Goal: Task Accomplishment & Management: Manage account settings

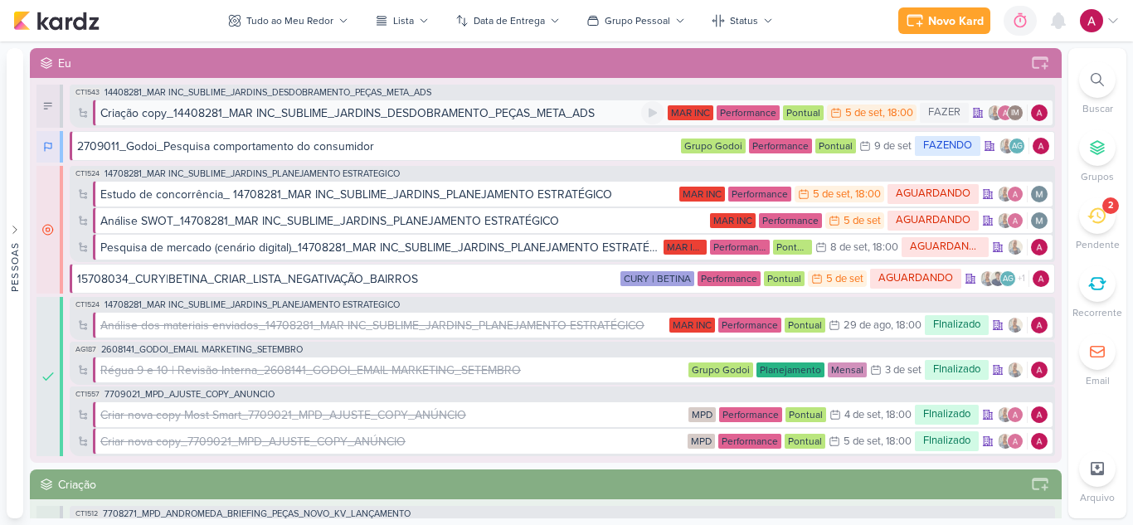
click at [507, 113] on div "Criação copy_14408281_MAR INC_SUBLIME_JARDINS_DESDOBRAMENTO_PEÇAS_META_ADS" at bounding box center [347, 113] width 495 height 17
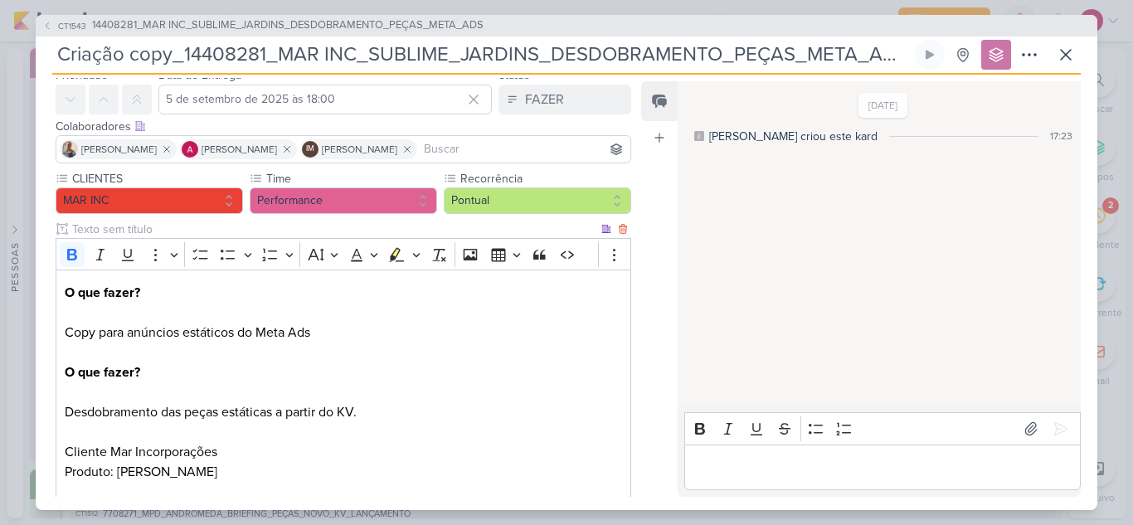
scroll to position [249, 0]
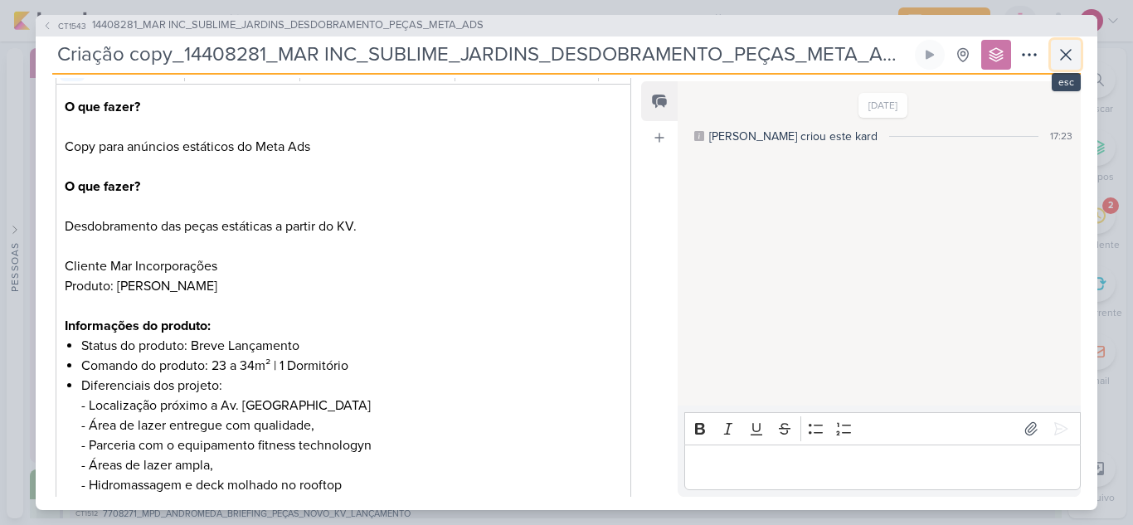
click at [1060, 66] on button at bounding box center [1066, 55] width 30 height 30
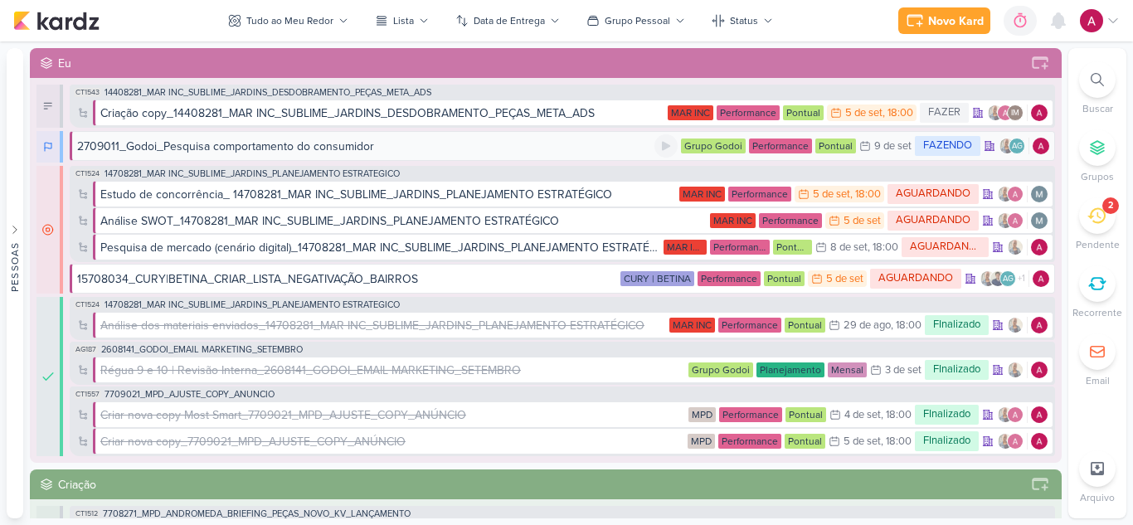
click at [596, 147] on div "2709011_Godoi_Pesquisa comportamento do consumidor" at bounding box center [366, 146] width 578 height 17
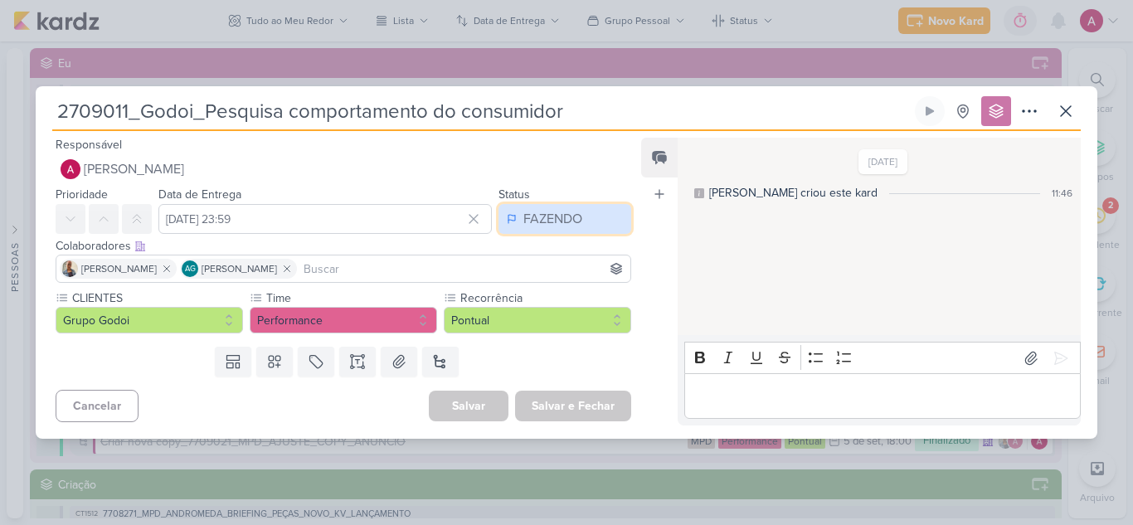
click at [561, 219] on div "FAZENDO" at bounding box center [553, 219] width 59 height 20
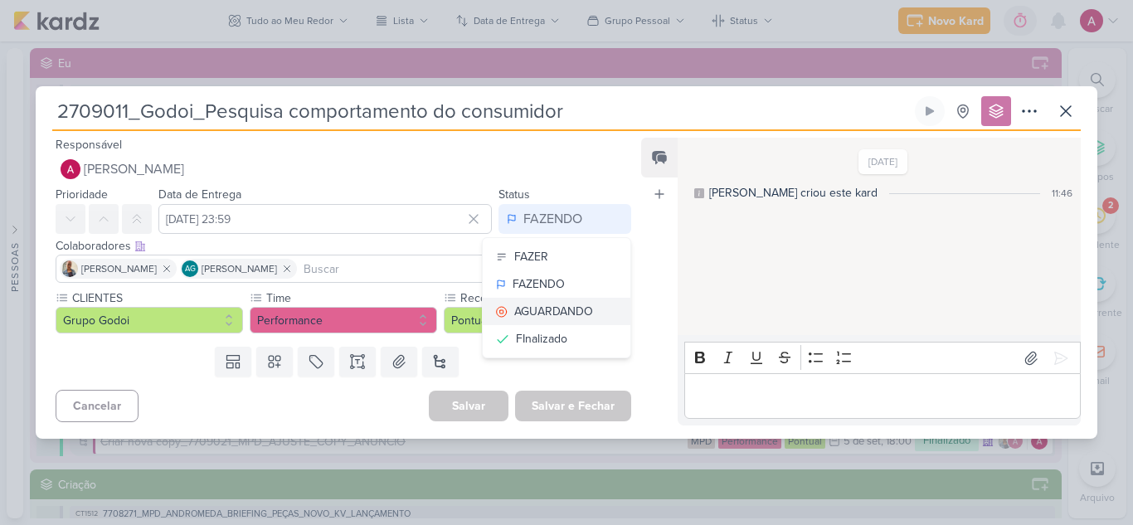
click at [565, 311] on div "AGUARDANDO" at bounding box center [553, 311] width 79 height 17
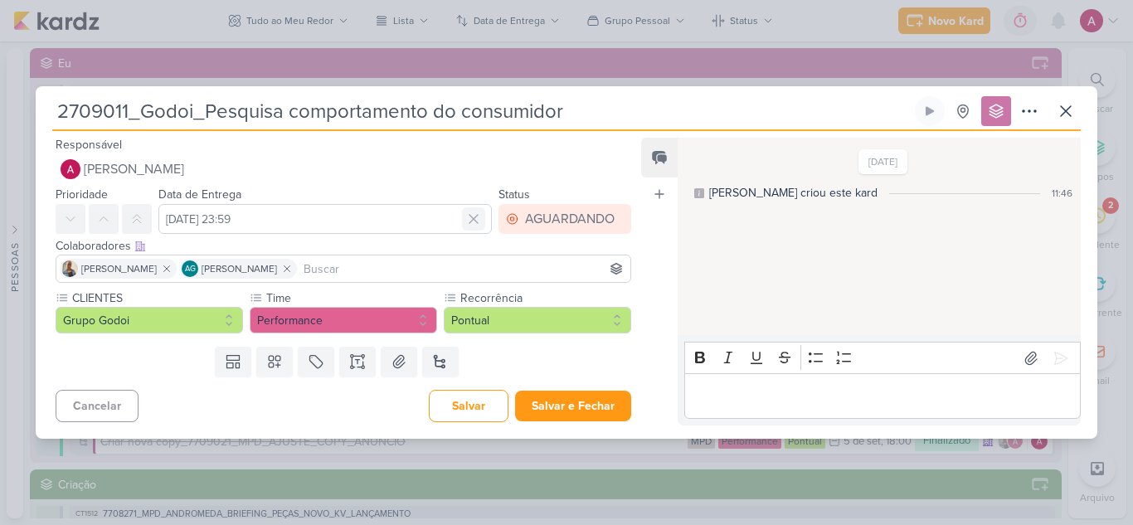
click at [470, 218] on icon at bounding box center [474, 219] width 8 height 8
click at [563, 401] on button "Salvar e Fechar" at bounding box center [573, 406] width 116 height 31
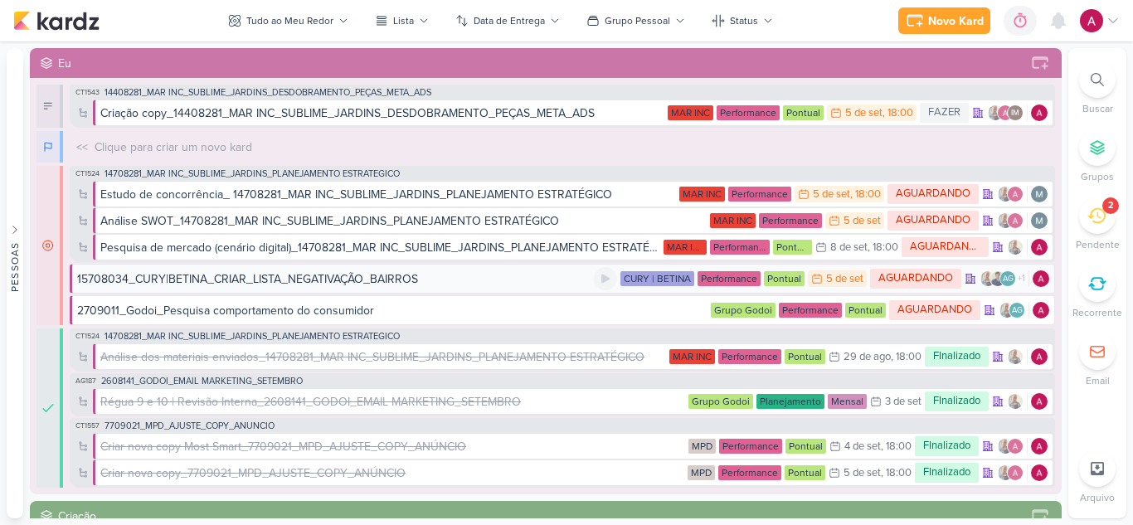
click at [526, 273] on div "15708034_CURY|BETINA_CRIAR_LISTA_NEGATIVAÇÃO_BAIRROS" at bounding box center [335, 278] width 517 height 17
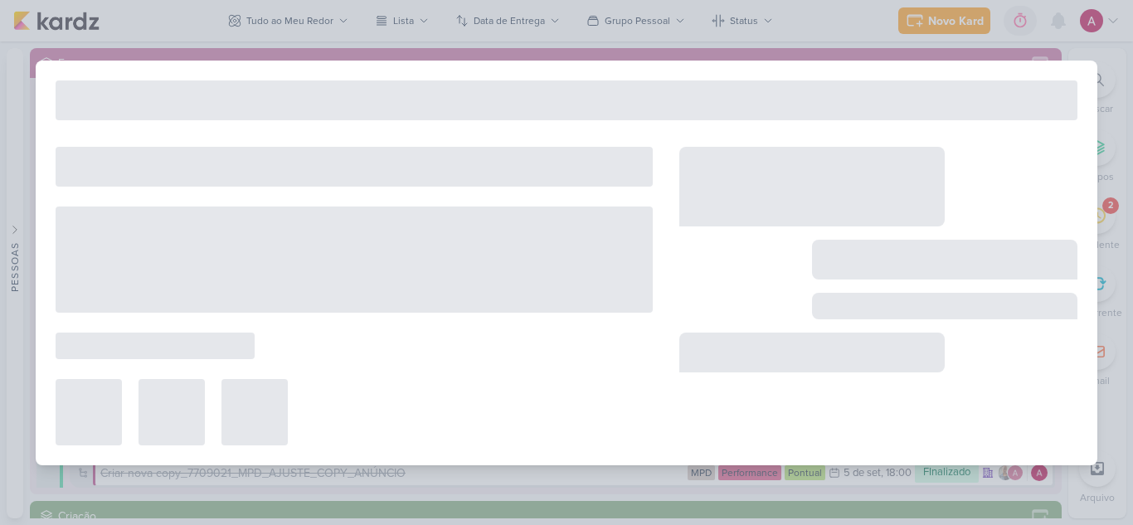
type input "15708034_CURY|BETINA_CRIAR_LISTA_NEGATIVAÇÃO_BAIRROS"
type input "5 de setembro de 2025 às 23:59"
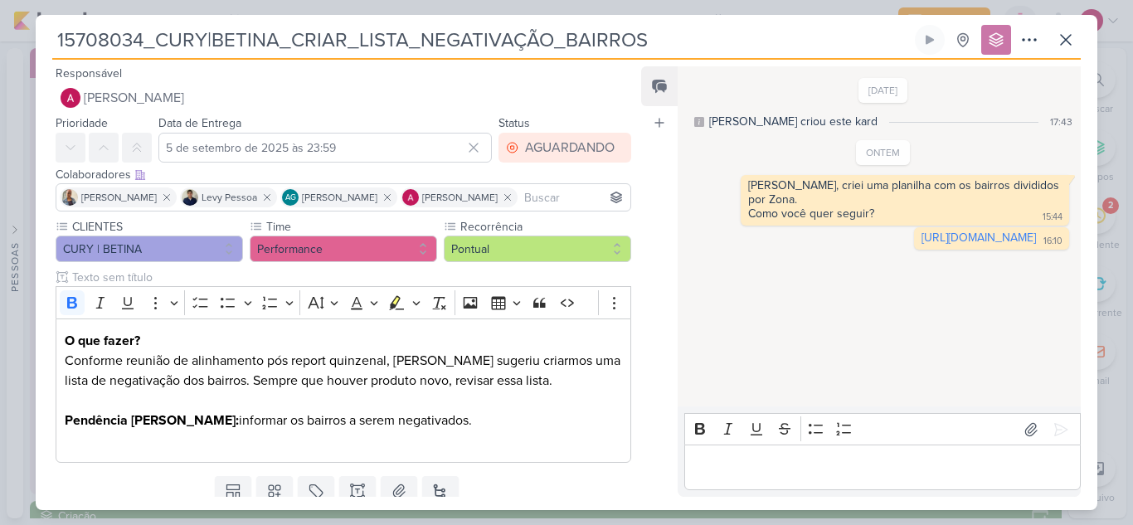
click at [472, 144] on icon at bounding box center [473, 147] width 17 height 17
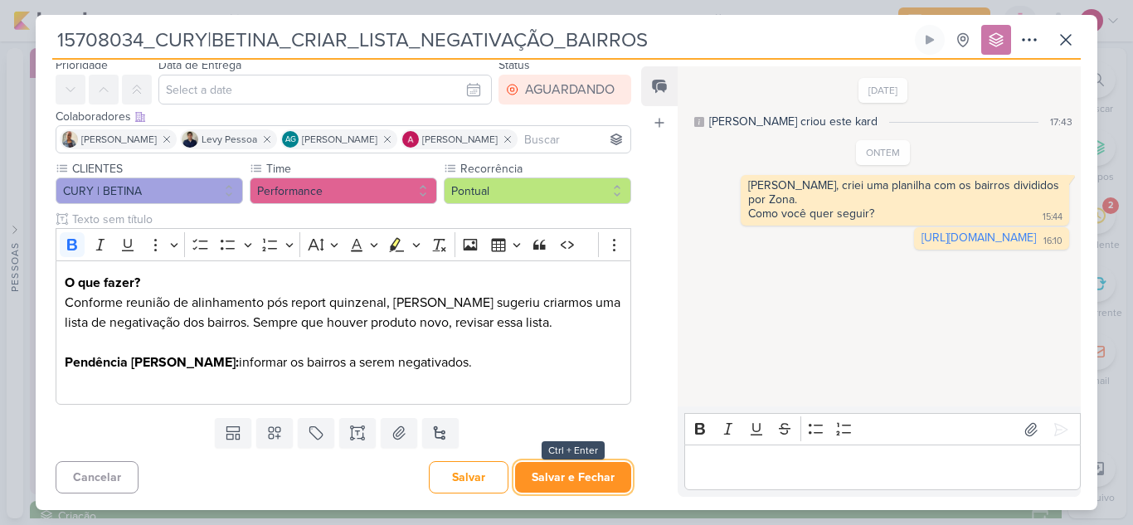
click at [582, 470] on button "Salvar e Fechar" at bounding box center [573, 477] width 116 height 31
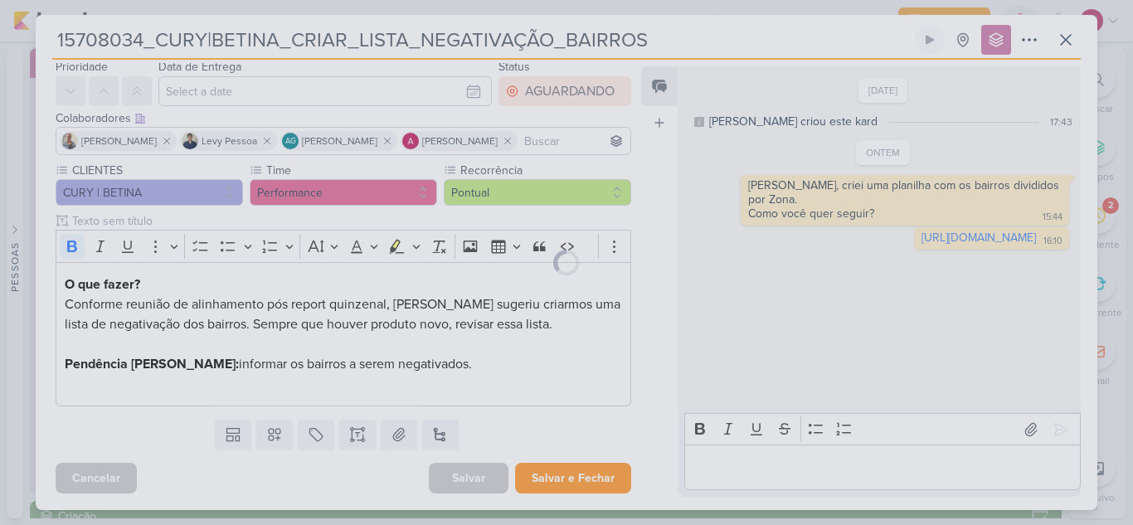
scroll to position [56, 0]
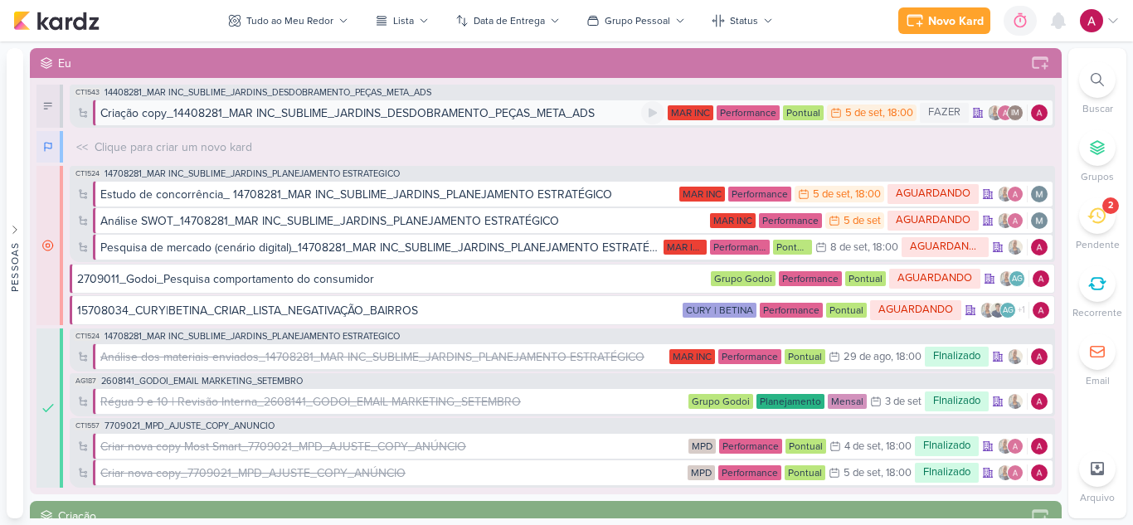
click at [448, 110] on div "Criação copy_14408281_MAR INC_SUBLIME_JARDINS_DESDOBRAMENTO_PEÇAS_META_ADS" at bounding box center [347, 113] width 495 height 17
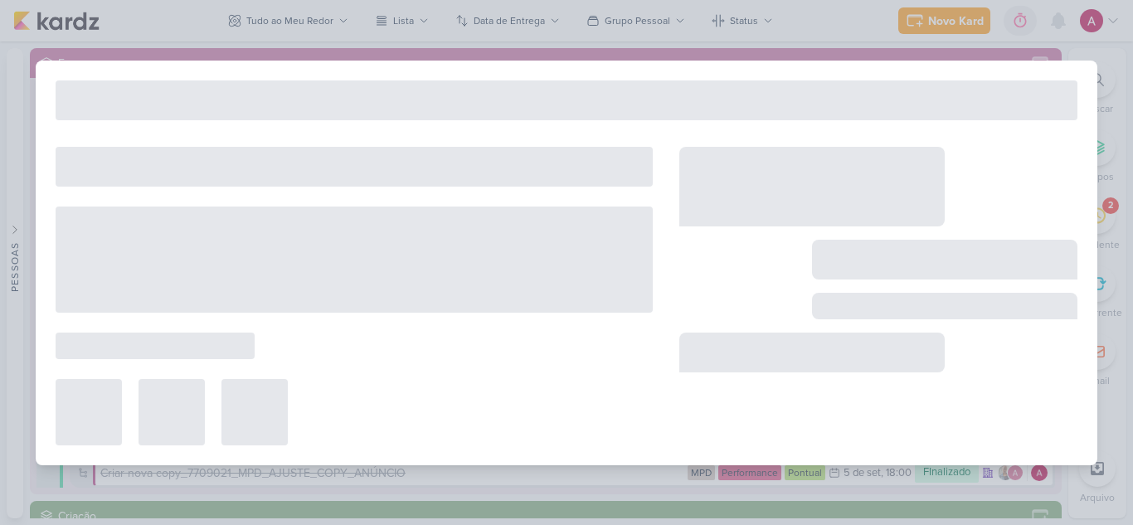
type input "Criação copy_14408281_MAR INC_SUBLIME_JARDINS_DESDOBRAMENTO_PEÇAS_META_ADS"
type input "5 de setembro de 2025 às 18:00"
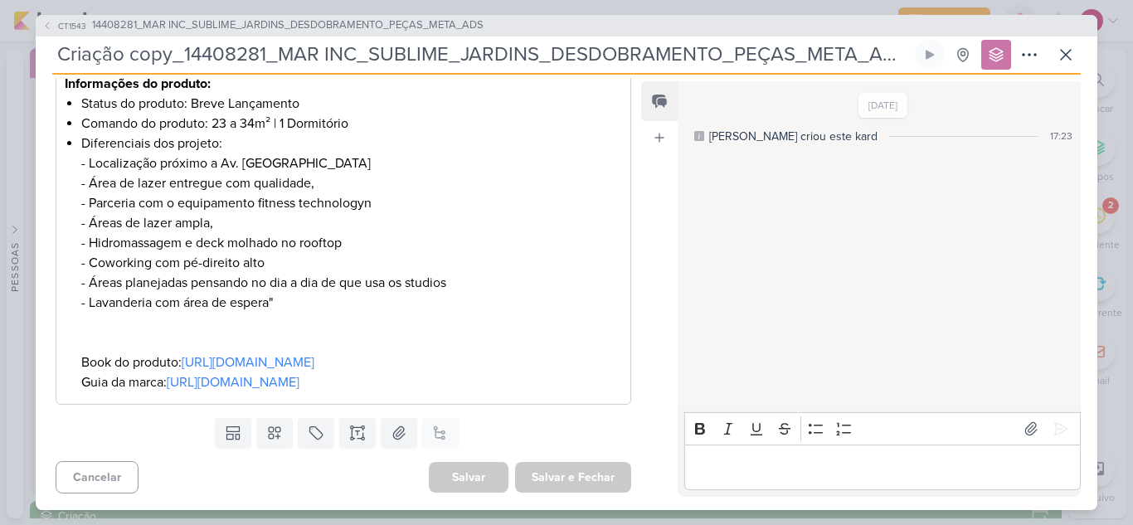
scroll to position [551, 0]
click at [1073, 50] on icon at bounding box center [1066, 55] width 20 height 20
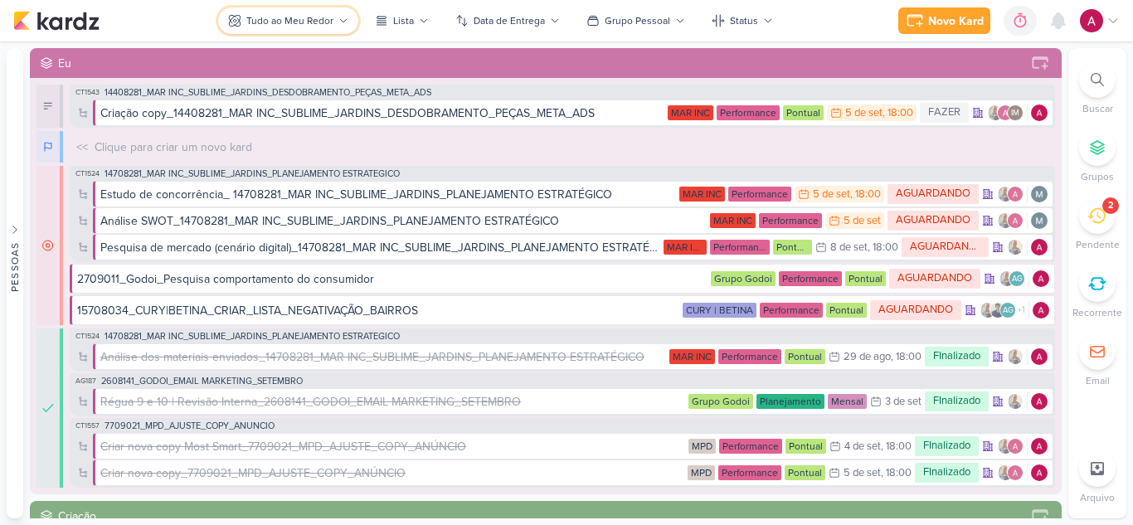
click at [275, 27] on div "Tudo ao Meu Redor" at bounding box center [289, 20] width 87 height 15
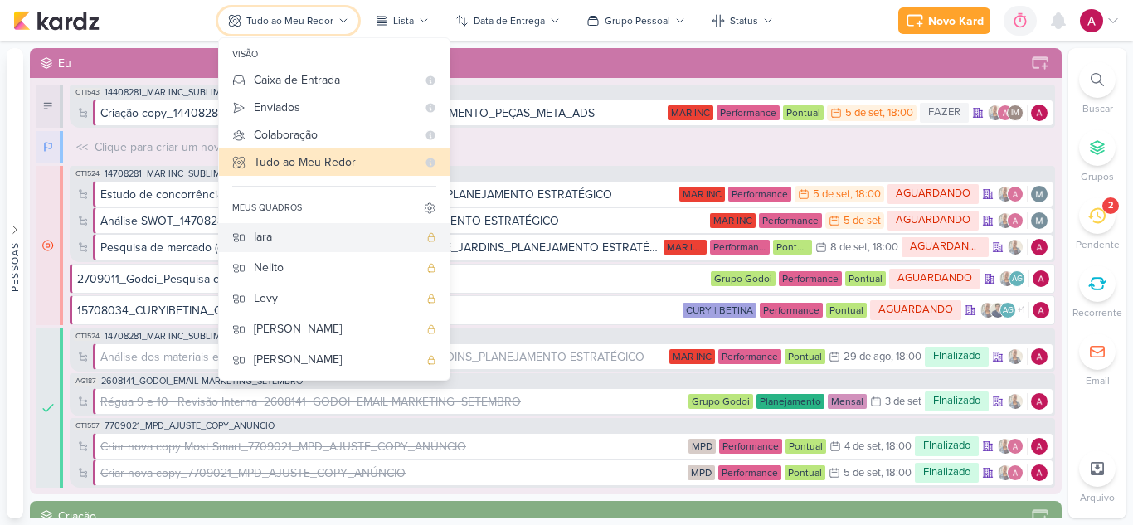
scroll to position [0, 0]
click at [326, 227] on button "Iara" at bounding box center [334, 238] width 231 height 31
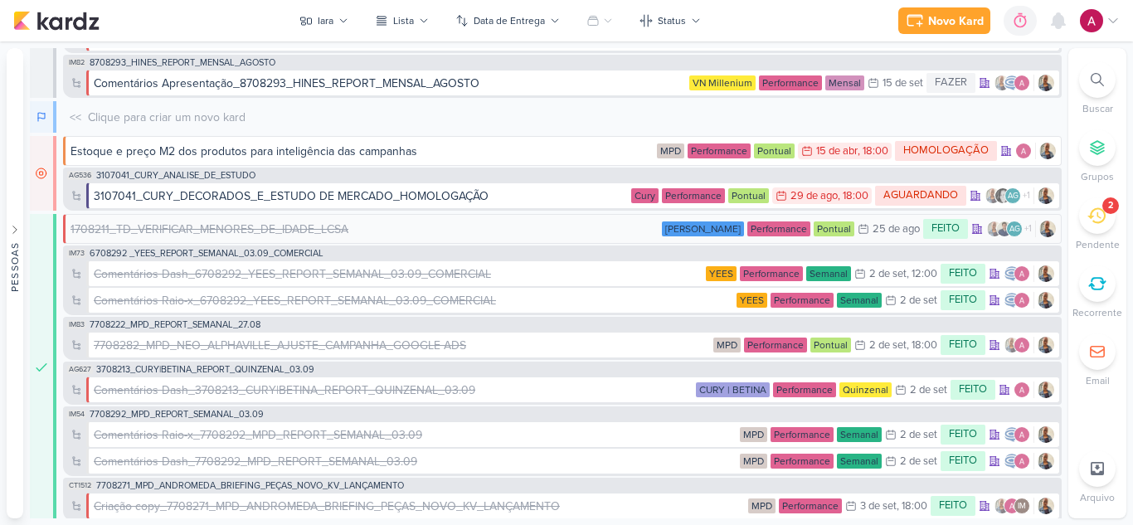
scroll to position [92, 0]
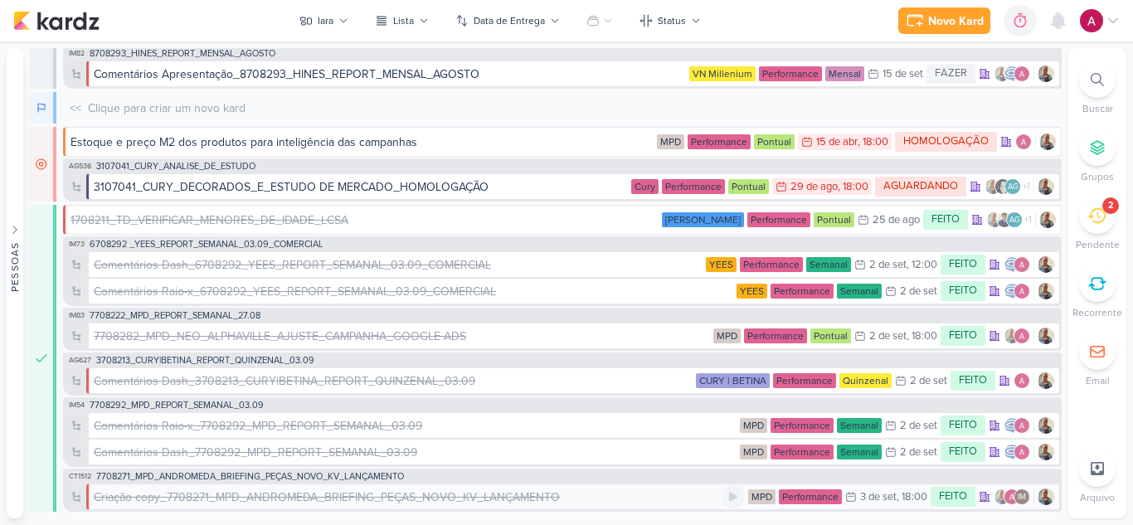
click at [375, 497] on div "Criação copy_7708271_MPD_ANDROMEDA_BRIEFING_PEÇAS_NOVO_KV_LANÇAMENTO" at bounding box center [327, 497] width 466 height 17
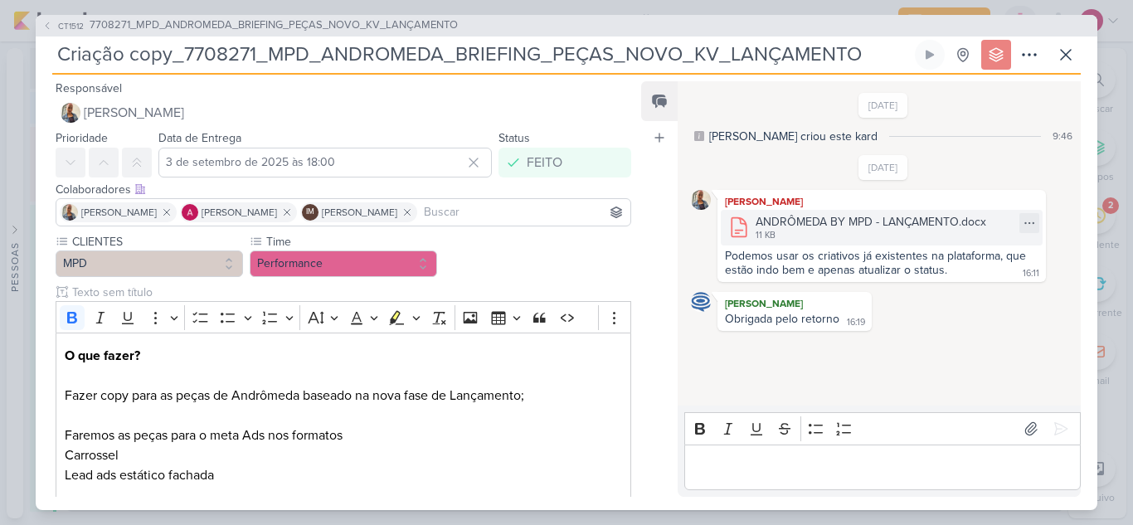
click at [889, 228] on div "ANDRÔMEDA BY MPD - LANÇAMENTO.docx" at bounding box center [871, 221] width 231 height 17
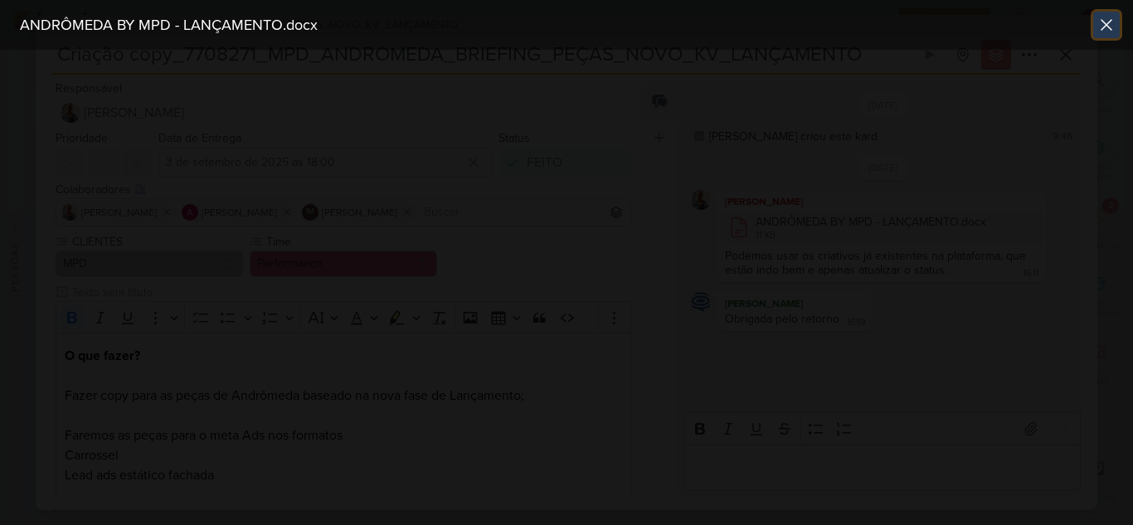
click at [1105, 35] on button at bounding box center [1107, 25] width 27 height 27
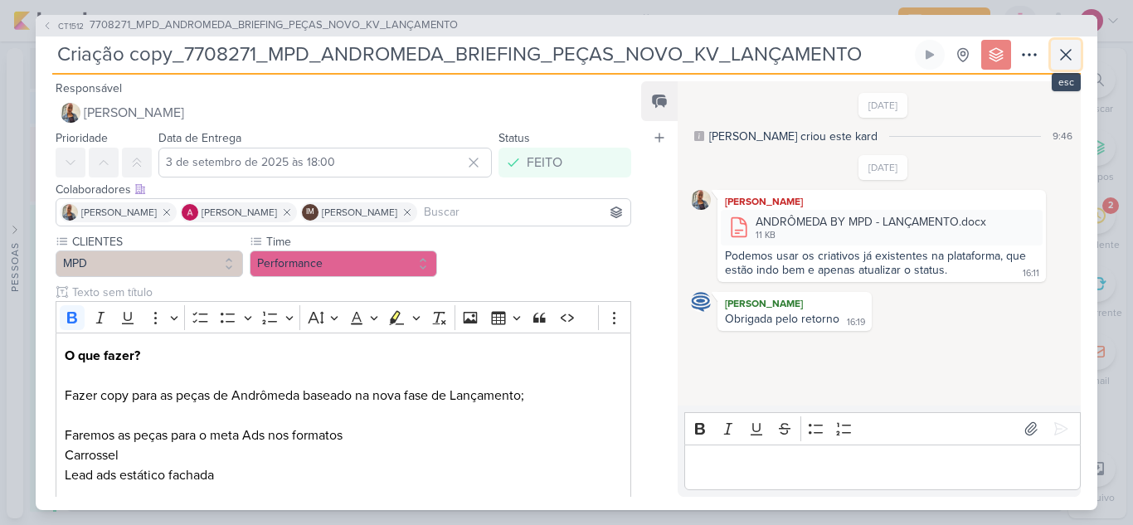
click at [1063, 46] on icon at bounding box center [1066, 55] width 20 height 20
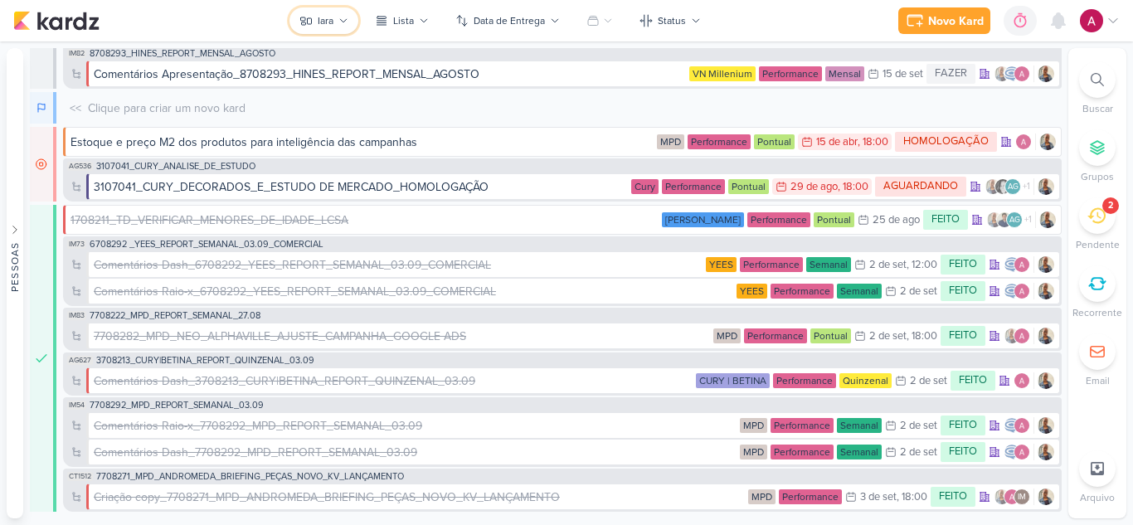
click at [312, 13] on button "Iara" at bounding box center [324, 20] width 69 height 27
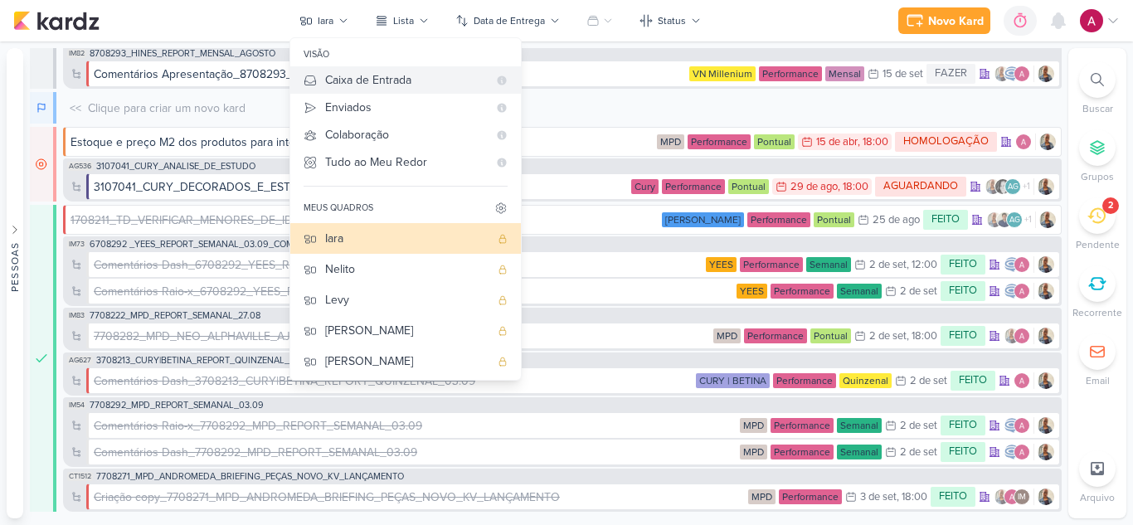
click at [394, 85] on div "Caixa de Entrada" at bounding box center [406, 79] width 163 height 17
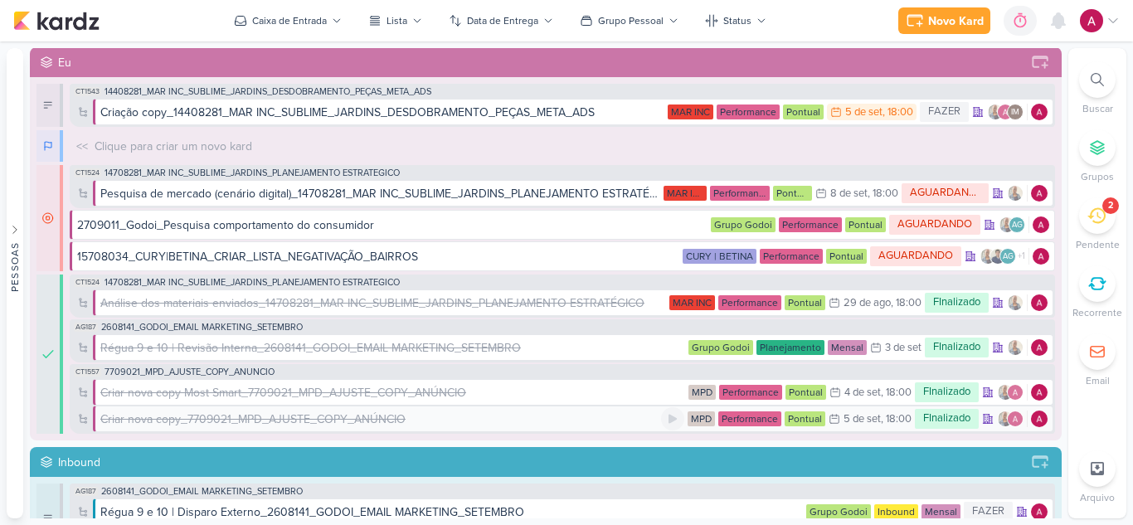
scroll to position [0, 0]
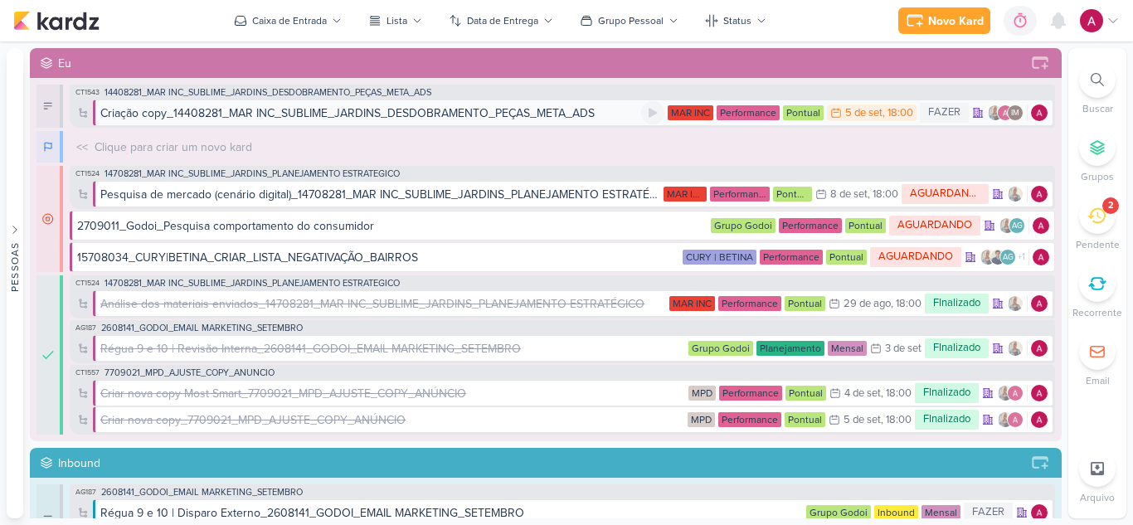
click at [415, 115] on div "Criação copy_14408281_MAR INC_SUBLIME_JARDINS_DESDOBRAMENTO_PEÇAS_META_ADS" at bounding box center [347, 113] width 495 height 17
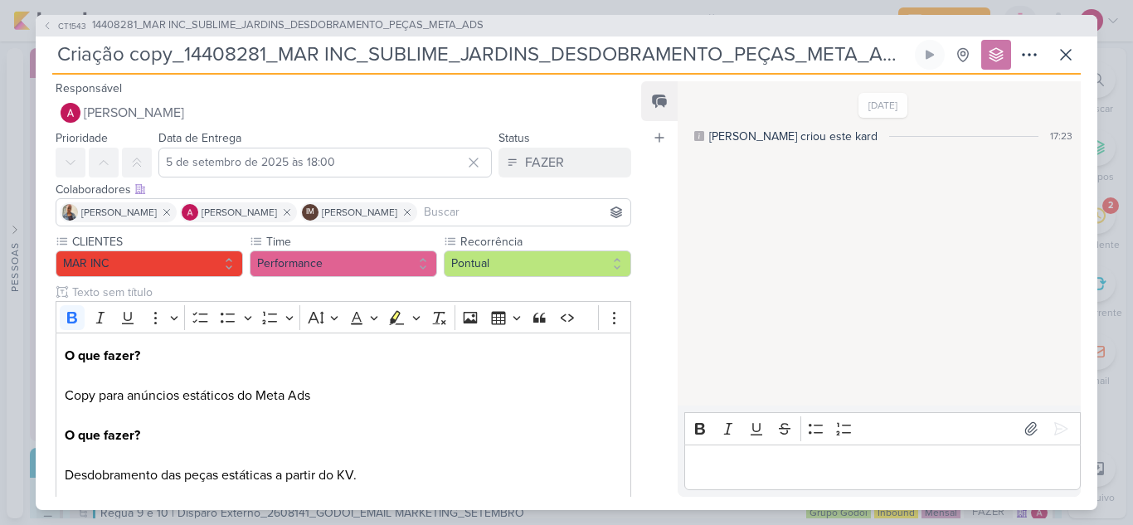
click at [727, 460] on p "Editor editing area: main" at bounding box center [882, 467] width 379 height 20
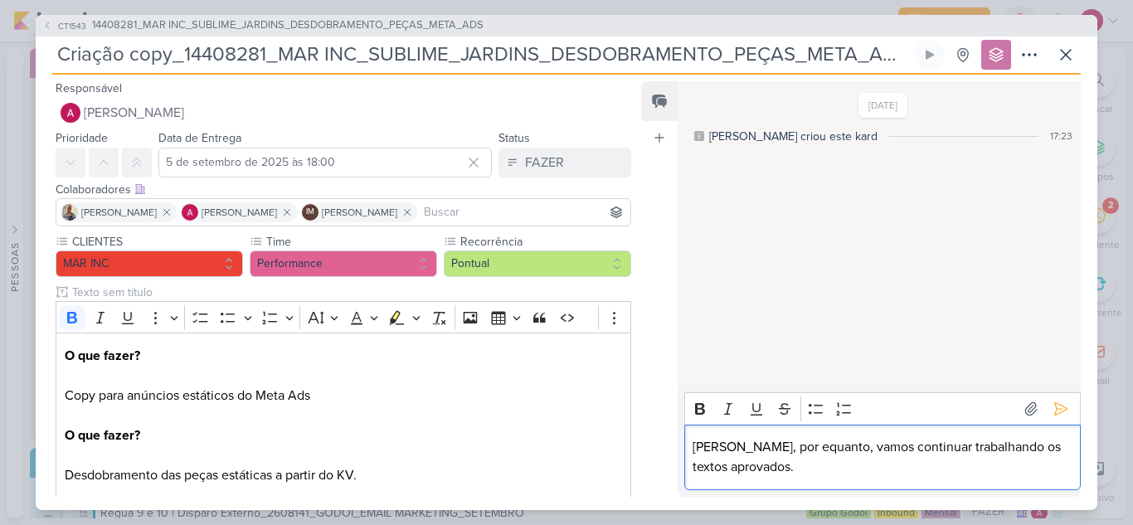
click at [774, 451] on p "Carol, por equanto, vamos continuar trabalhando os textos aprovados." at bounding box center [882, 457] width 379 height 40
click at [0, 0] on lt-span "enquanto" at bounding box center [0, 0] width 0 height 0
click at [791, 465] on p "Carol, por enquanto, vamos continuar trabalhando os textos aprovados." at bounding box center [882, 457] width 379 height 40
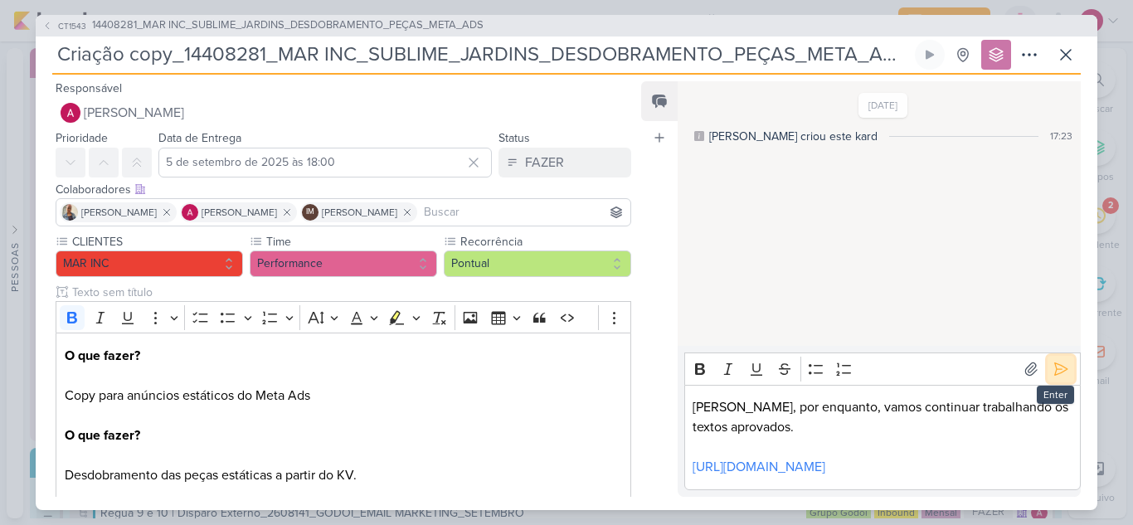
click at [1055, 363] on icon at bounding box center [1061, 369] width 12 height 12
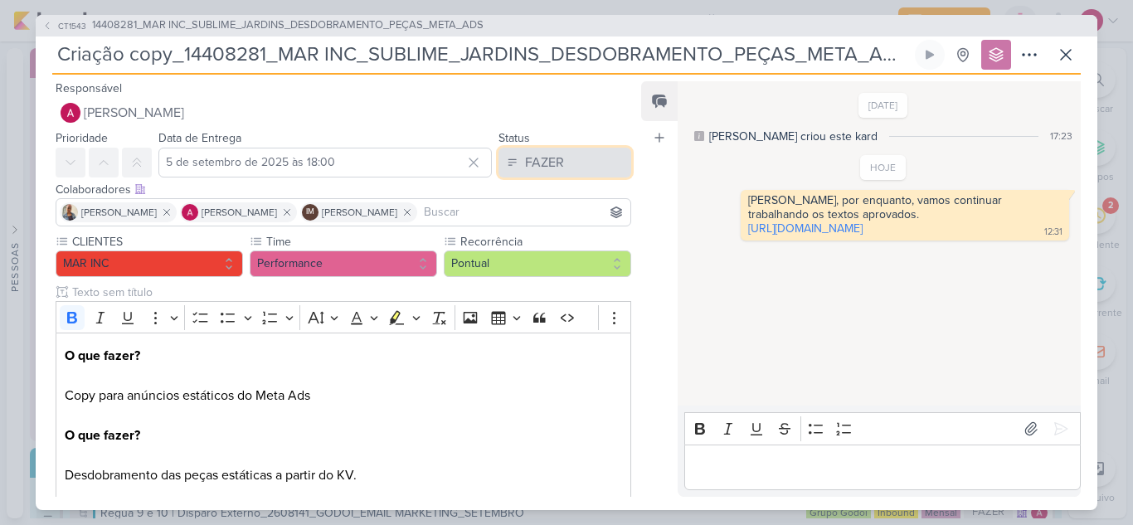
click at [534, 177] on button "FAZER" at bounding box center [565, 163] width 133 height 30
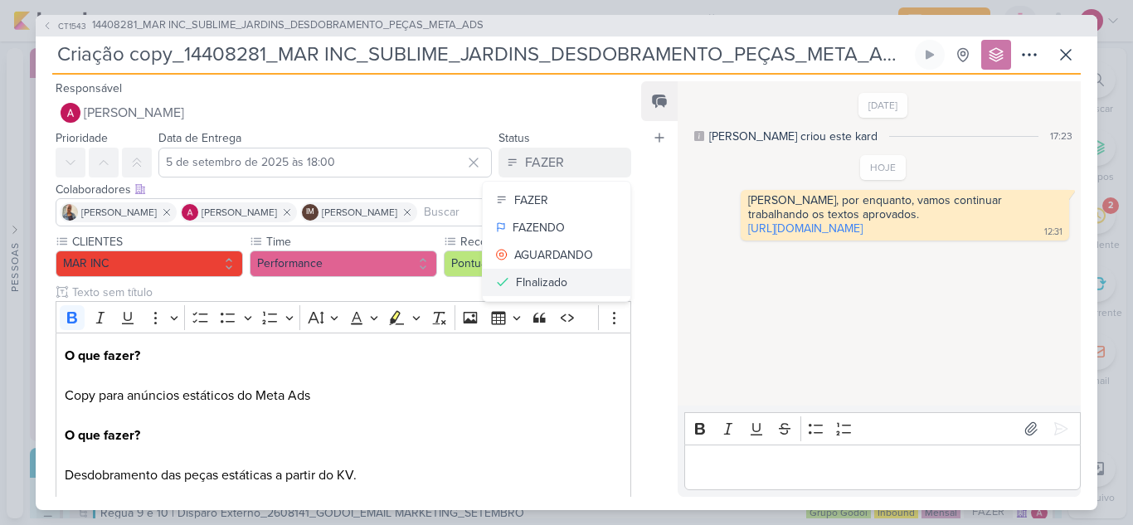
click at [547, 279] on div "FInalizado" at bounding box center [541, 282] width 51 height 17
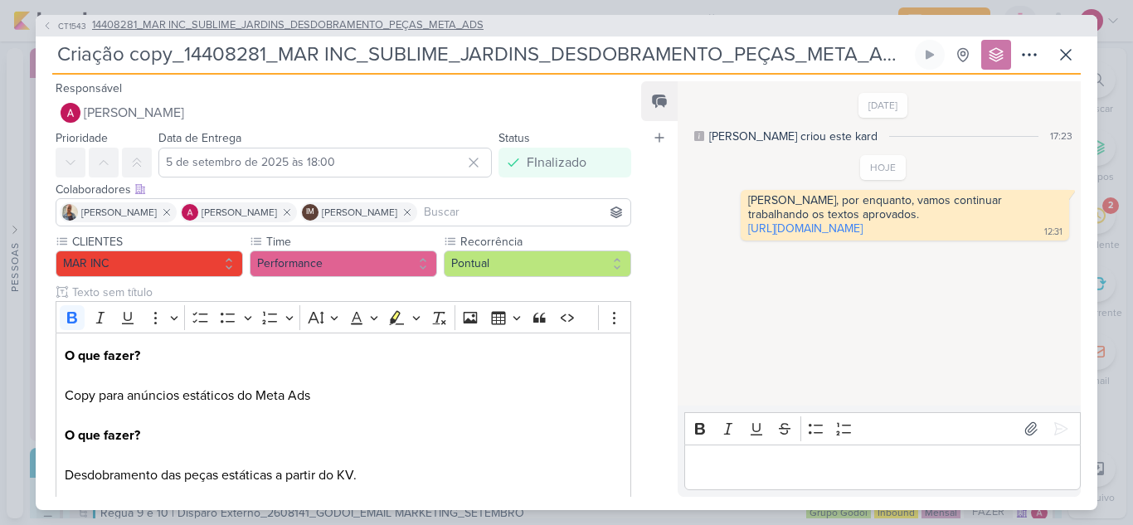
click at [50, 24] on icon at bounding box center [47, 26] width 10 height 10
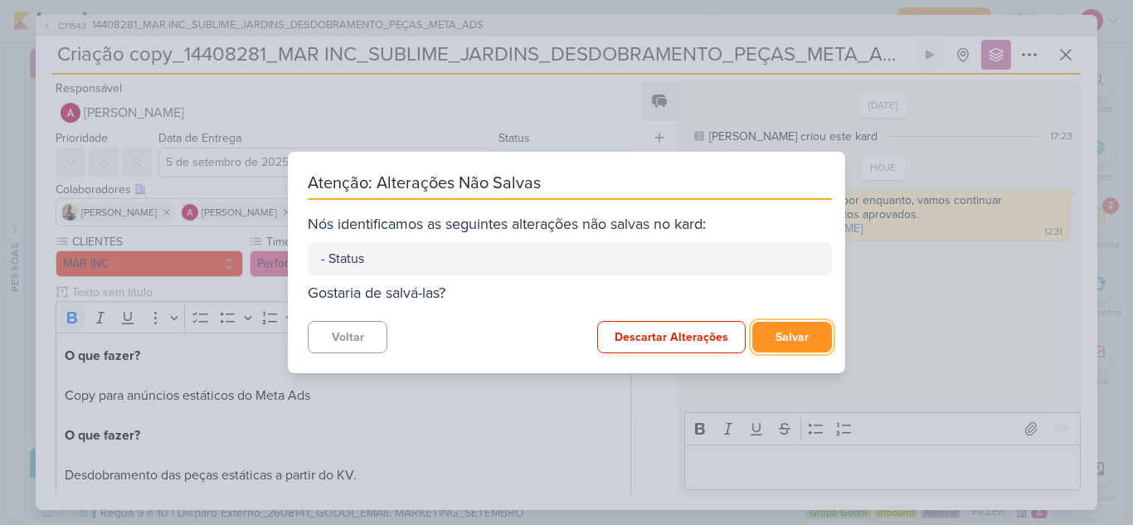
click at [783, 341] on button "Salvar" at bounding box center [793, 337] width 80 height 31
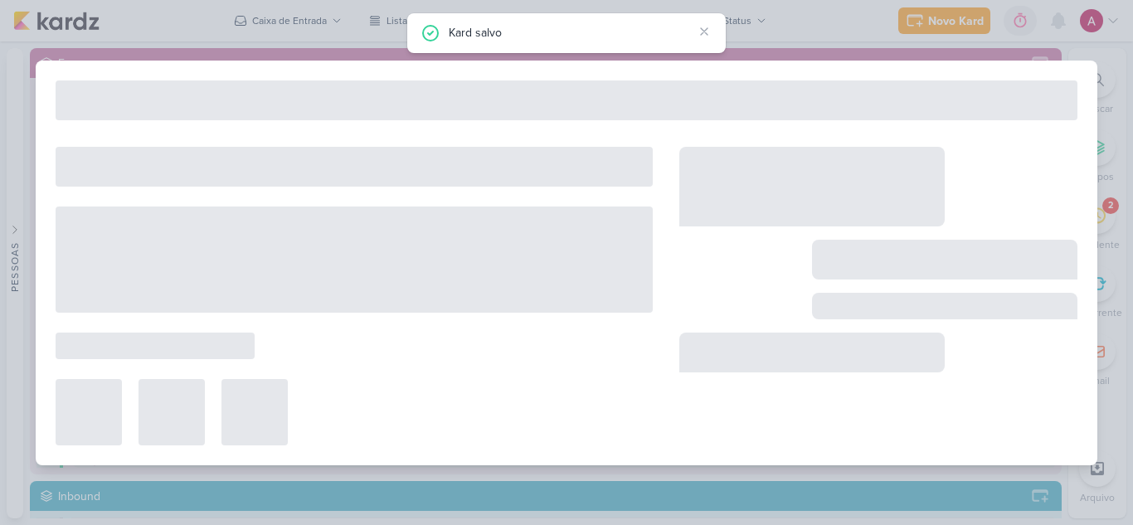
type input "14408281_MAR INC_SUBLIME_JARDINS_DESDOBRAMENTO_PEÇAS_META_ADS"
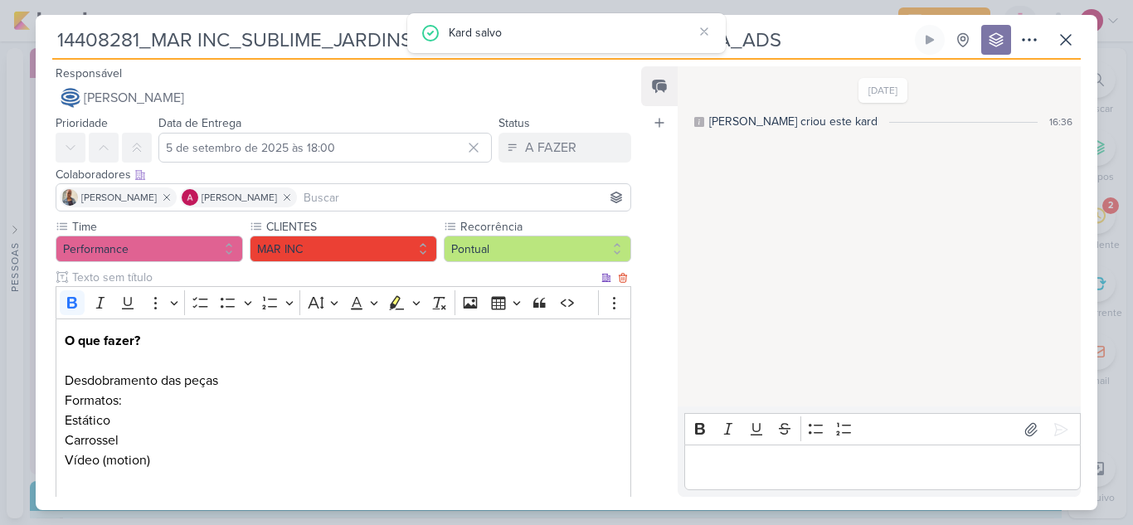
scroll to position [256, 0]
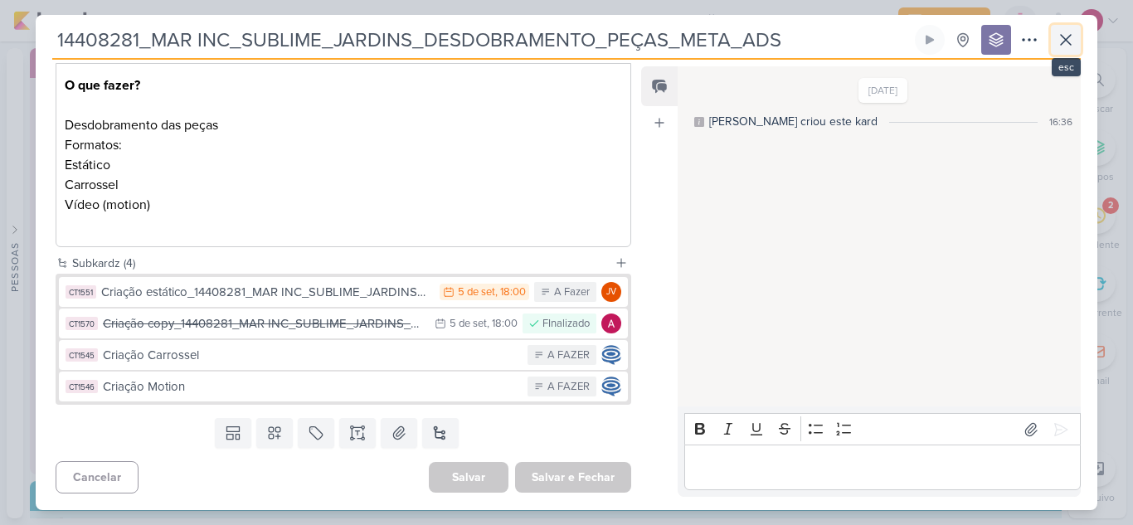
click at [1072, 38] on icon at bounding box center [1066, 40] width 20 height 20
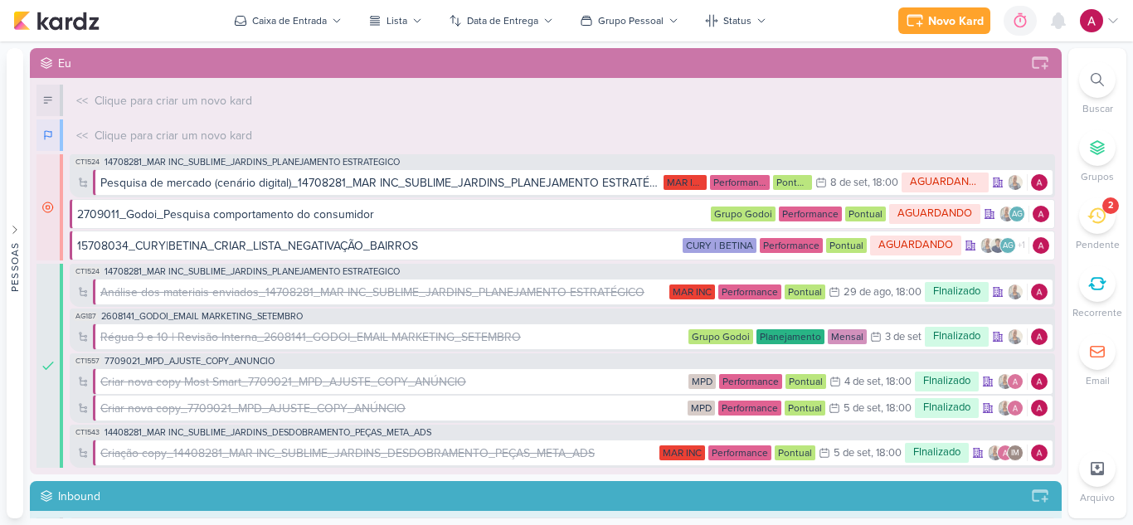
click at [295, 7] on div "Novo Kard Ctrl + k 0h0m Sessão desligada... Hoje 0h0m Semana 0h0m Mês 0h0m" at bounding box center [566, 20] width 1107 height 41
click at [295, 12] on button "Caixa de Entrada" at bounding box center [288, 20] width 128 height 27
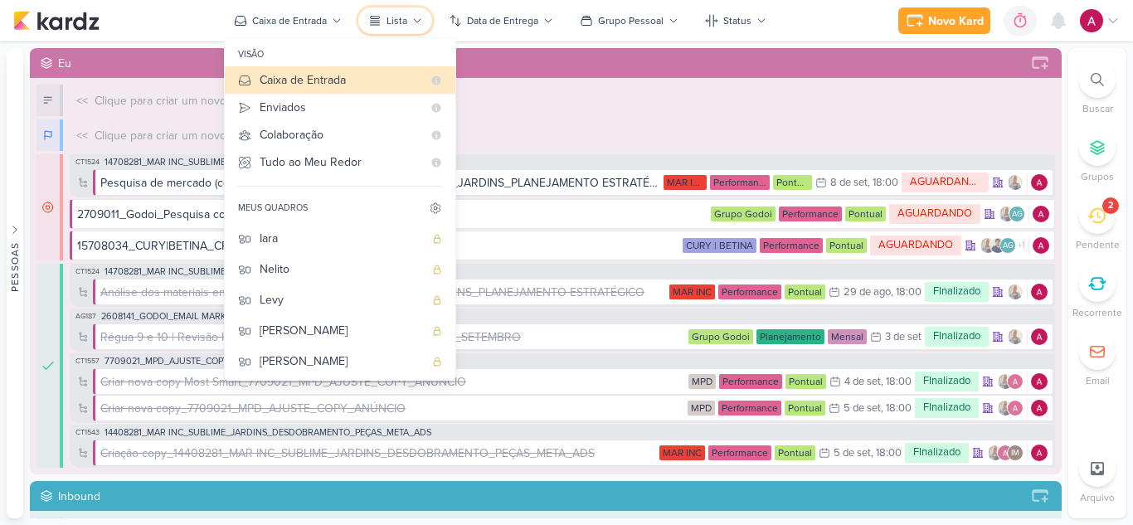
click at [426, 23] on button "Lista" at bounding box center [395, 20] width 74 height 27
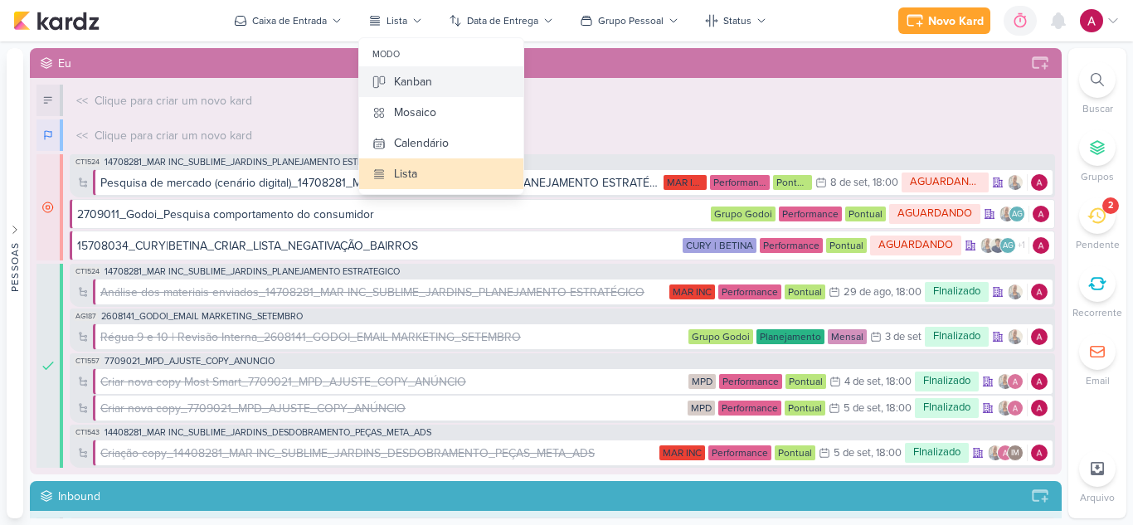
click at [426, 82] on div "Kanban" at bounding box center [413, 81] width 38 height 17
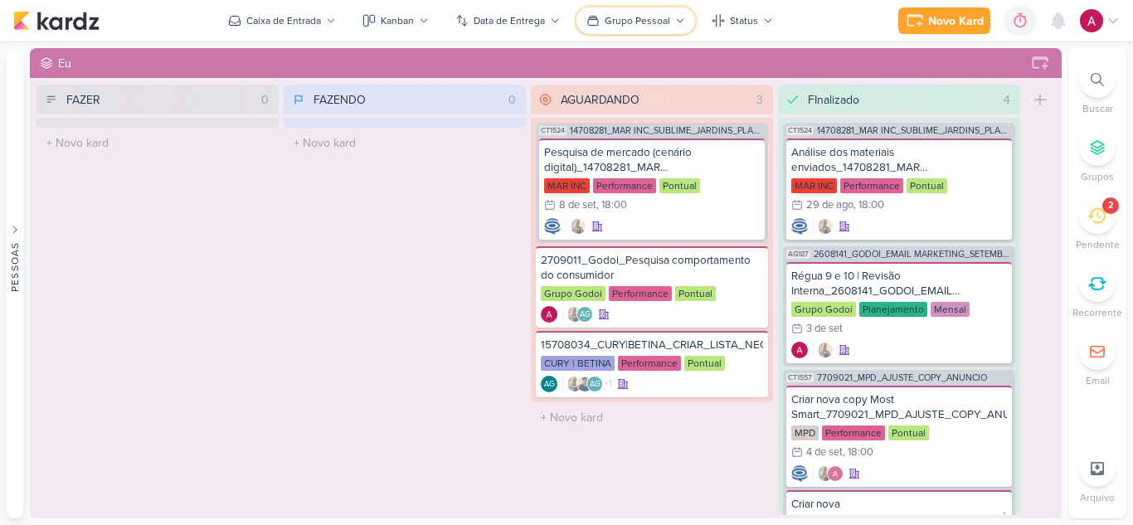
click at [656, 25] on div "Grupo Pessoal" at bounding box center [638, 20] width 66 height 15
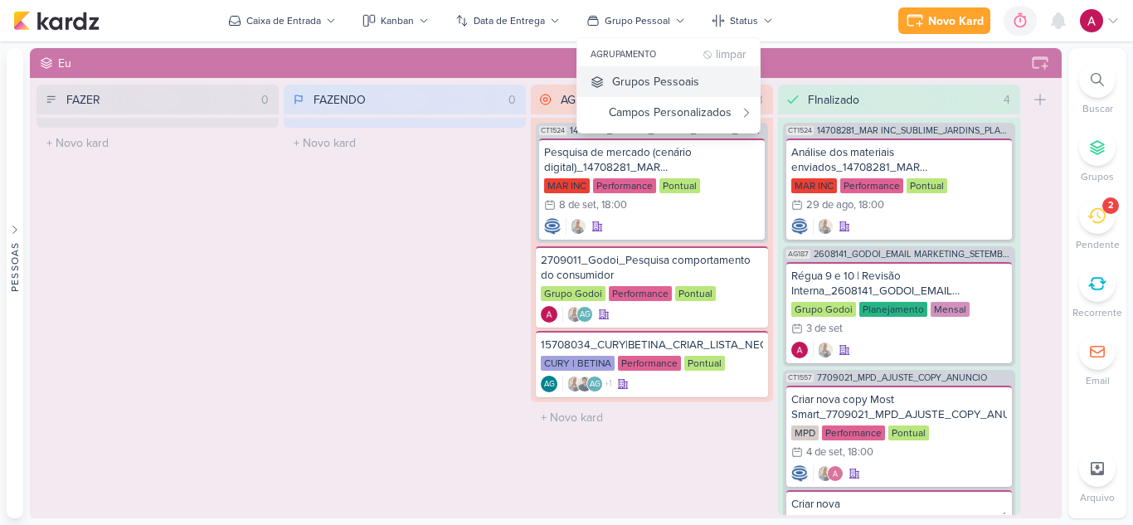
click at [646, 80] on div "Grupos Pessoais" at bounding box center [655, 81] width 87 height 17
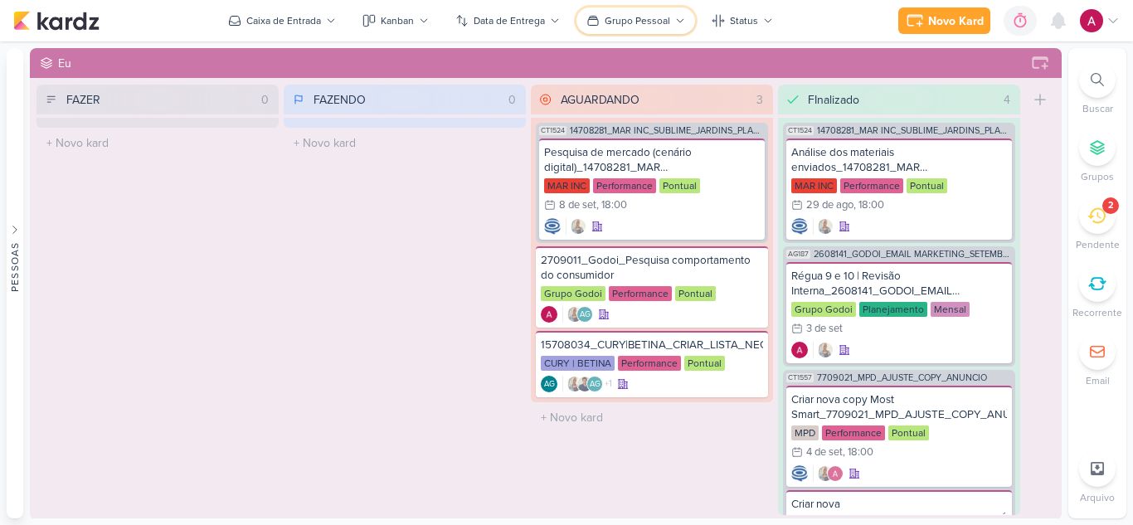
click at [630, 14] on div "Grupo Pessoal" at bounding box center [638, 20] width 66 height 15
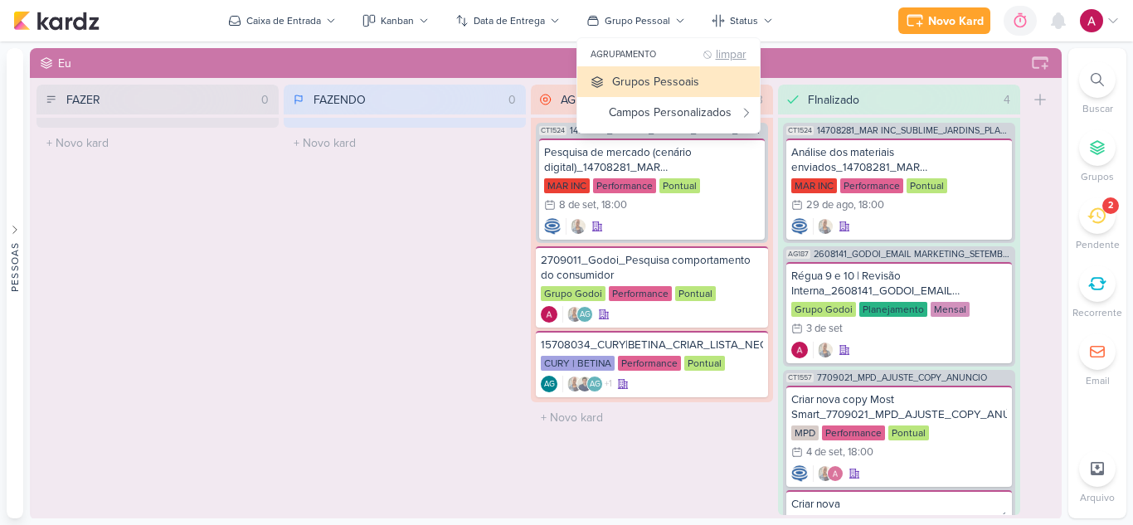
click at [714, 53] on button "limpar" at bounding box center [725, 55] width 44 height 12
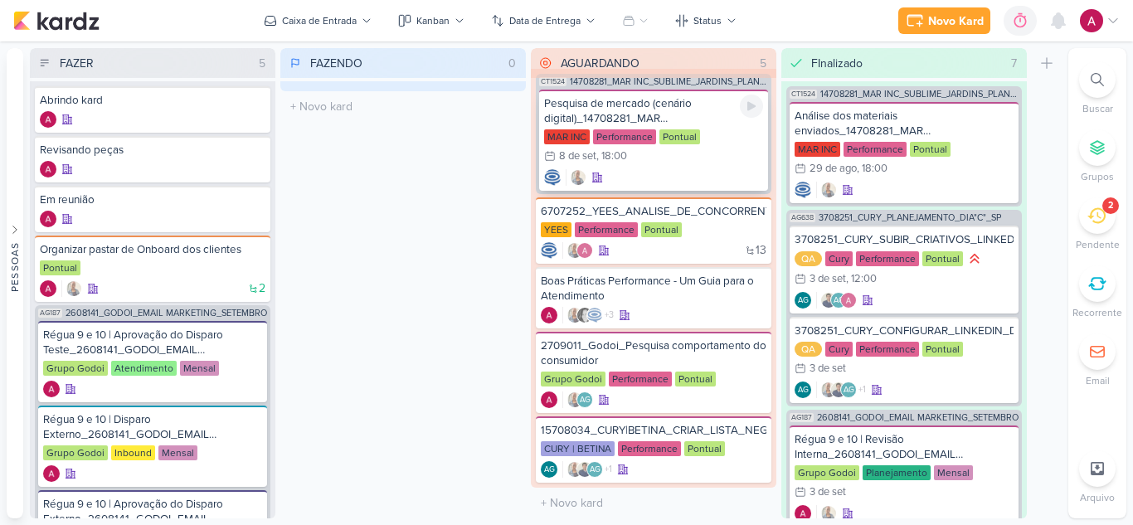
scroll to position [0, 0]
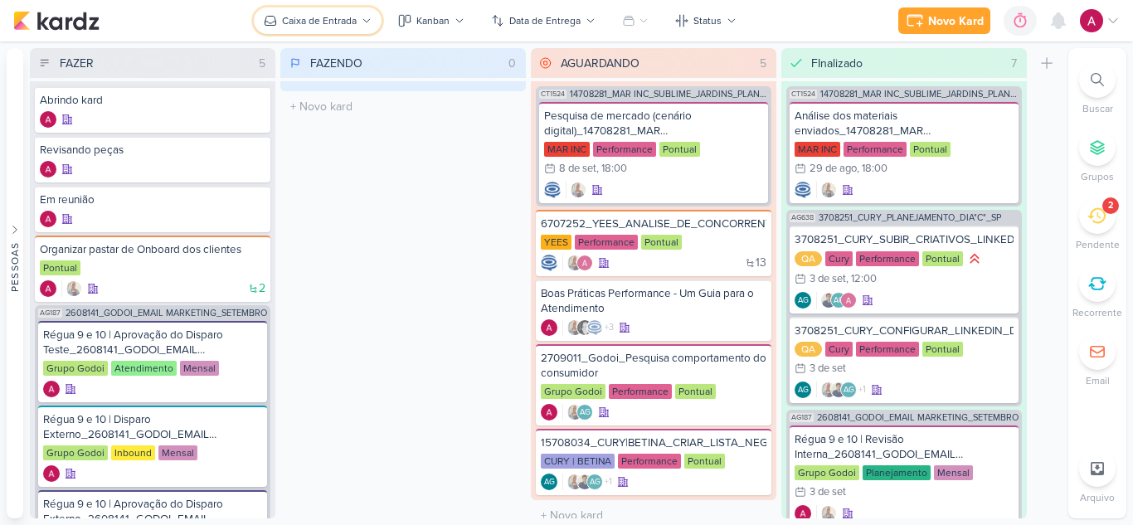
click at [311, 12] on button "Caixa de Entrada" at bounding box center [318, 20] width 128 height 27
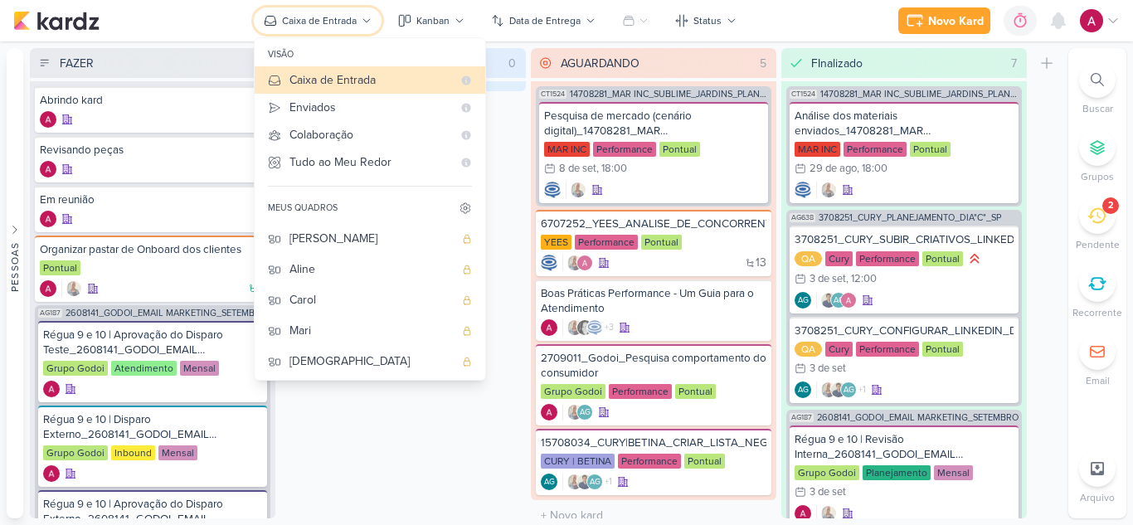
scroll to position [124, 0]
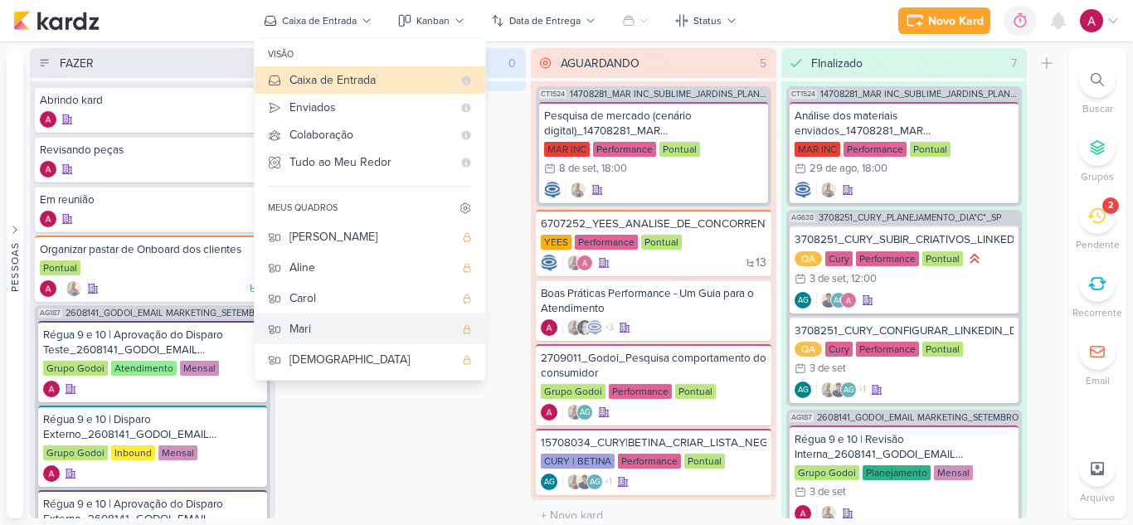
click at [312, 320] on div "Mari" at bounding box center [372, 328] width 164 height 17
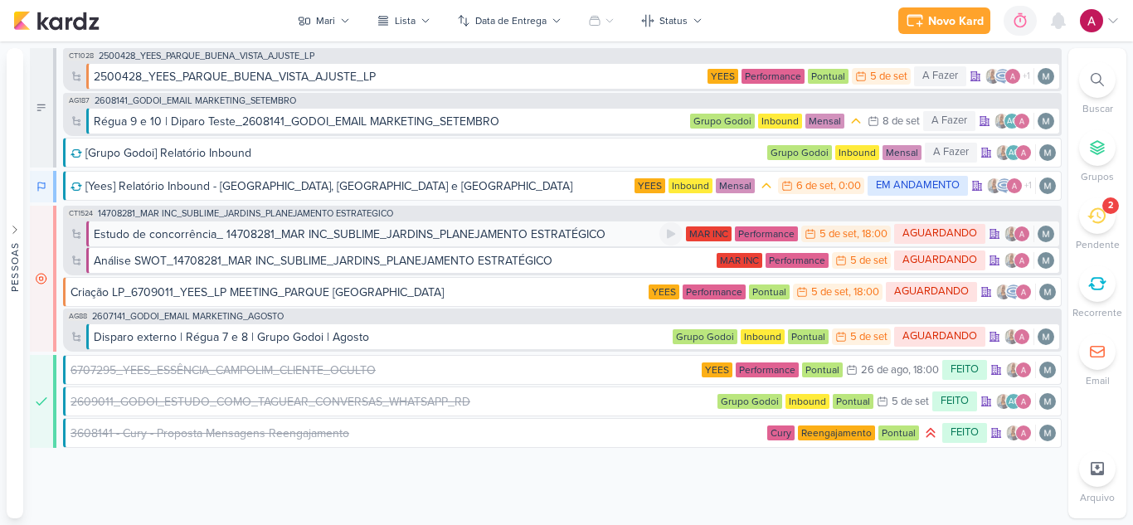
click at [234, 234] on div "Estudo de concorrência_ 14708281_MAR INC_SUBLIME_JARDINS_PLANEJAMENTO ESTRATÉGI…" at bounding box center [350, 234] width 512 height 17
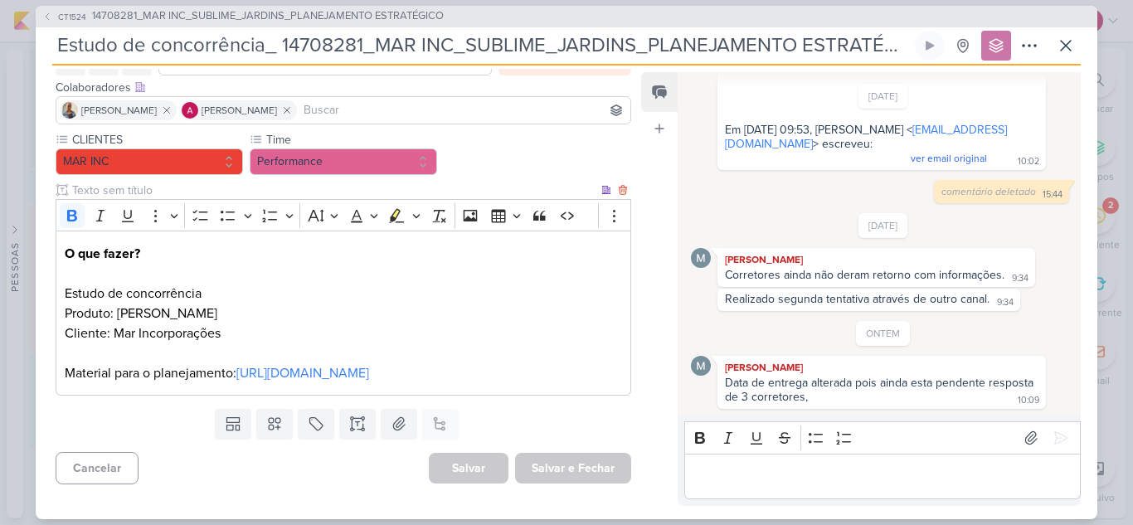
scroll to position [133, 0]
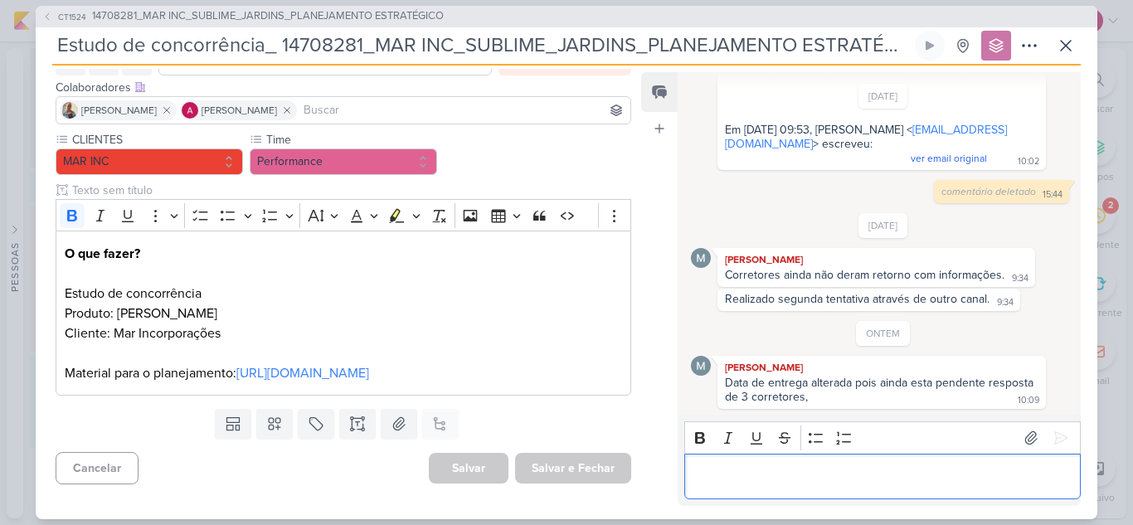
click at [767, 485] on p "Editor editing area: main" at bounding box center [882, 476] width 379 height 20
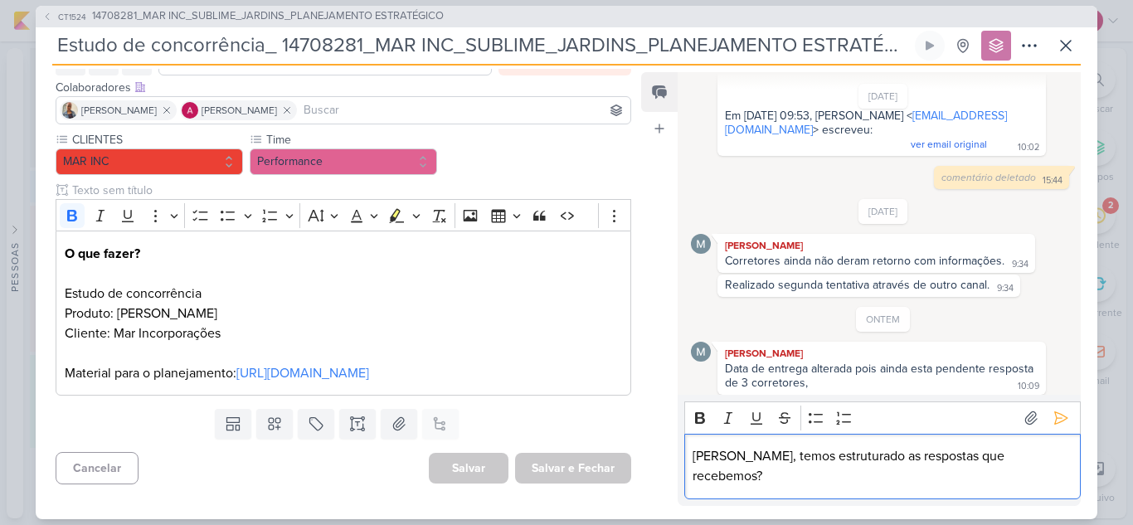
click at [724, 476] on p "Mari, temos estruturado as respostas que recebemos?" at bounding box center [882, 466] width 379 height 40
click at [838, 480] on p "Mari, já temos estruturado as respostas que recebemos?" at bounding box center [882, 466] width 379 height 40
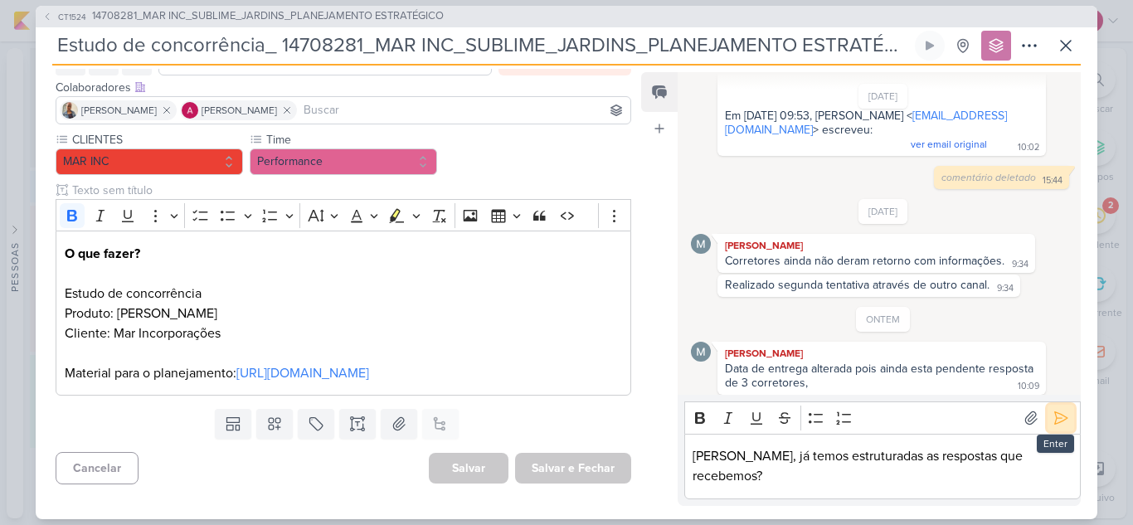
click at [1056, 425] on icon at bounding box center [1061, 418] width 12 height 12
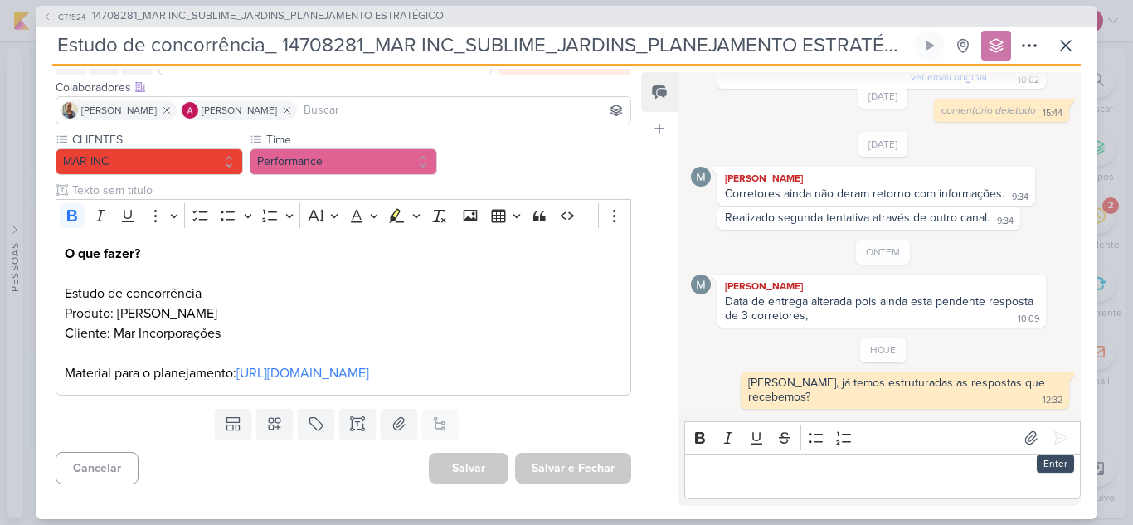
scroll to position [501, 0]
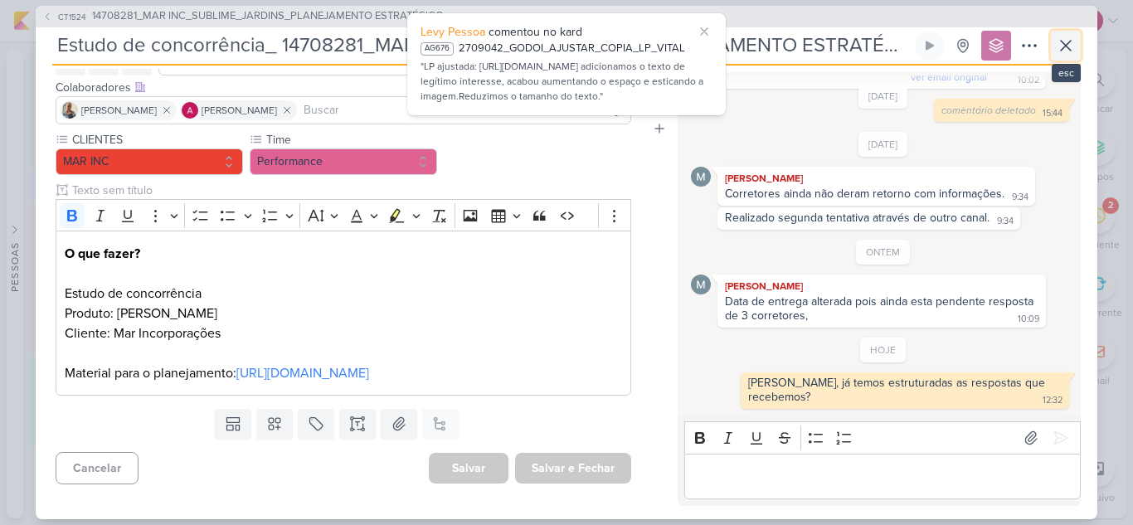
click at [1069, 51] on icon at bounding box center [1066, 46] width 20 height 20
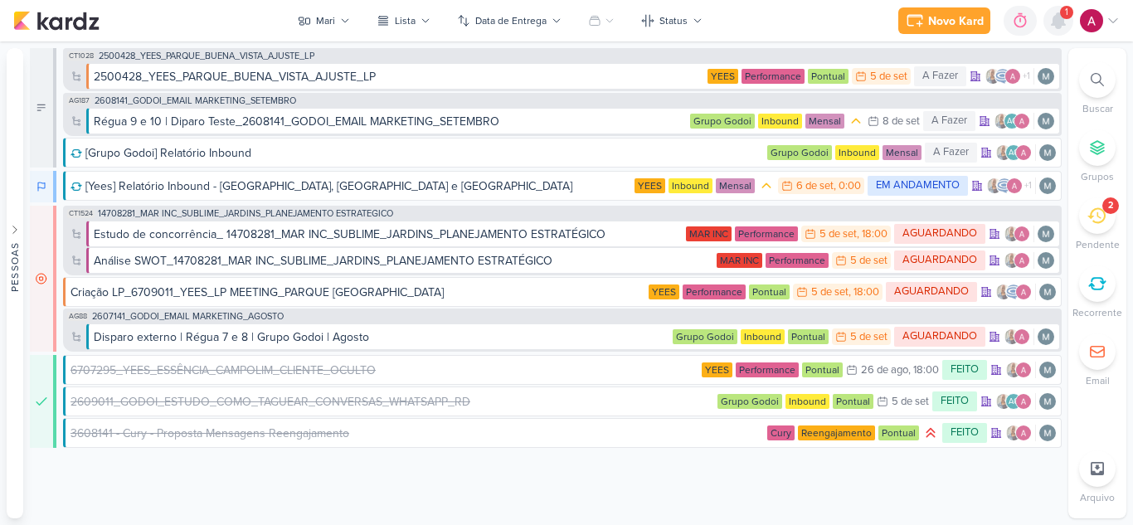
click at [1055, 18] on icon at bounding box center [1058, 20] width 13 height 15
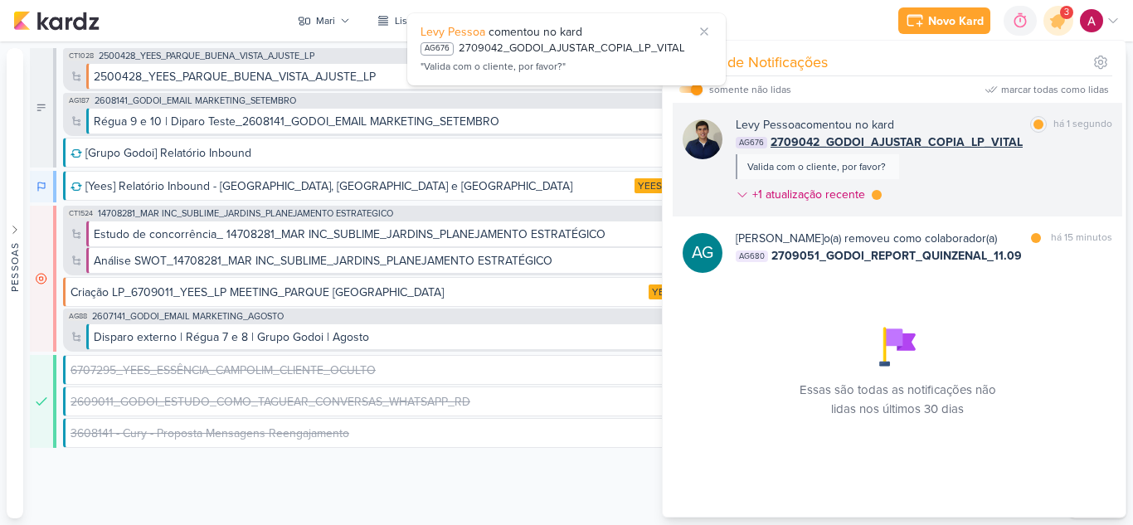
click at [963, 177] on div "Levy Pessoa comentou no kard marcar como lida há 1 segundo AG676 2709042_GODOI_…" at bounding box center [924, 163] width 377 height 94
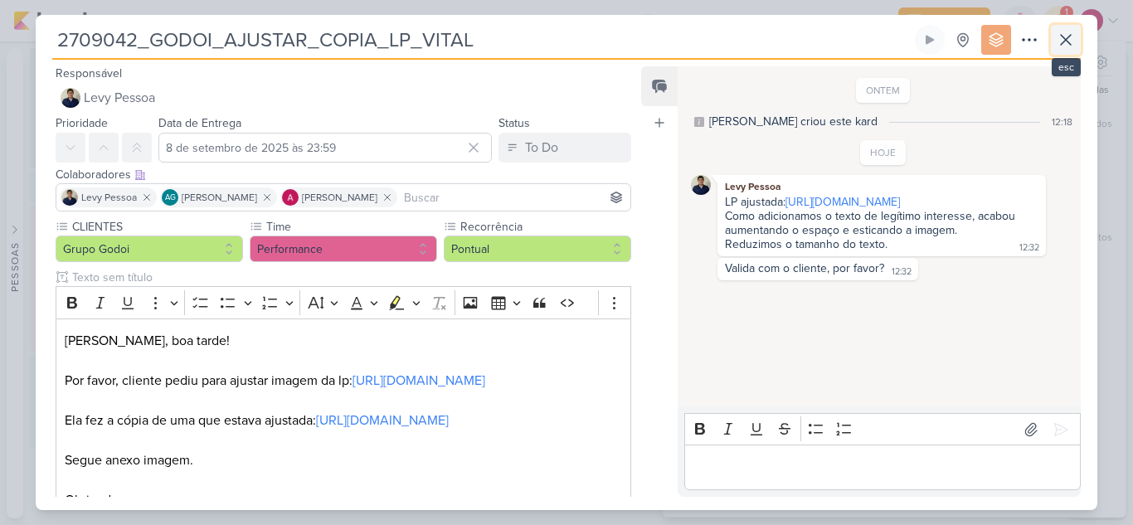
click at [1074, 38] on icon at bounding box center [1066, 40] width 20 height 20
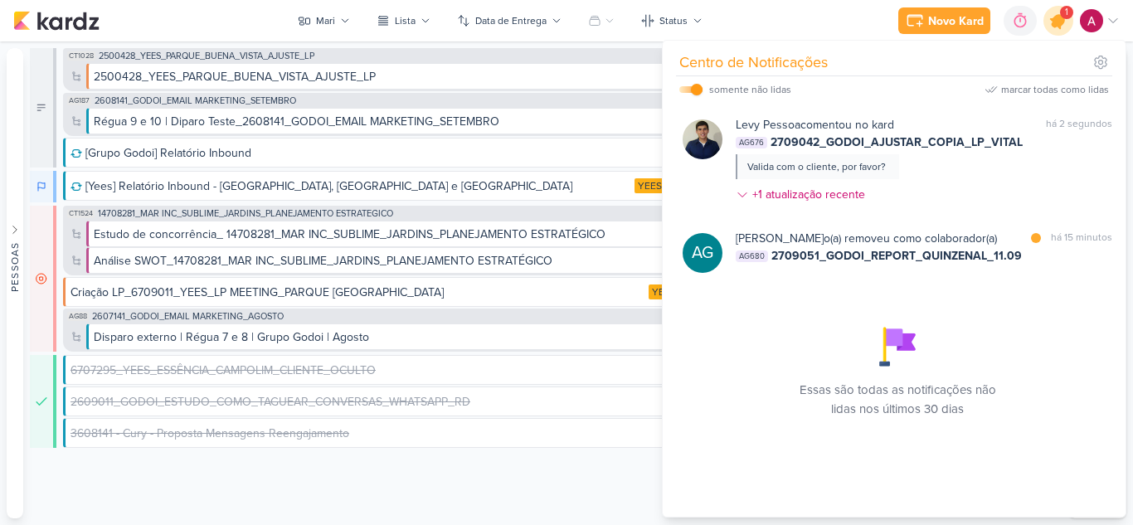
click at [1058, 25] on icon at bounding box center [1059, 21] width 20 height 20
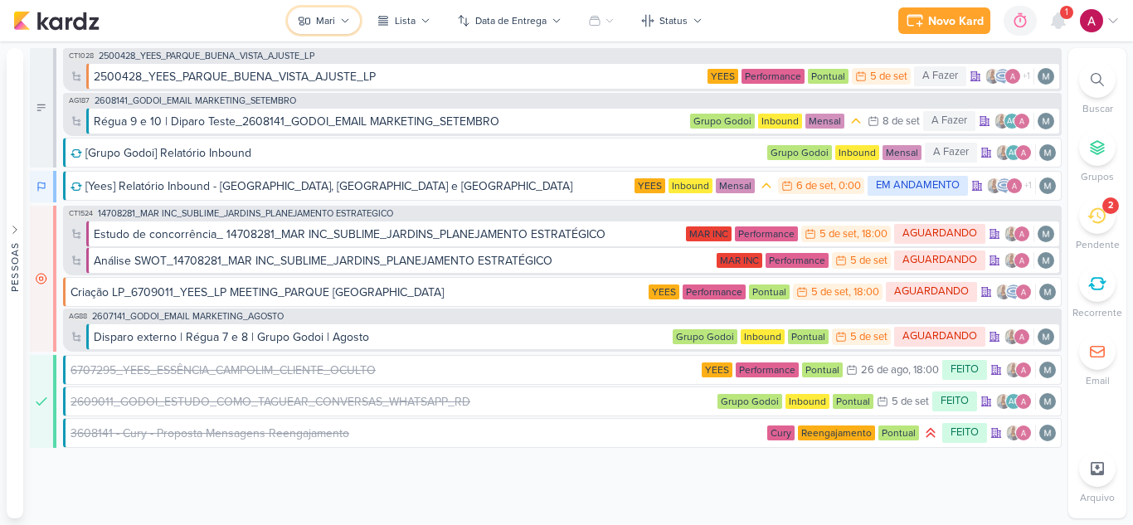
click at [334, 21] on div "Mari" at bounding box center [325, 20] width 19 height 15
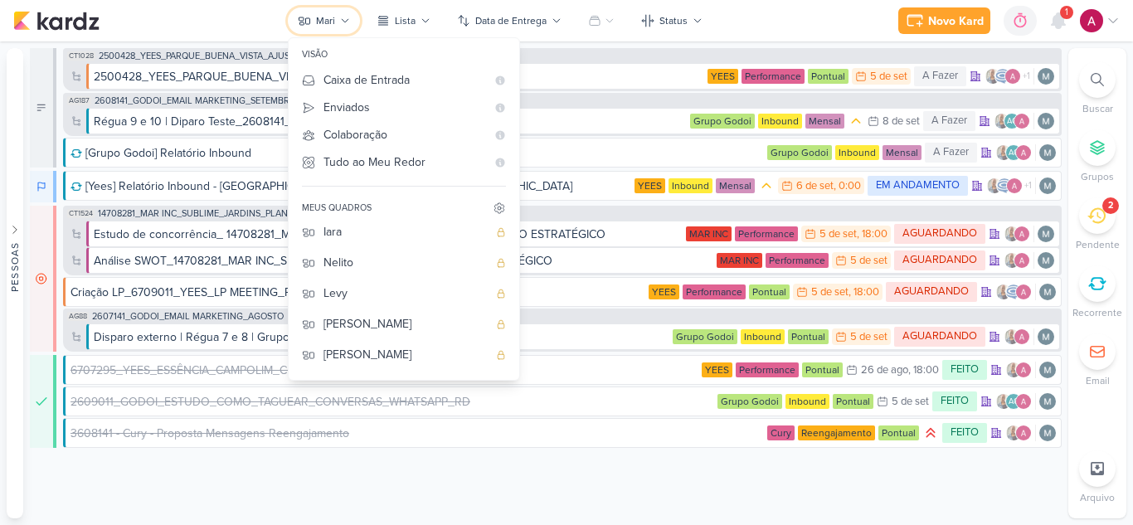
scroll to position [0, 0]
click at [267, 480] on div "Mari visão Caixa de Entrada A caixa de entrada mostra todos os kardz que você é…" at bounding box center [547, 283] width 1034 height 470
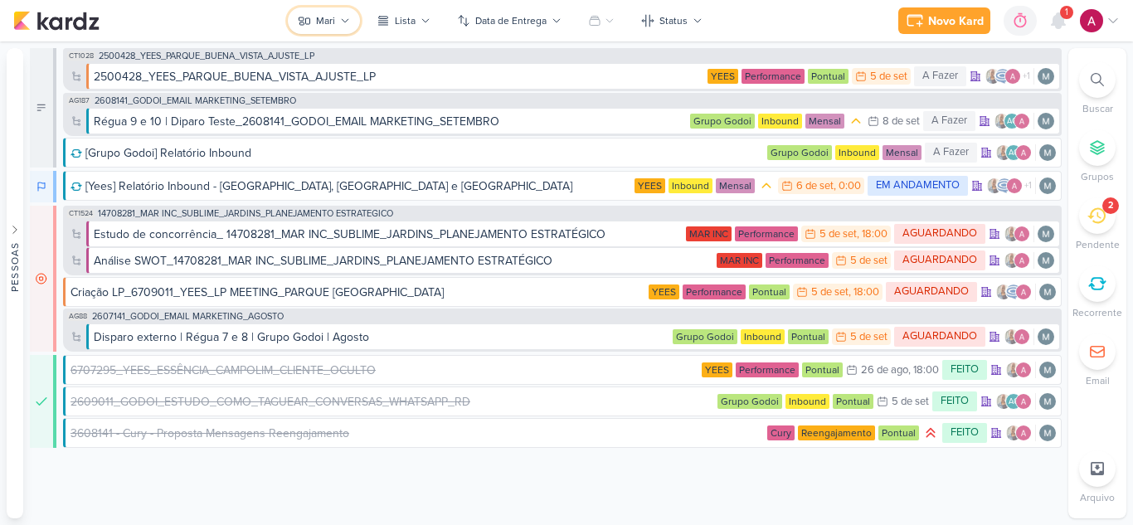
click at [327, 27] on div "Mari" at bounding box center [325, 20] width 19 height 15
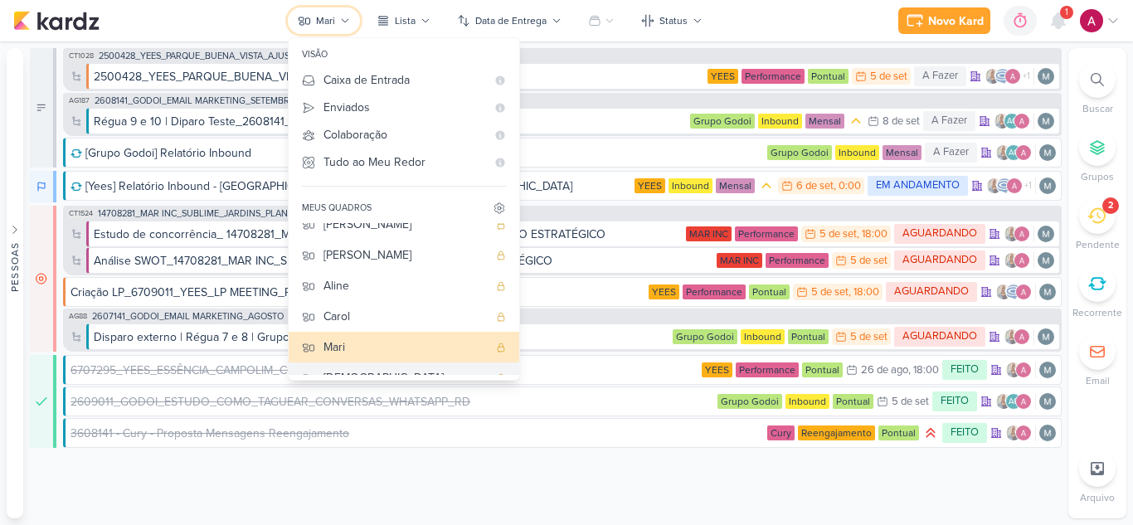
scroll to position [124, 0]
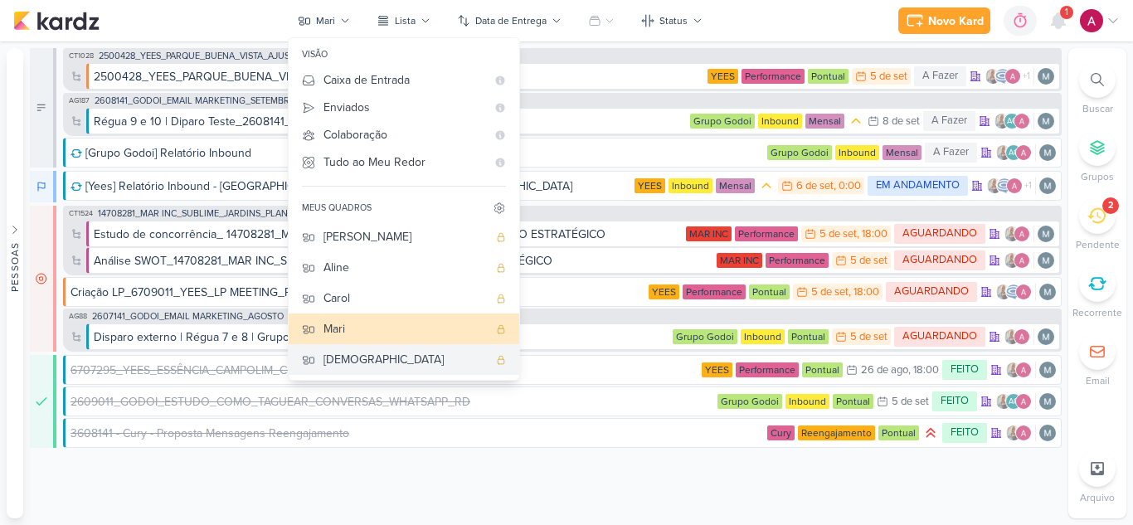
click at [358, 363] on div "Jôney" at bounding box center [406, 359] width 164 height 17
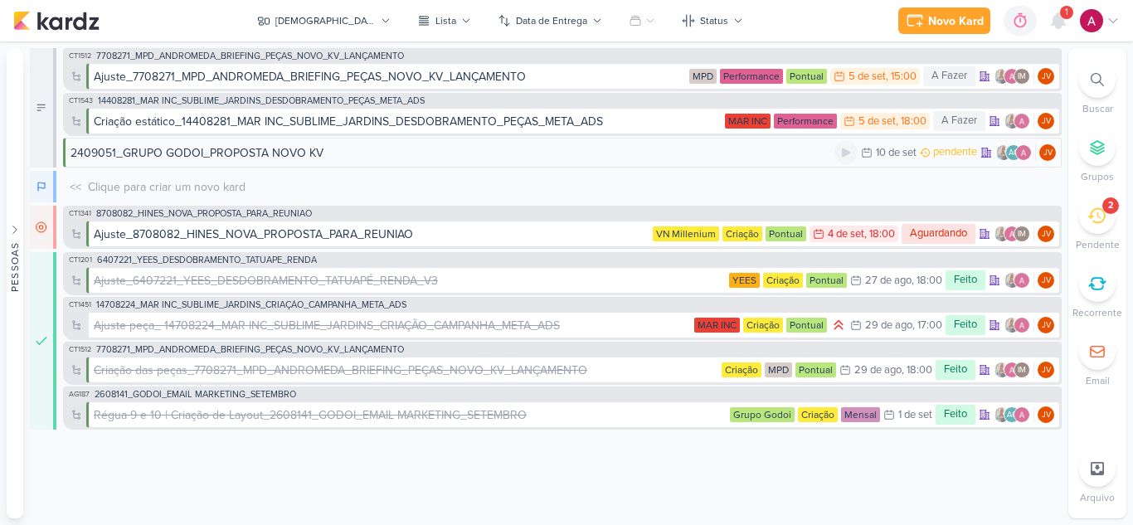
click at [528, 151] on div "2409051_GRUPO GODOI_PROPOSTA NOVO KV" at bounding box center [453, 152] width 764 height 17
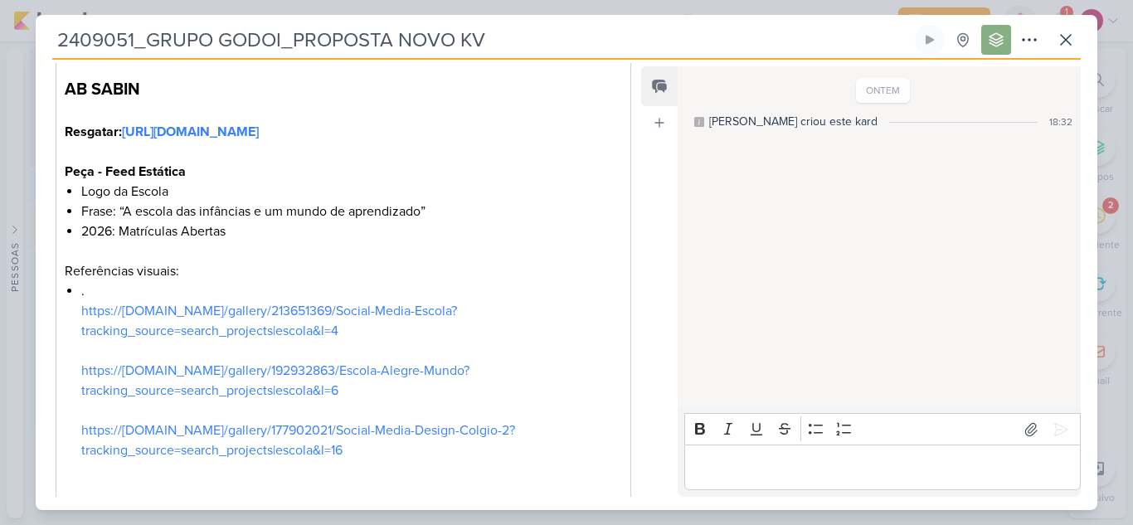
scroll to position [332, 0]
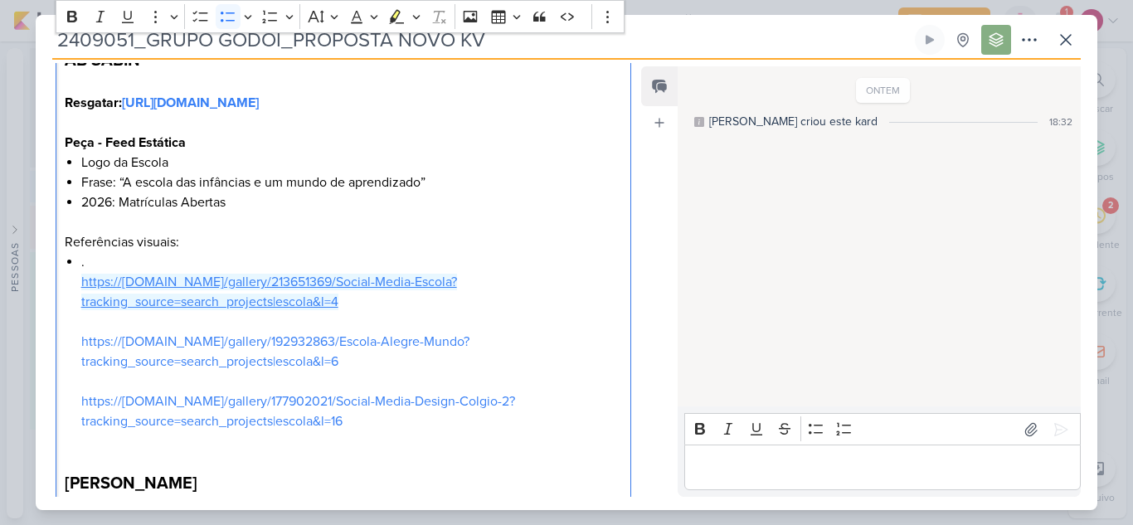
click at [298, 309] on link "https://[DOMAIN_NAME]/gallery/213651369/Social-Media-Escola?tracking_source=sea…" at bounding box center [269, 292] width 376 height 37
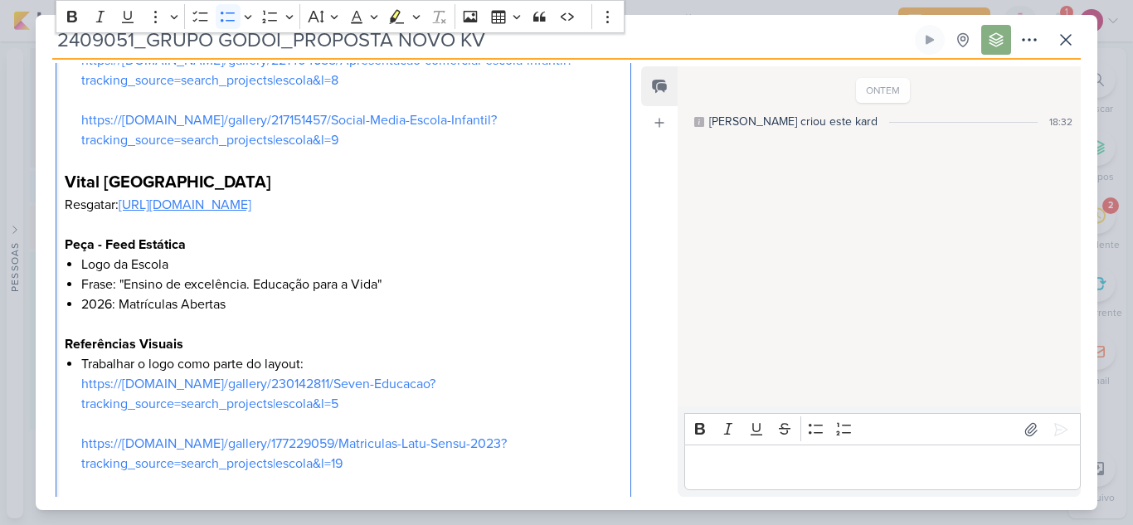
scroll to position [952, 0]
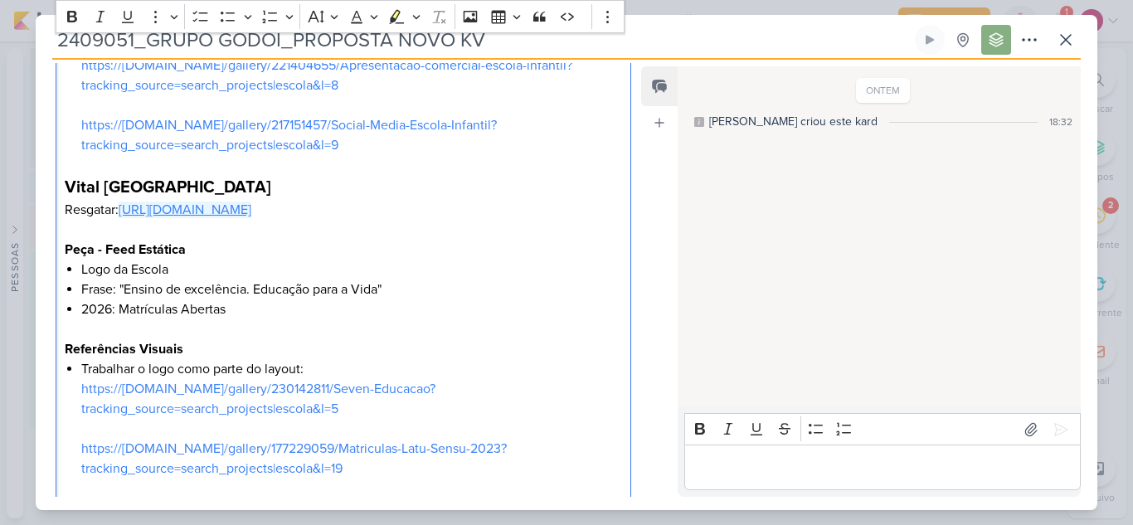
click at [229, 218] on link "[URL][DOMAIN_NAME]" at bounding box center [185, 210] width 133 height 17
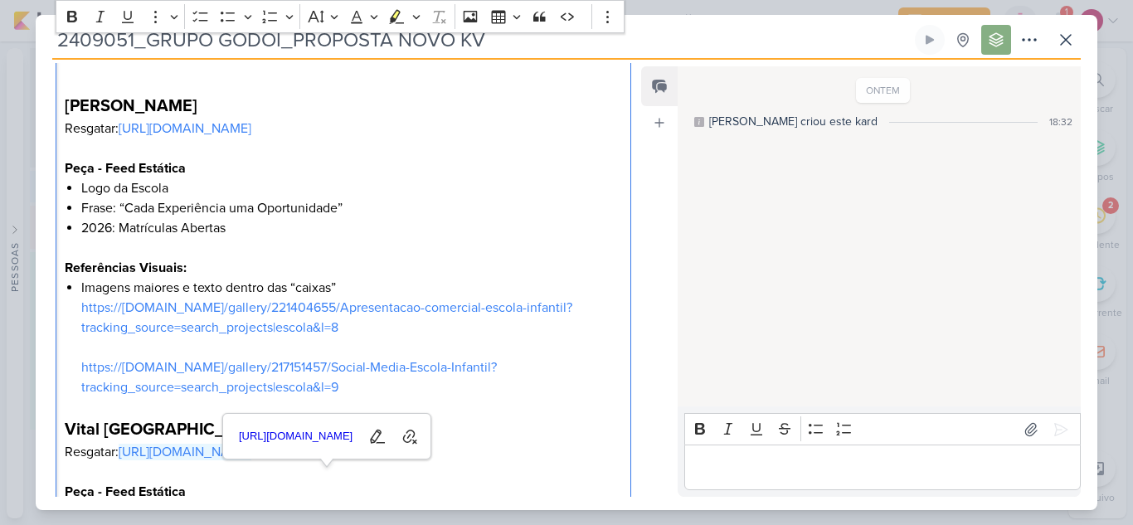
scroll to position [703, 0]
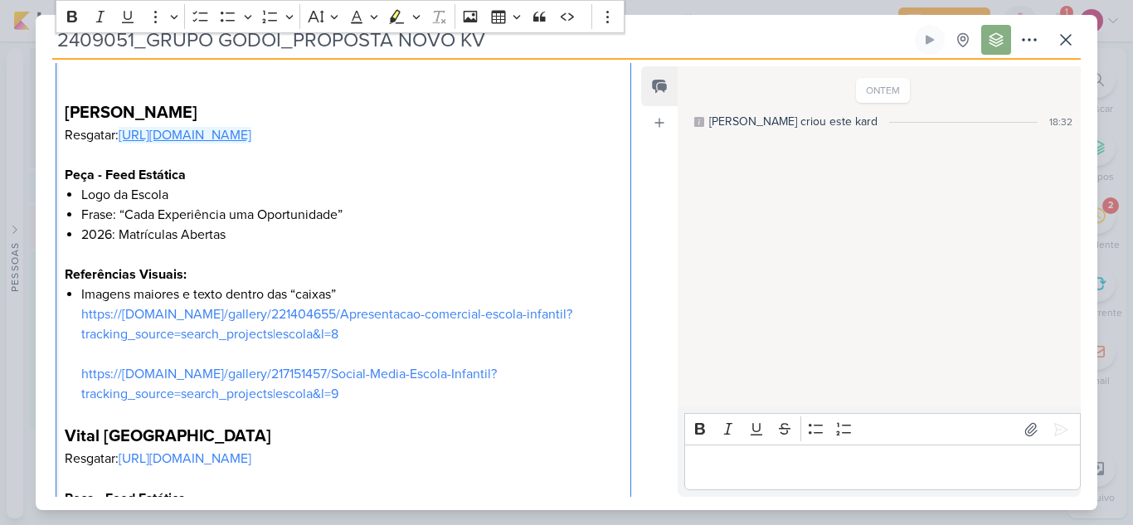
click at [236, 144] on link "[URL][DOMAIN_NAME]" at bounding box center [185, 135] width 133 height 17
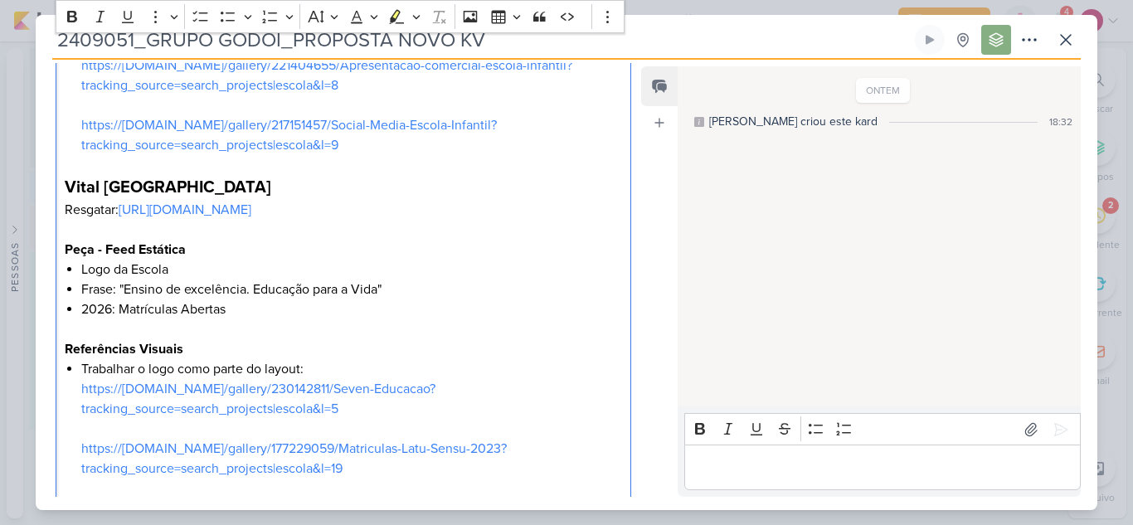
scroll to position [1035, 0]
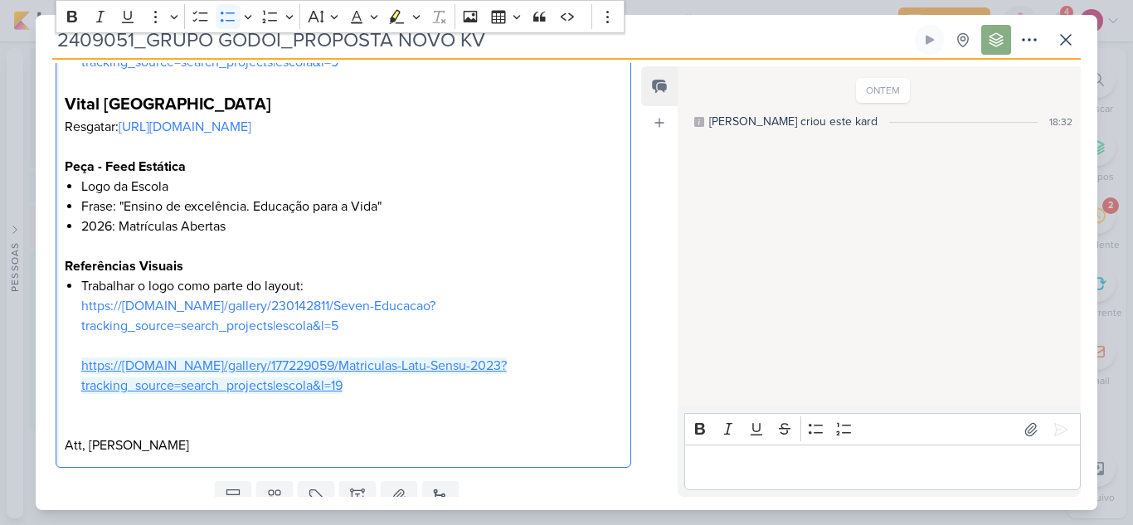
click at [215, 388] on link "https://[DOMAIN_NAME]/gallery/177229059/Matriculas-Latu-Sensu-2023?tracking_sou…" at bounding box center [294, 376] width 426 height 37
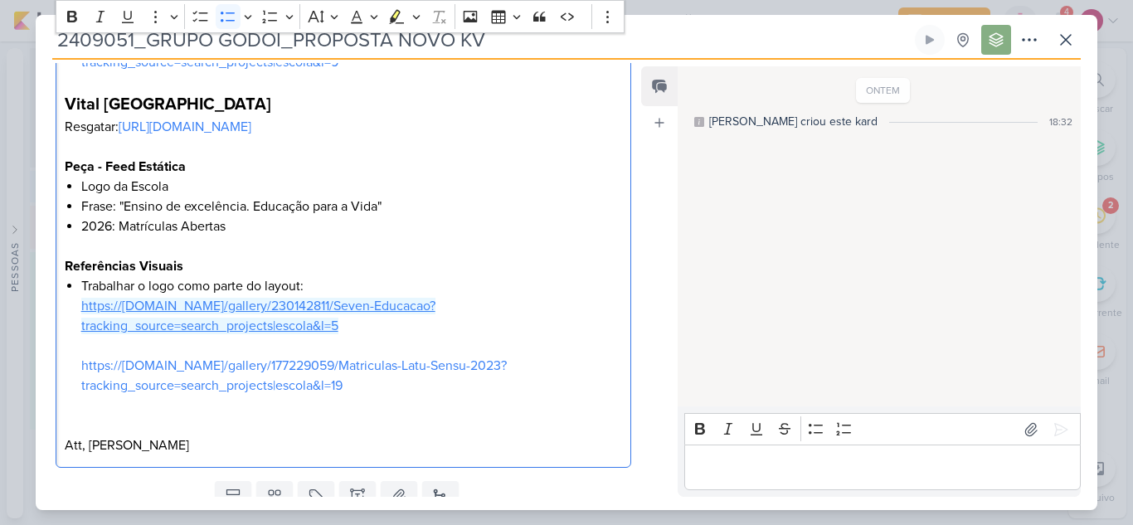
click at [390, 329] on link "https://[DOMAIN_NAME]/gallery/230142811/Seven-Educacao?tracking_source=search_p…" at bounding box center [258, 316] width 354 height 37
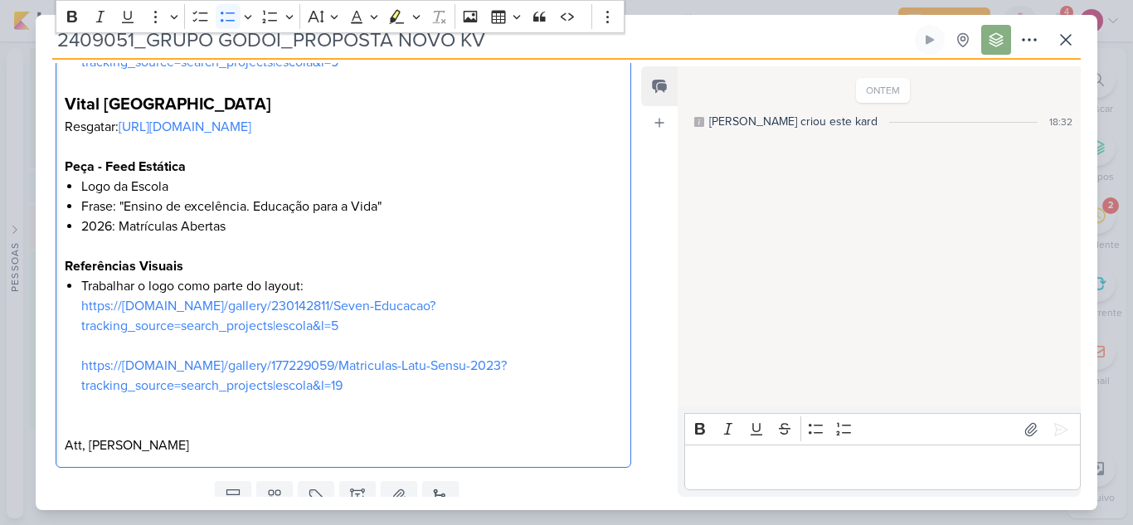
click at [558, 236] on li "2026: Matrículas Abertas" at bounding box center [351, 227] width 541 height 20
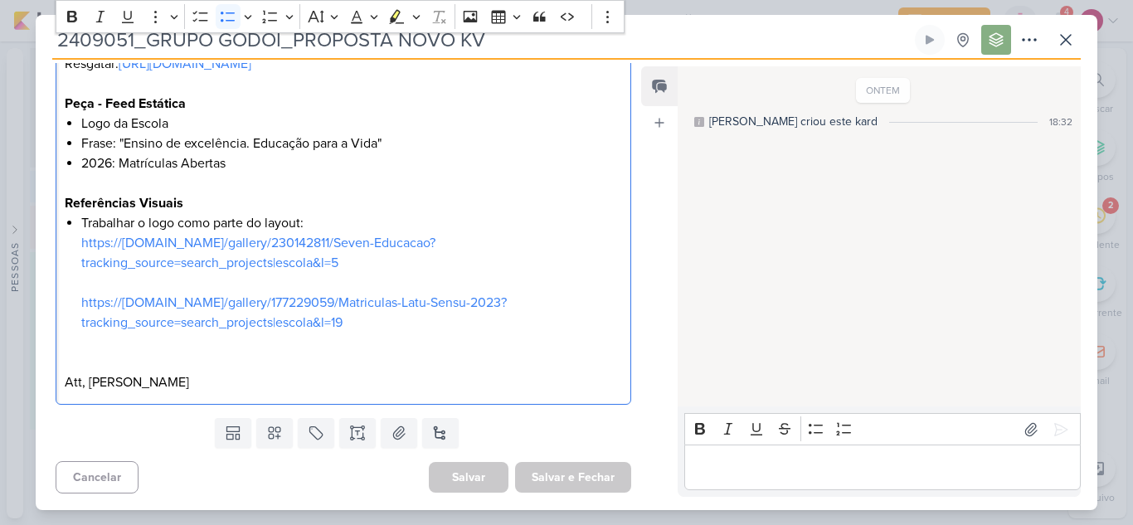
scroll to position [1118, 0]
click at [831, 2] on div "2409051_GRUPO GODOI_PROPOSTA NOVO KV Criado por mim" at bounding box center [566, 262] width 1133 height 525
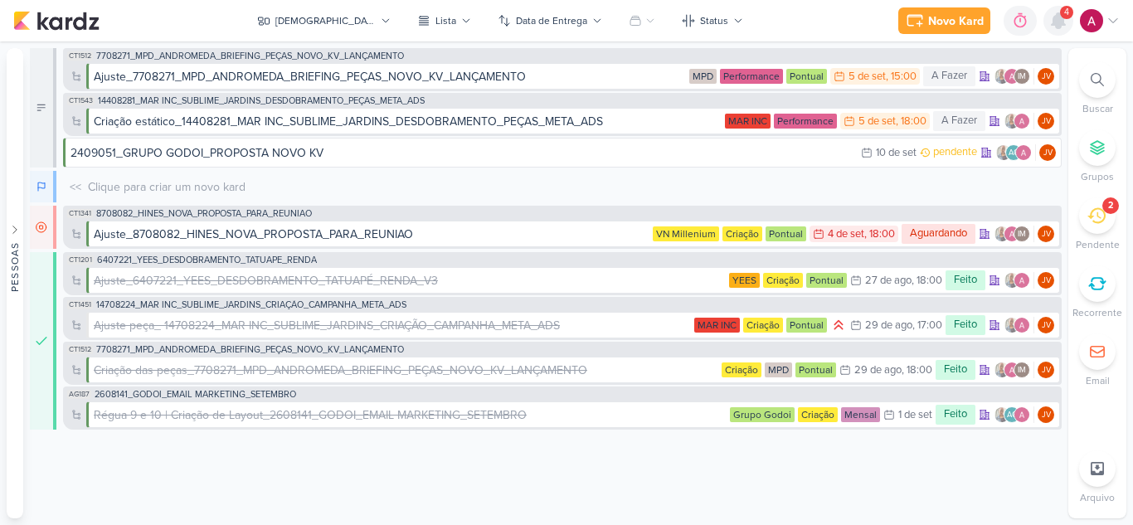
click at [1056, 26] on icon at bounding box center [1058, 20] width 13 height 15
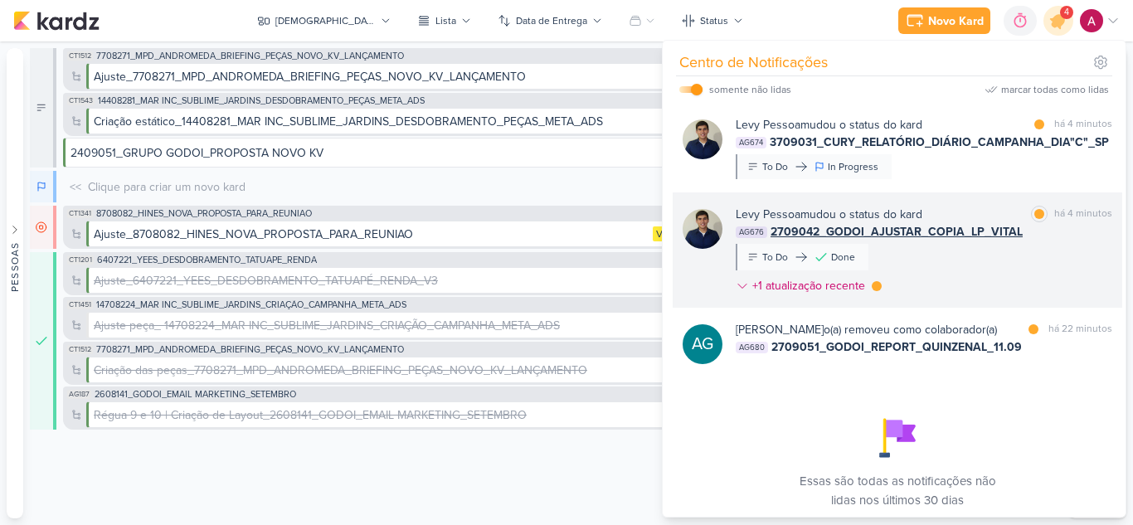
click at [988, 274] on div "Levy Pessoa mudou o status do kard marcar como lida há 4 minutos AG676 2709042_…" at bounding box center [924, 253] width 377 height 95
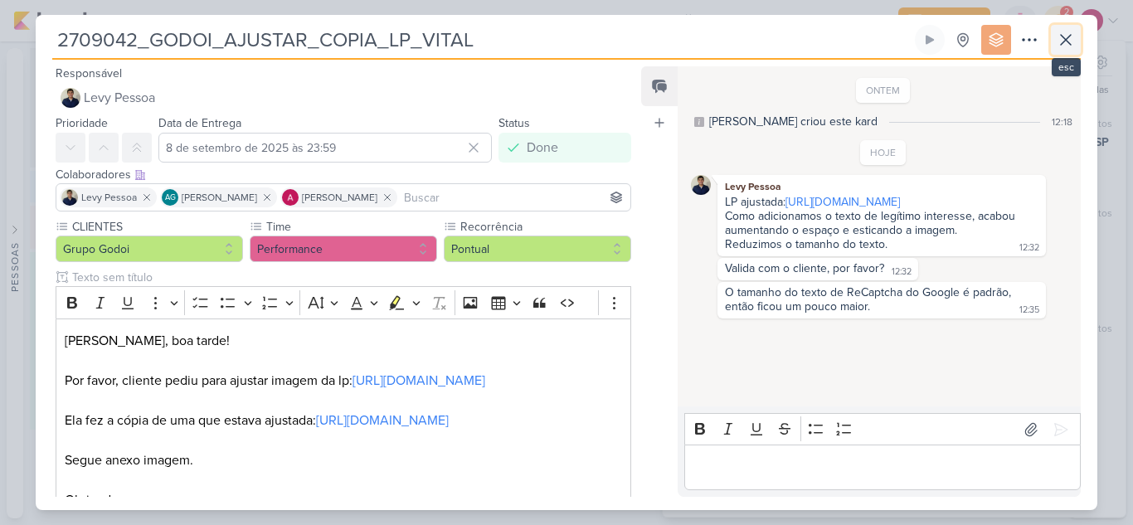
click at [1056, 49] on icon at bounding box center [1066, 40] width 20 height 20
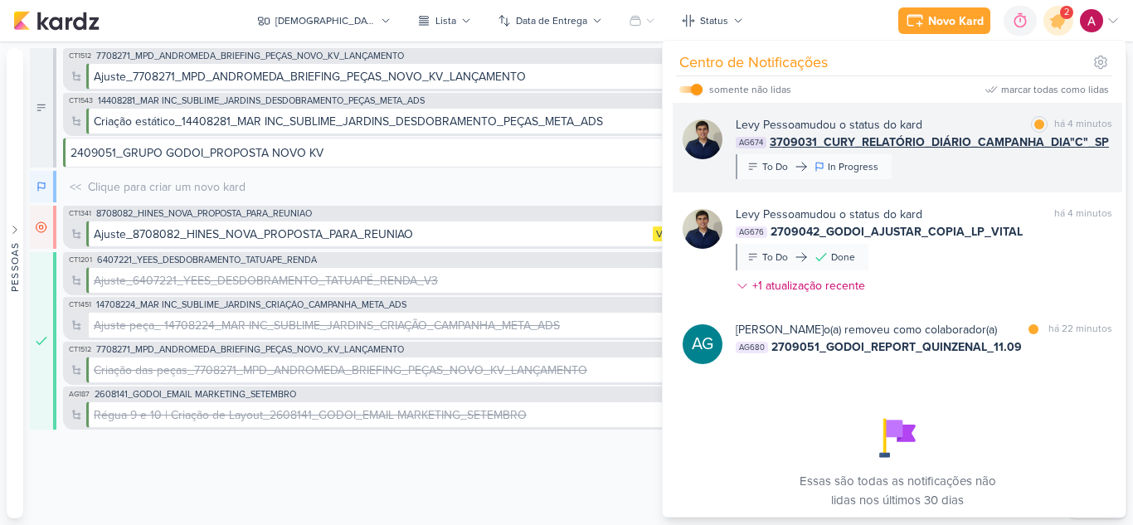
click at [969, 179] on div "Levy Pessoa mudou o status do kard marcar como lida há 4 minutos AG674 3709031_…" at bounding box center [898, 148] width 450 height 90
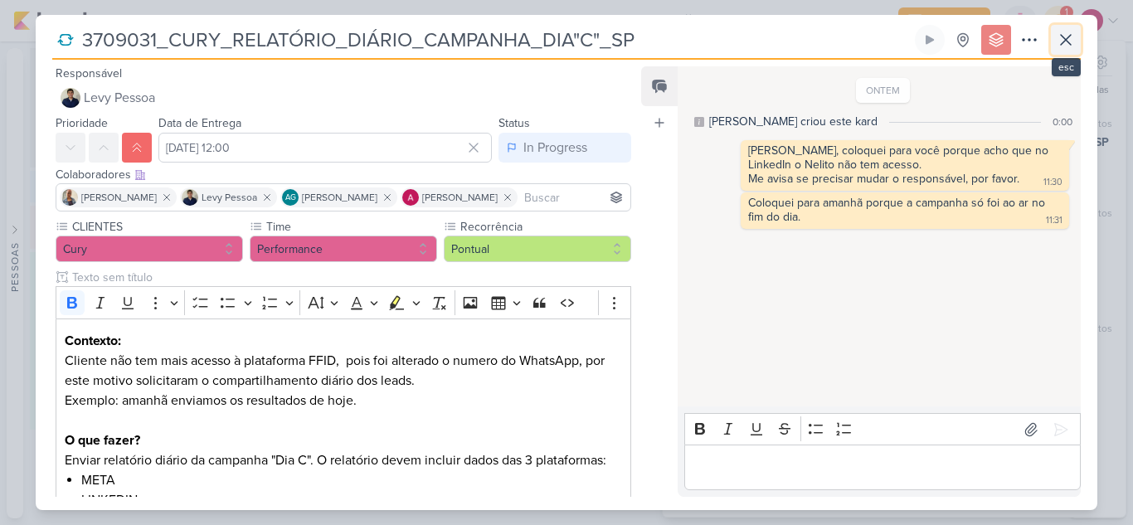
click at [1065, 40] on icon at bounding box center [1066, 40] width 20 height 20
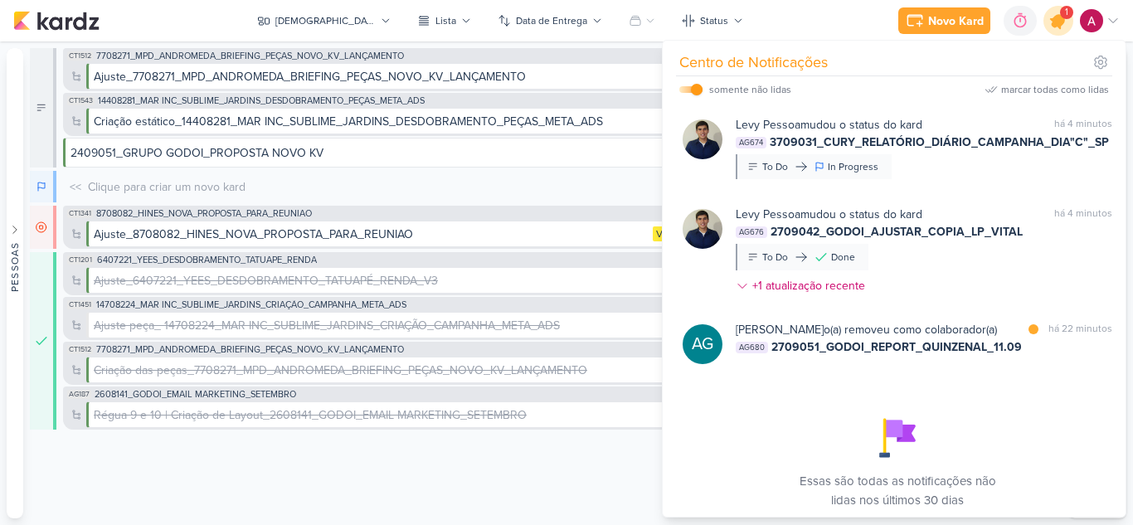
click at [1048, 23] on icon at bounding box center [1059, 21] width 28 height 28
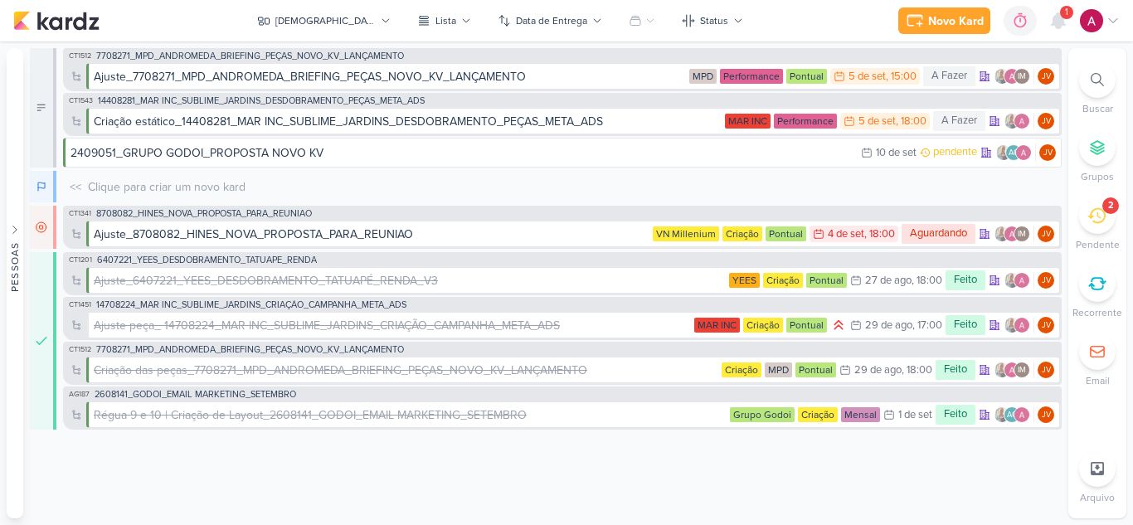
click at [1092, 212] on icon at bounding box center [1097, 216] width 18 height 16
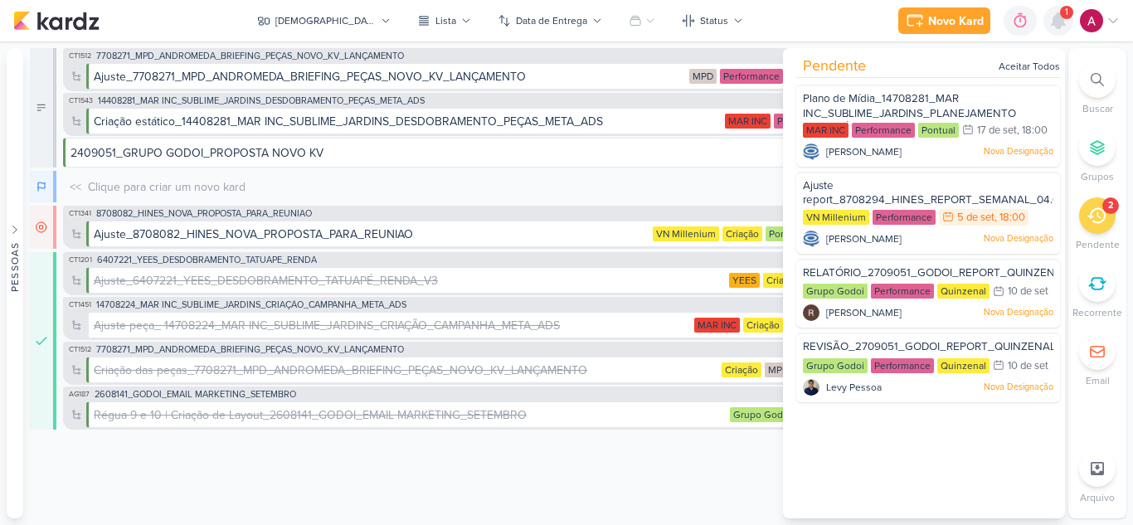
click at [1070, 22] on div at bounding box center [1059, 21] width 30 height 30
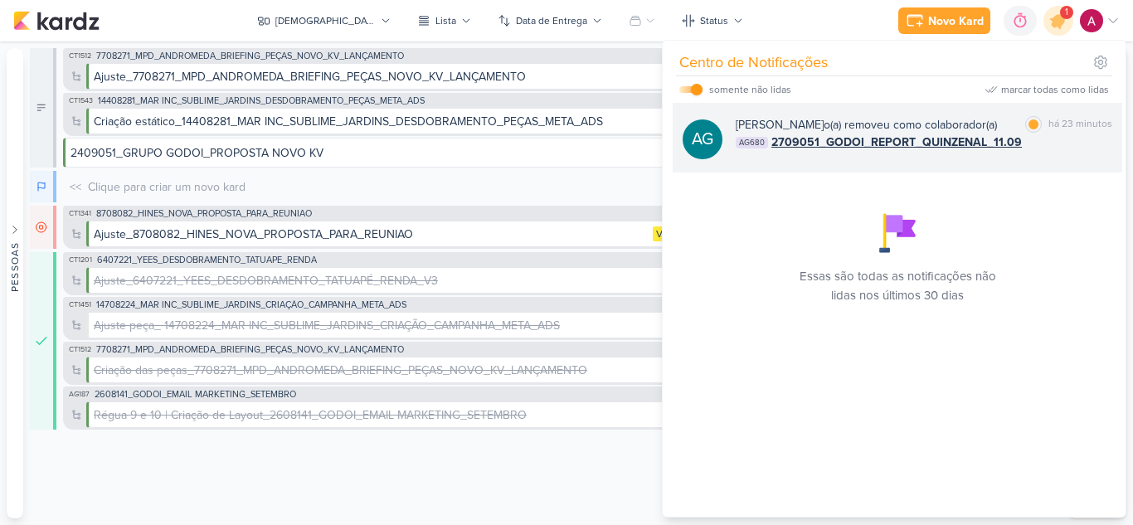
click at [889, 121] on div "Aline Gimenez Graciano o(a) removeu como colaborador(a)" at bounding box center [866, 124] width 261 height 17
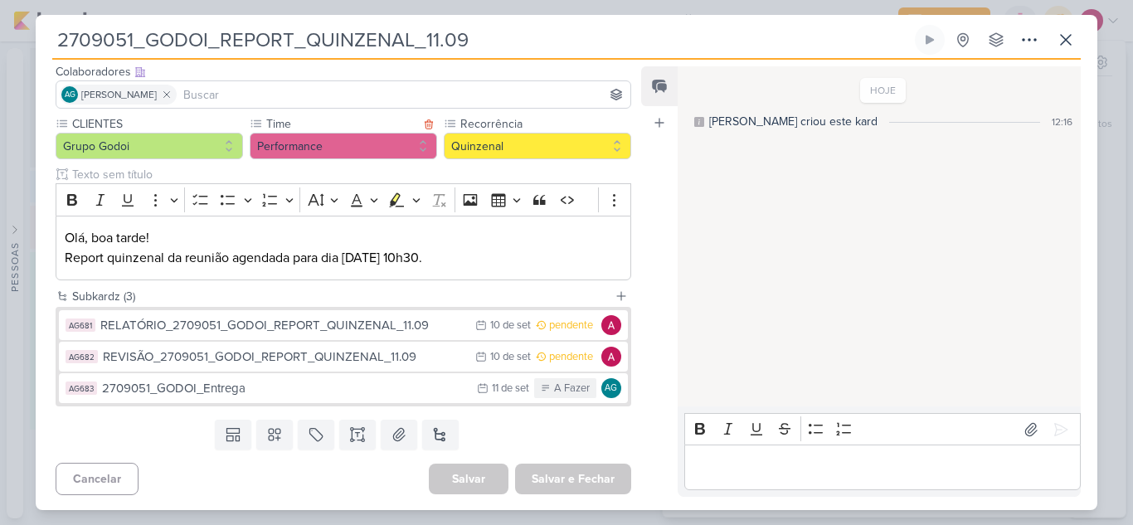
scroll to position [105, 0]
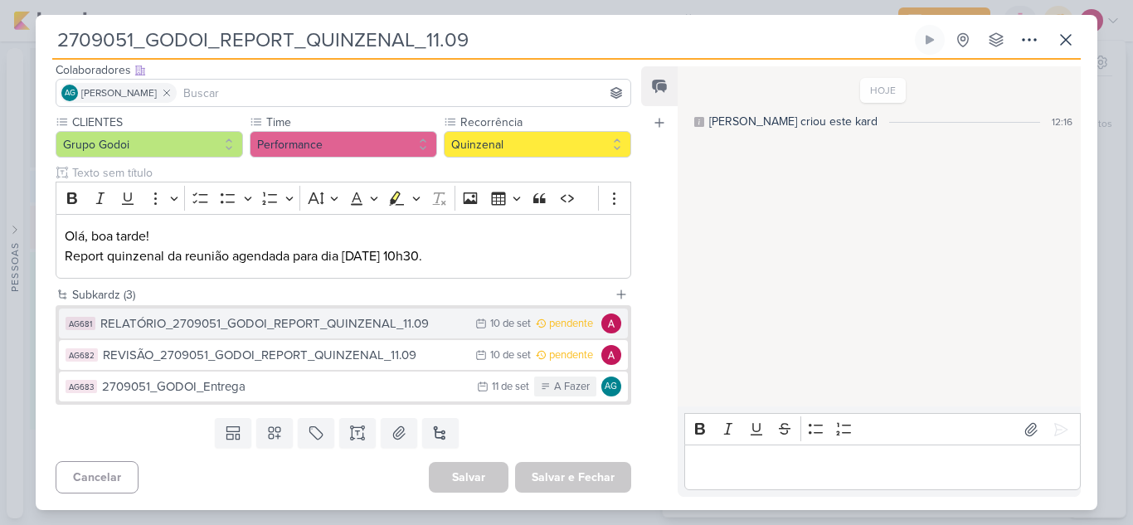
click at [362, 319] on div "RELATÓRIO_2709051_GODOI_REPORT_QUINZENAL_11.09" at bounding box center [283, 323] width 367 height 19
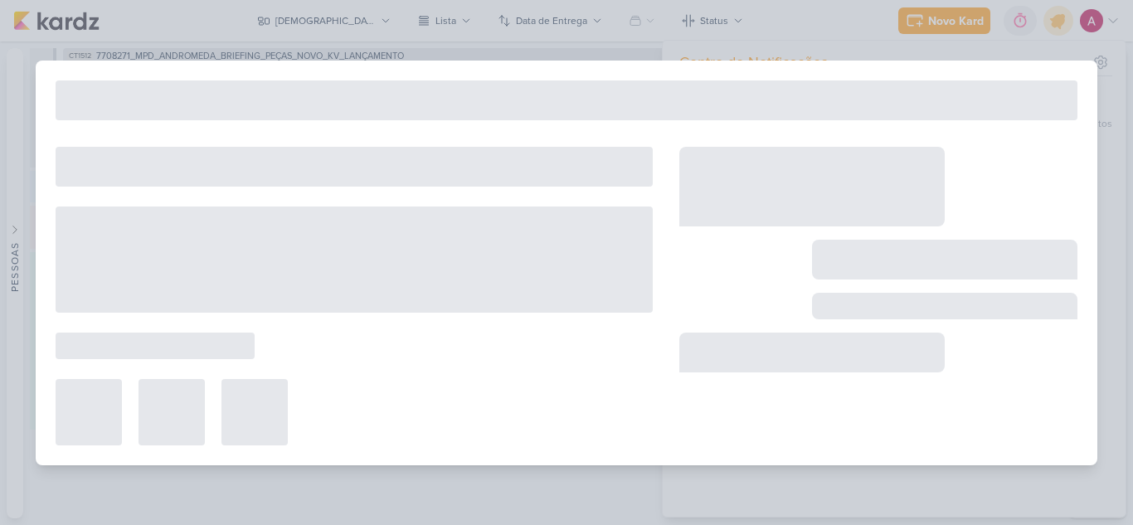
type input "RELATÓRIO_2709051_GODOI_REPORT_QUINZENAL_11.09"
type input "[DATE] 23:59"
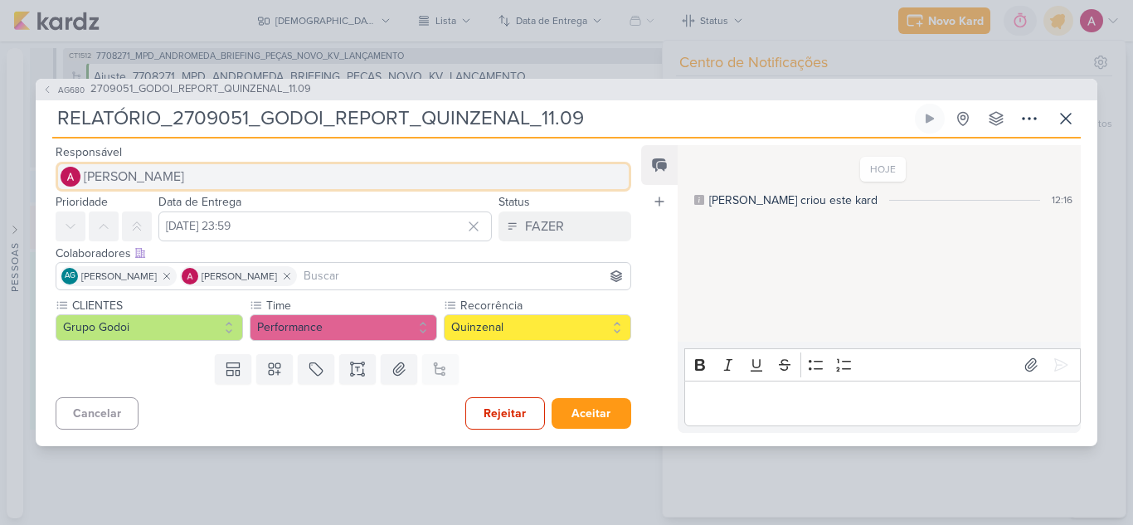
click at [144, 178] on span "[PERSON_NAME]" at bounding box center [134, 177] width 100 height 20
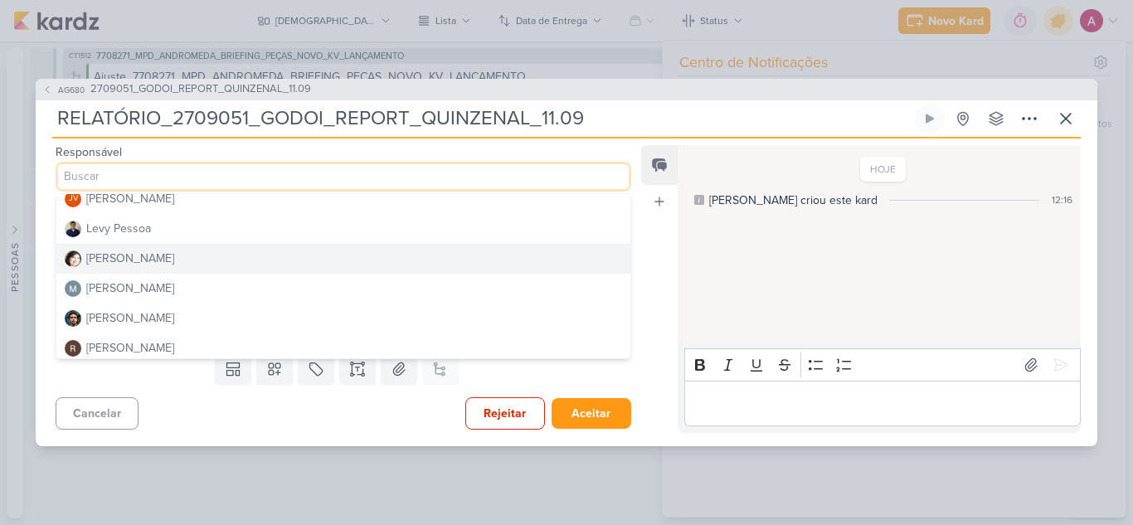
scroll to position [314, 0]
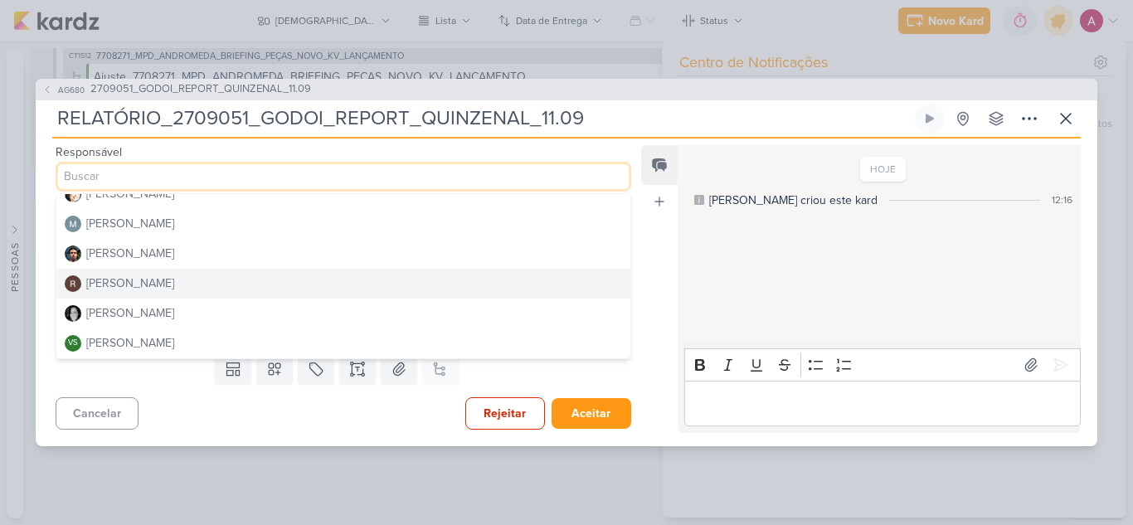
click at [138, 282] on div "[PERSON_NAME]" at bounding box center [130, 283] width 88 height 17
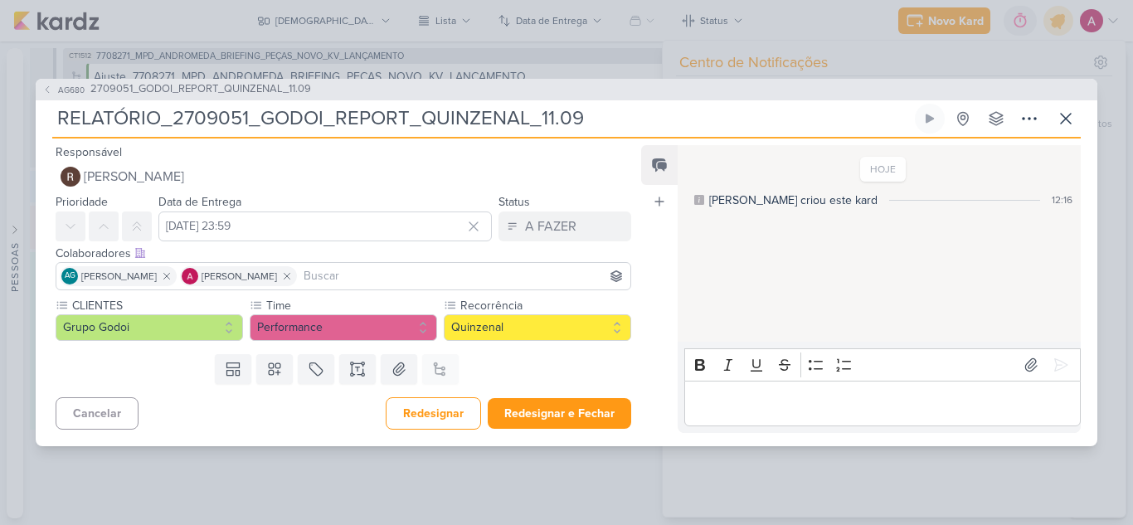
click at [444, 272] on input at bounding box center [463, 276] width 327 height 20
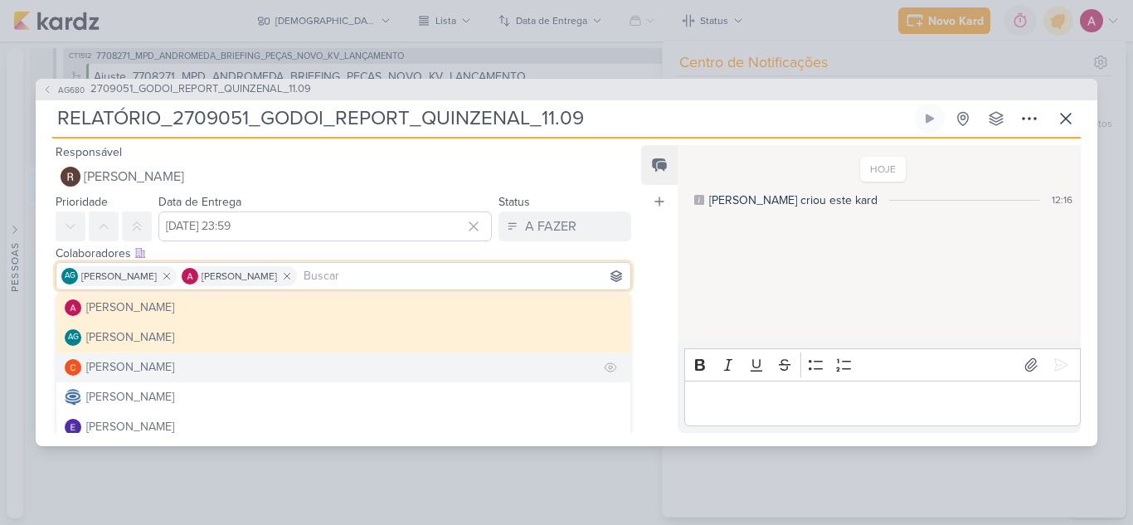
scroll to position [83, 0]
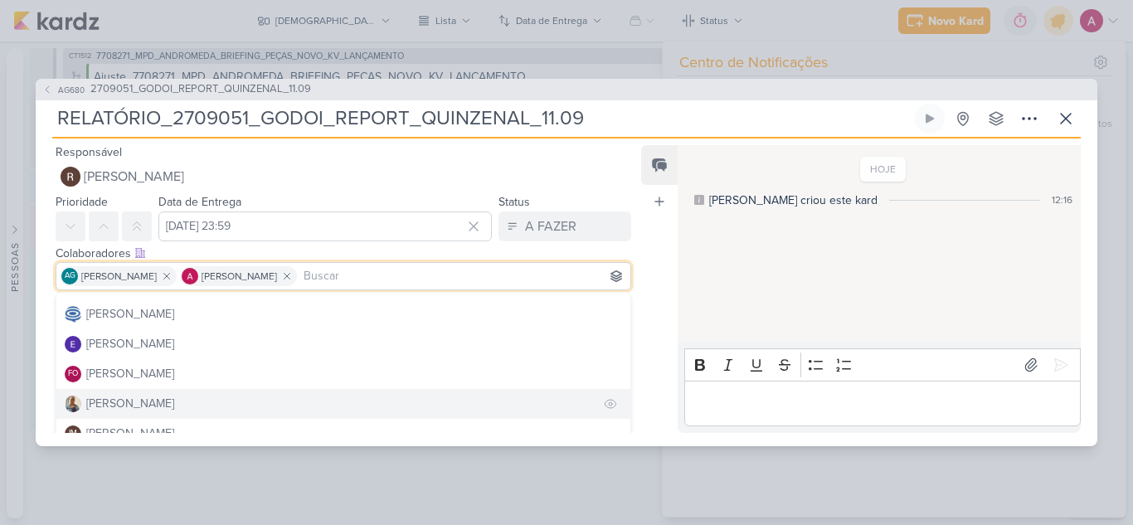
click at [122, 400] on div "[PERSON_NAME]" at bounding box center [130, 403] width 88 height 17
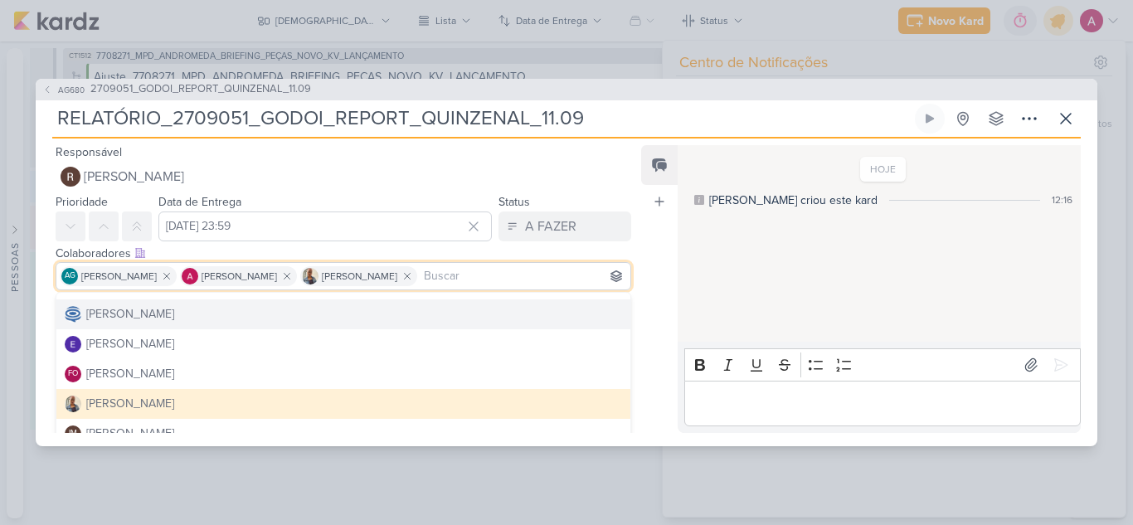
click at [655, 285] on div "Feed Atrelar email Solte o email para atrelar ao kard" at bounding box center [659, 289] width 37 height 288
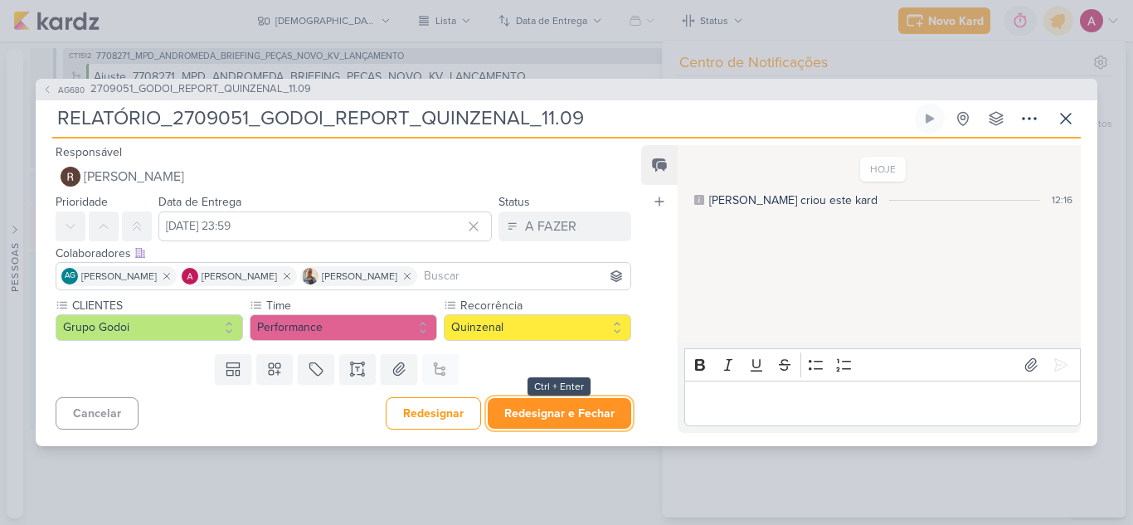
click at [539, 408] on button "Redesignar e Fechar" at bounding box center [560, 413] width 144 height 31
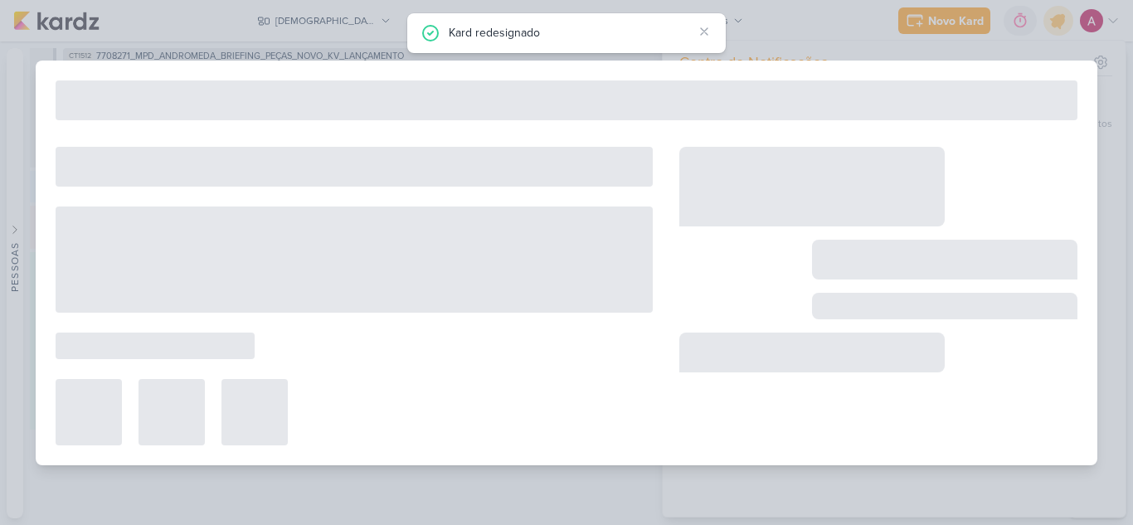
type input "2709051_GODOI_REPORT_QUINZENAL_11.09"
type input "11 de setembro de 2025 às 10:30"
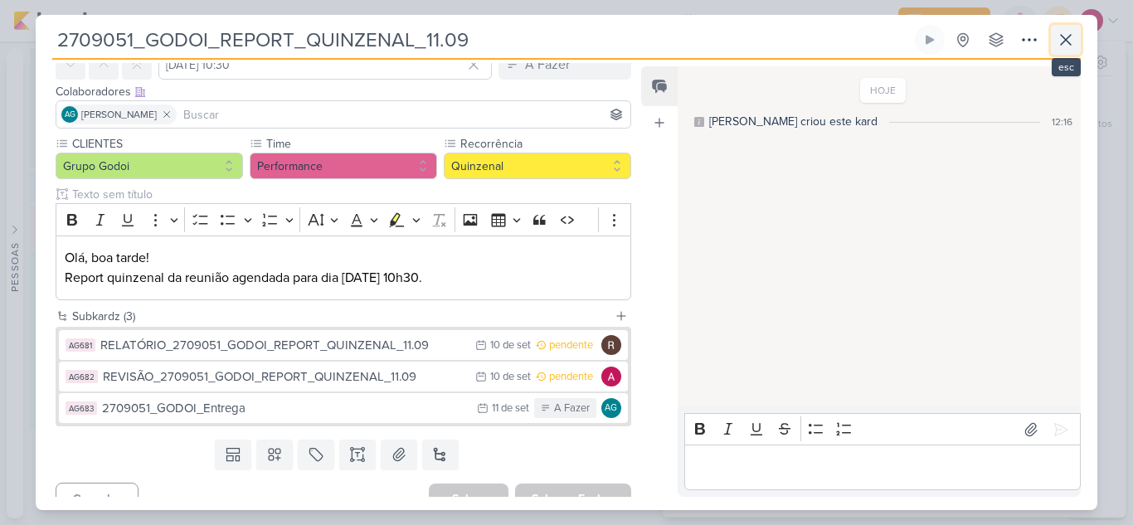
click at [1061, 41] on icon at bounding box center [1066, 40] width 20 height 20
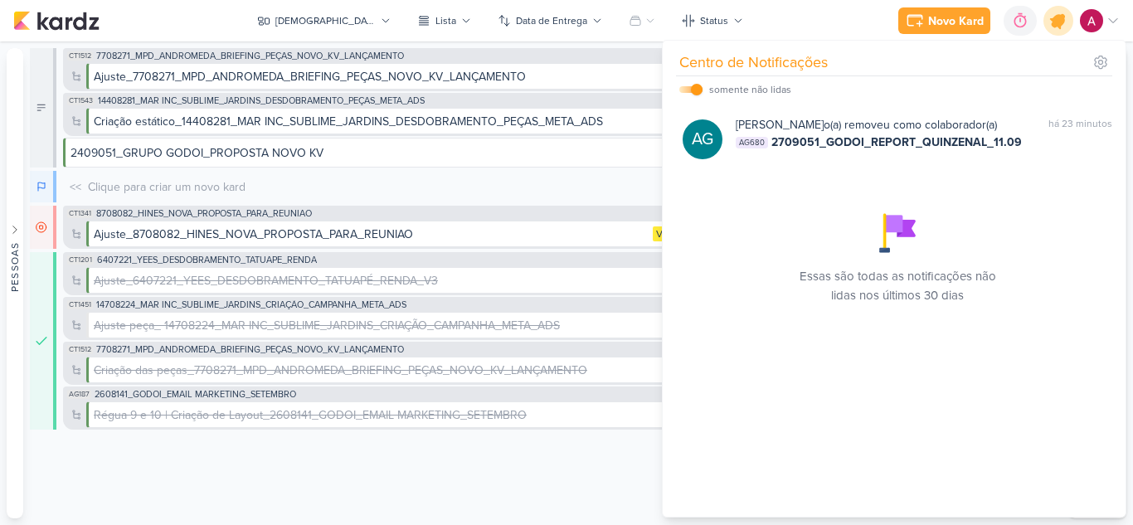
click at [1056, 24] on icon at bounding box center [1059, 21] width 20 height 20
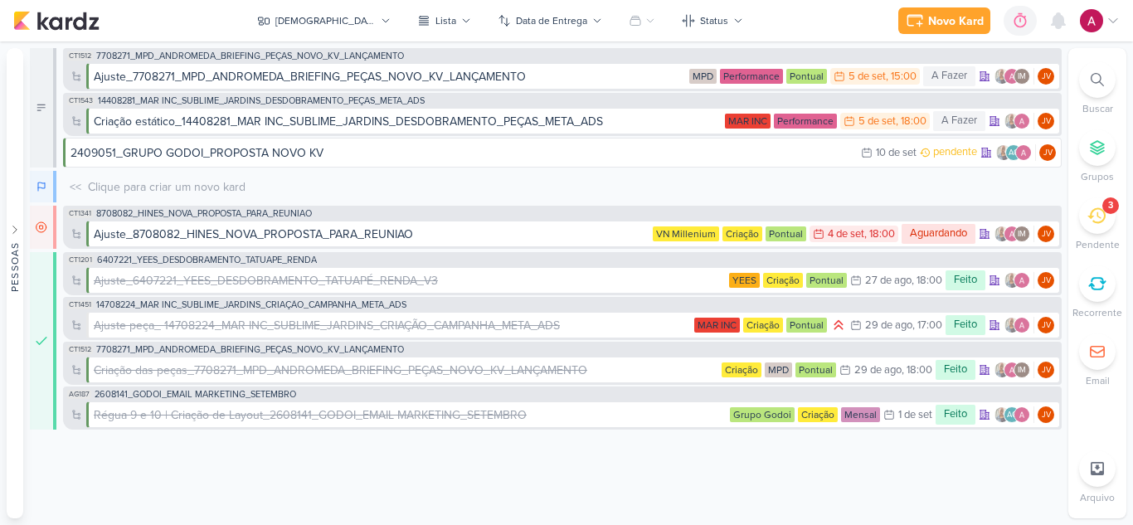
click at [1086, 212] on div "3" at bounding box center [1097, 215] width 37 height 37
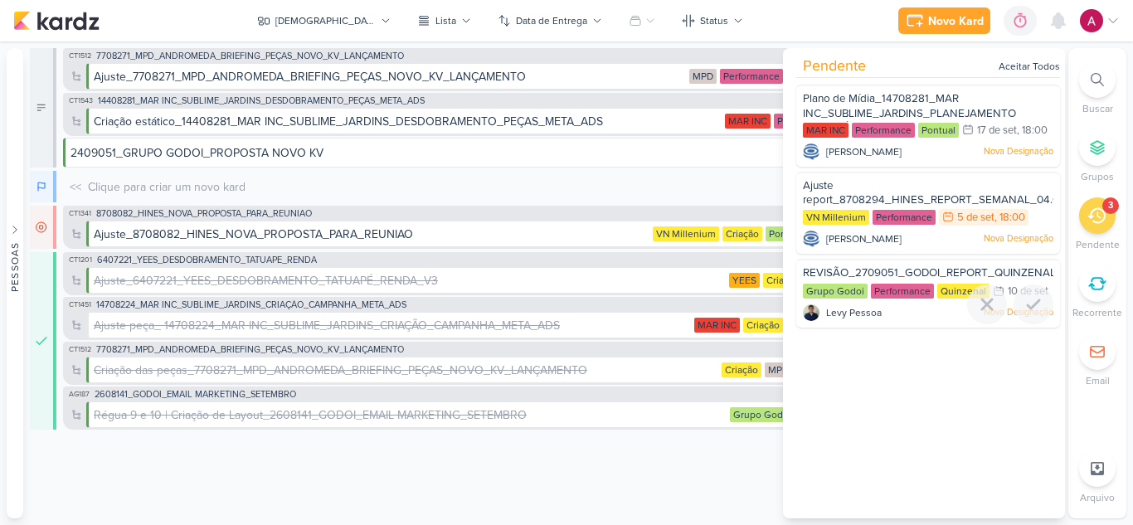
click at [916, 331] on div at bounding box center [929, 324] width 264 height 13
click at [849, 280] on span "REVISÃO_2709051_GODOI_REPORT_QUINZENAL_11.09" at bounding box center [945, 272] width 284 height 13
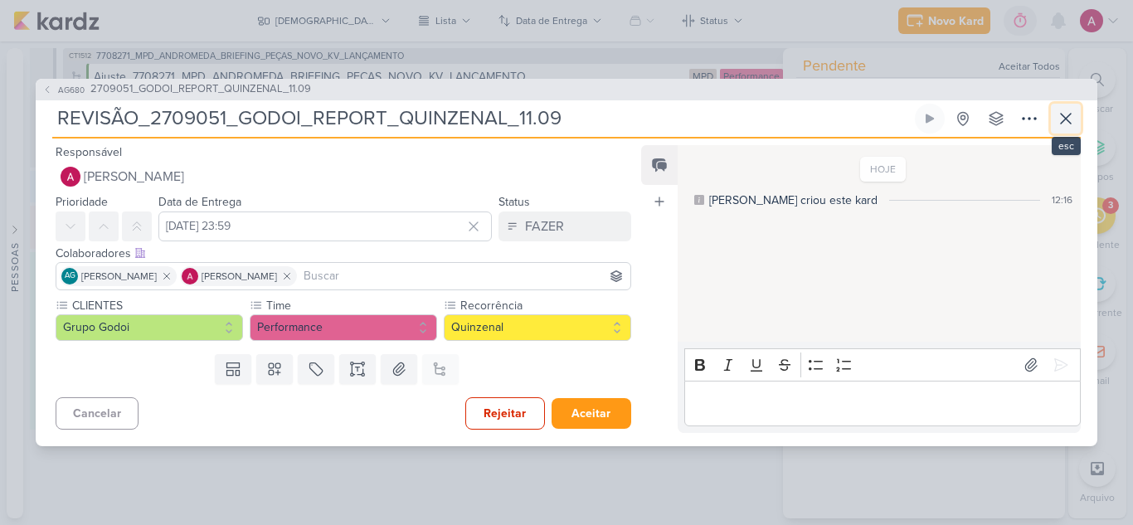
click at [1068, 128] on icon at bounding box center [1066, 119] width 20 height 20
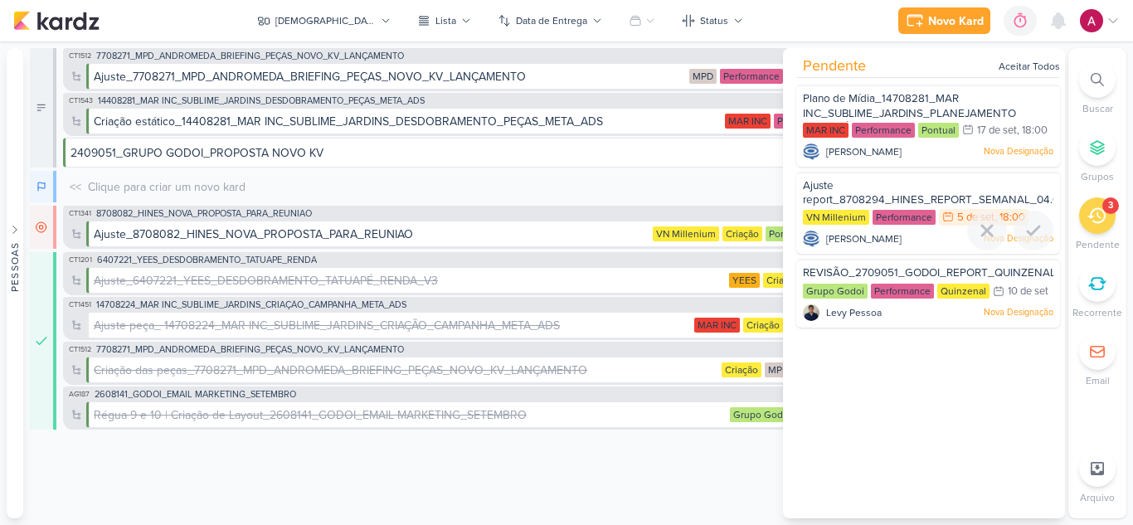
click at [841, 246] on span "[PERSON_NAME]" at bounding box center [864, 238] width 76 height 15
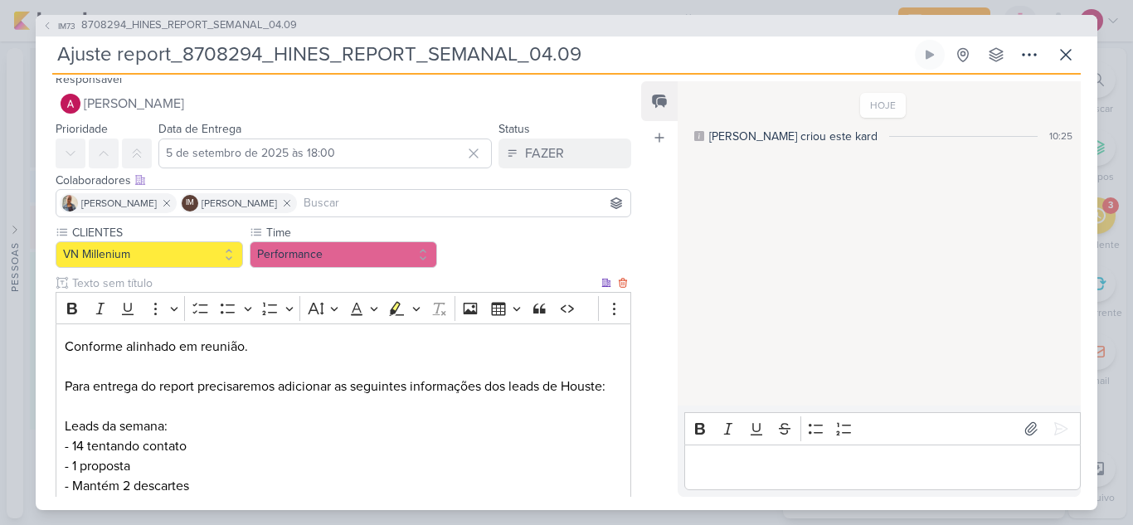
scroll to position [0, 0]
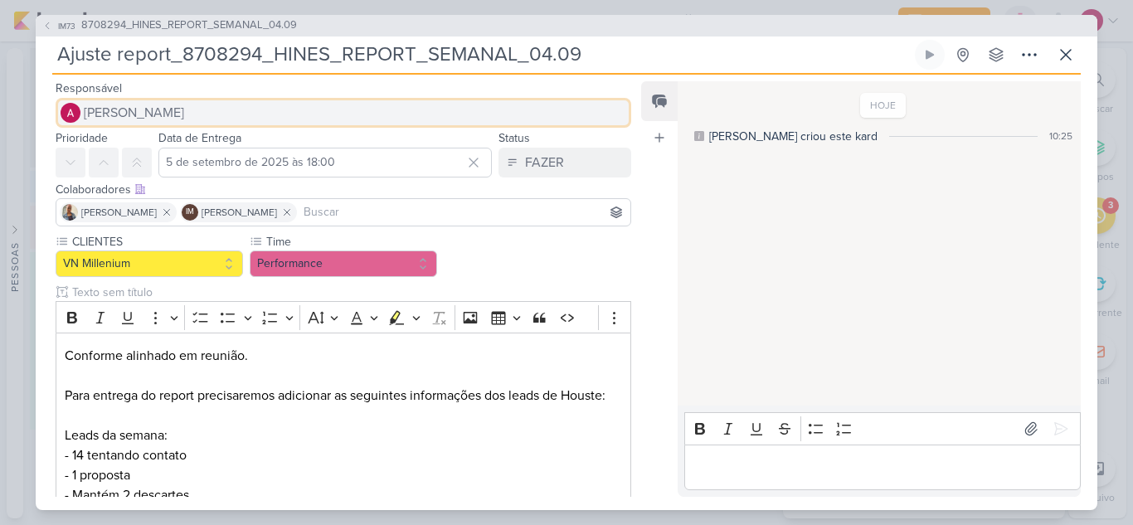
click at [175, 113] on span "[PERSON_NAME]" at bounding box center [134, 113] width 100 height 20
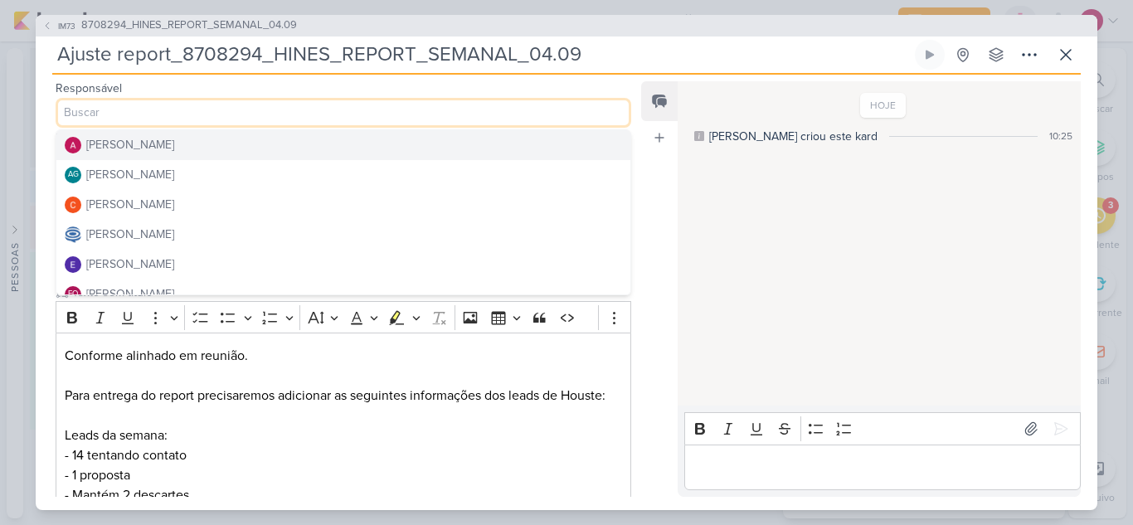
click at [175, 113] on input at bounding box center [344, 113] width 576 height 30
click at [66, 21] on span "IM73" at bounding box center [67, 26] width 22 height 12
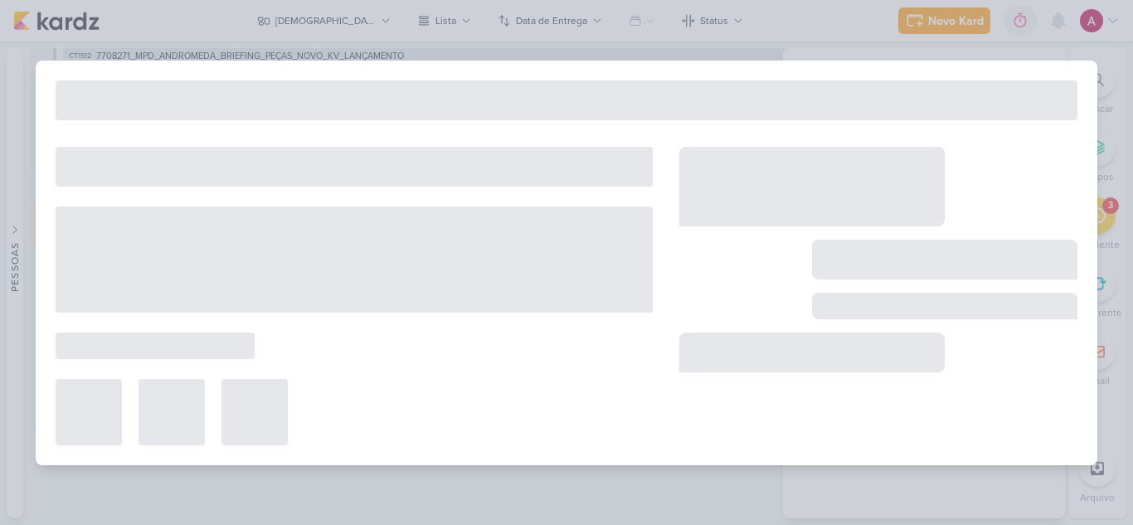
type input "8708294_HINES_REPORT_SEMANAL_04.09"
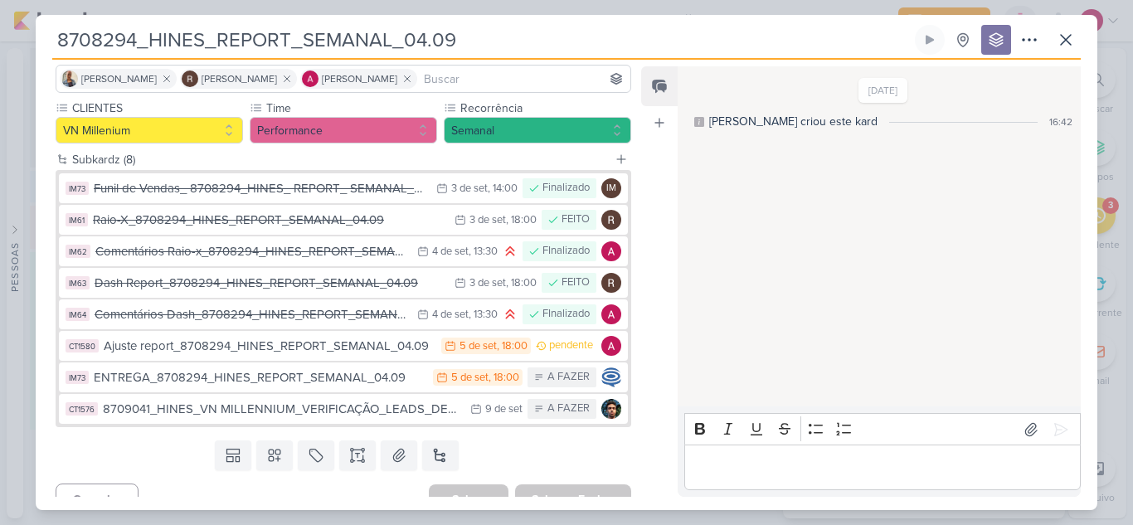
scroll to position [141, 0]
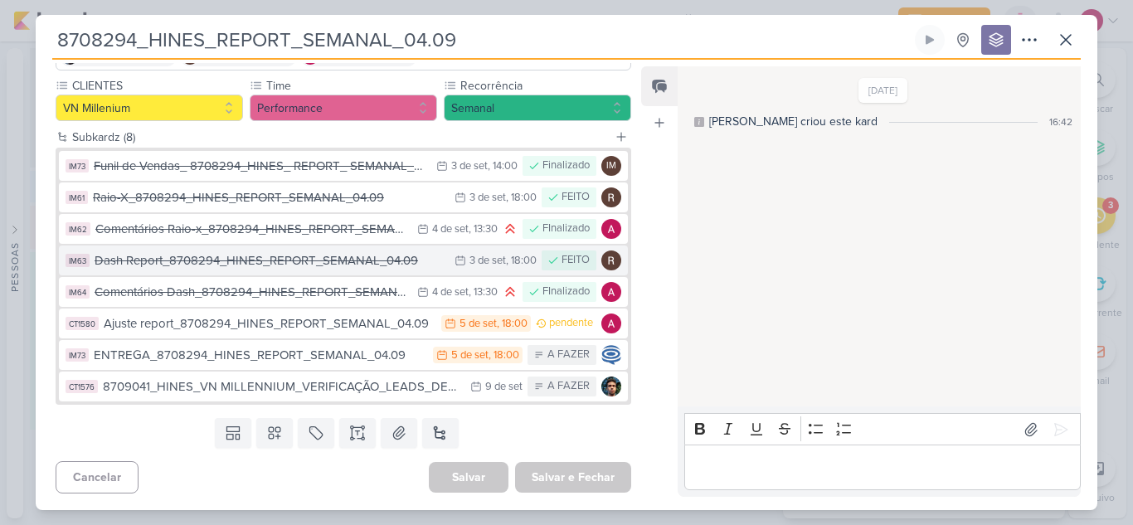
click at [219, 261] on div "Dash Report_8708294_HINES_REPORT_SEMANAL_04.09" at bounding box center [271, 260] width 352 height 19
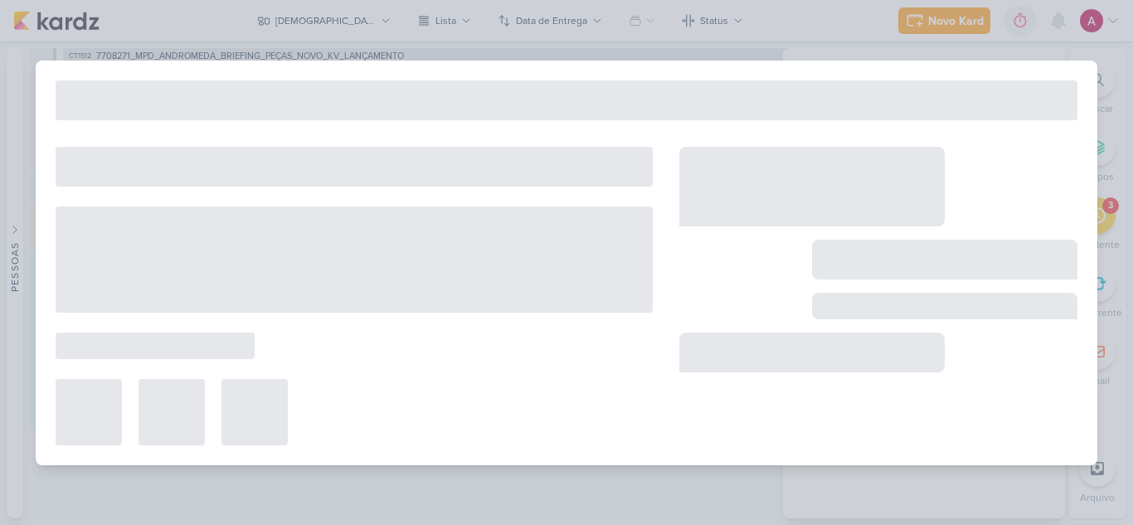
type input "Dash Report_8708294_HINES_REPORT_SEMANAL_04.09"
type input "3 de setembro de 2025 às 18:00"
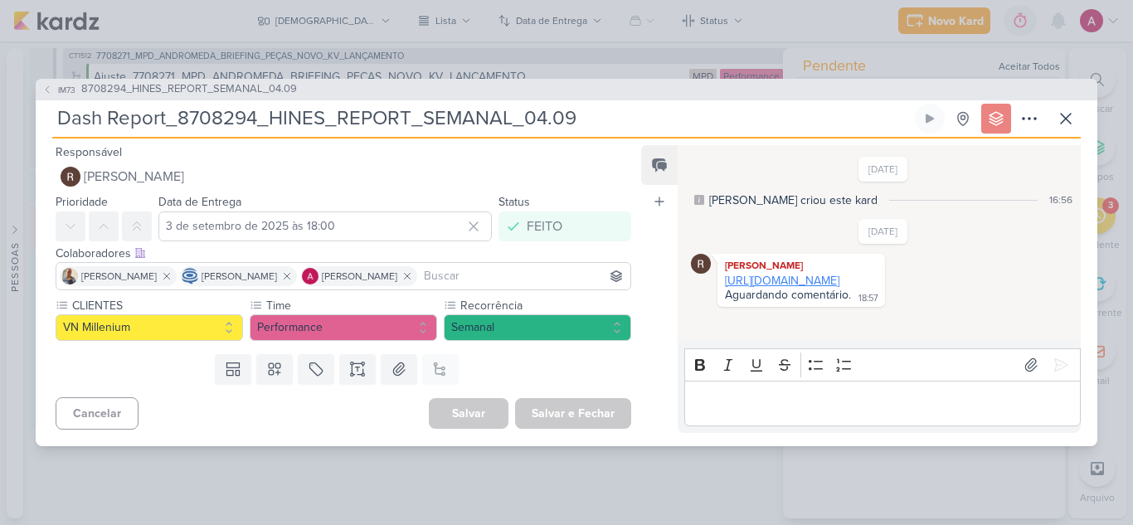
click at [807, 287] on link "https://lookerstudio.google.com/u/0/reporting/07257316-f2c0-4e51-9bc6-9c63a9bba…" at bounding box center [782, 281] width 115 height 14
click at [53, 82] on button "IM73 8708294_HINES_REPORT_SEMANAL_04.09" at bounding box center [169, 89] width 255 height 17
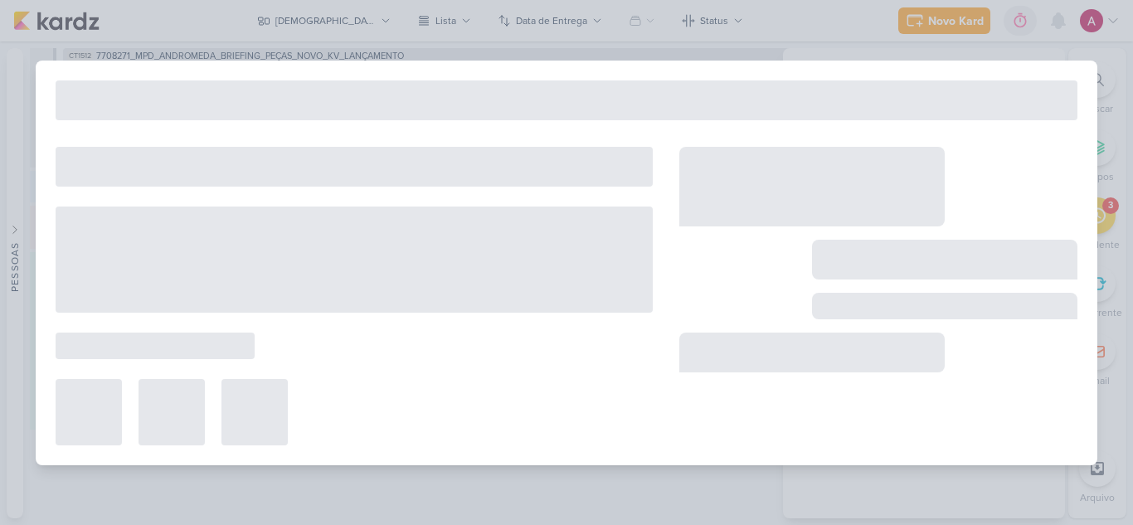
type input "8708294_HINES_REPORT_SEMANAL_04.09"
type input "5 de setembro de 2025 às 18:00"
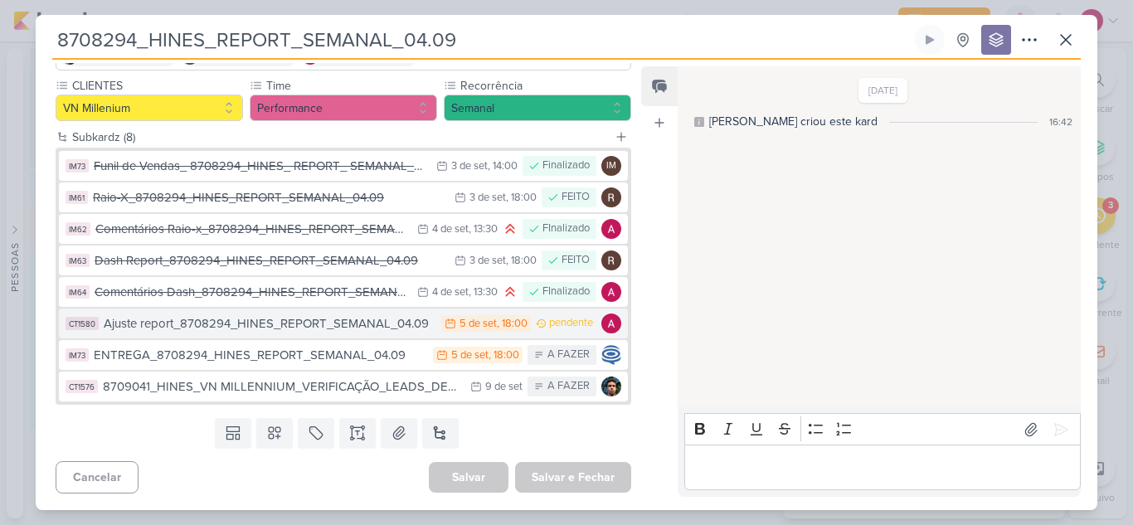
click at [282, 322] on div "Ajuste report_8708294_HINES_REPORT_SEMANAL_04.09" at bounding box center [268, 323] width 329 height 19
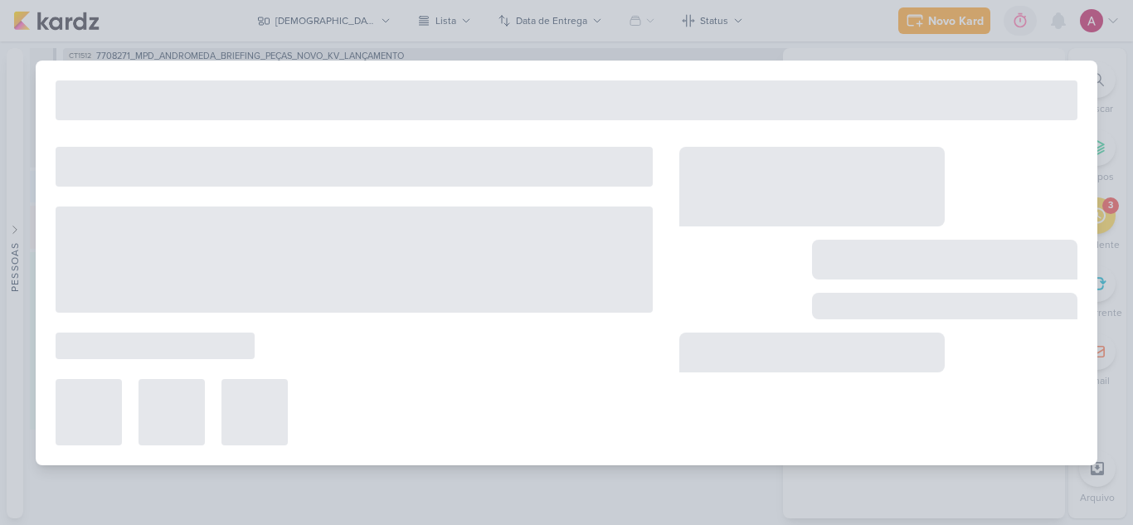
type input "Ajuste report_8708294_HINES_REPORT_SEMANAL_04.09"
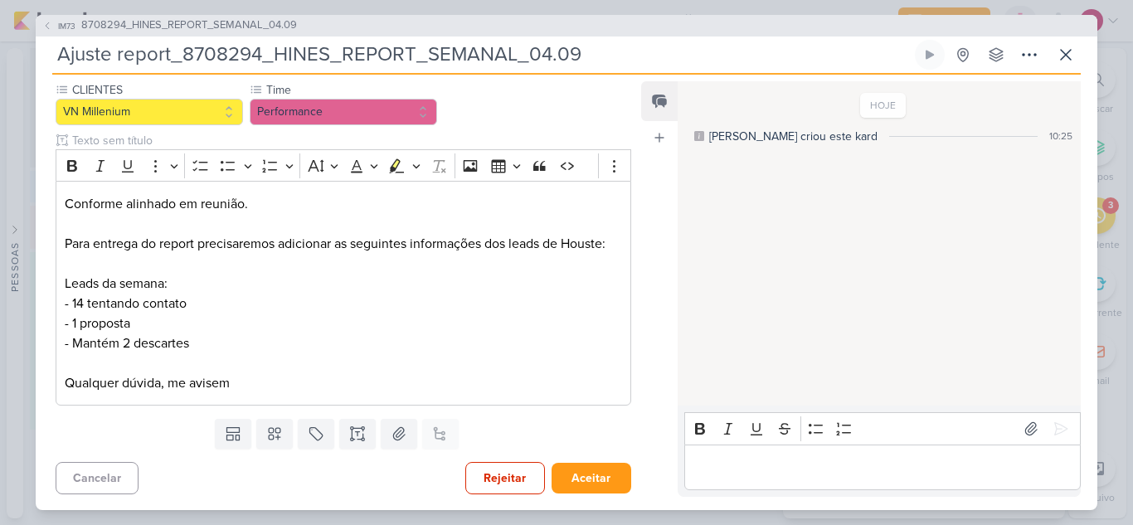
scroll to position [166, 0]
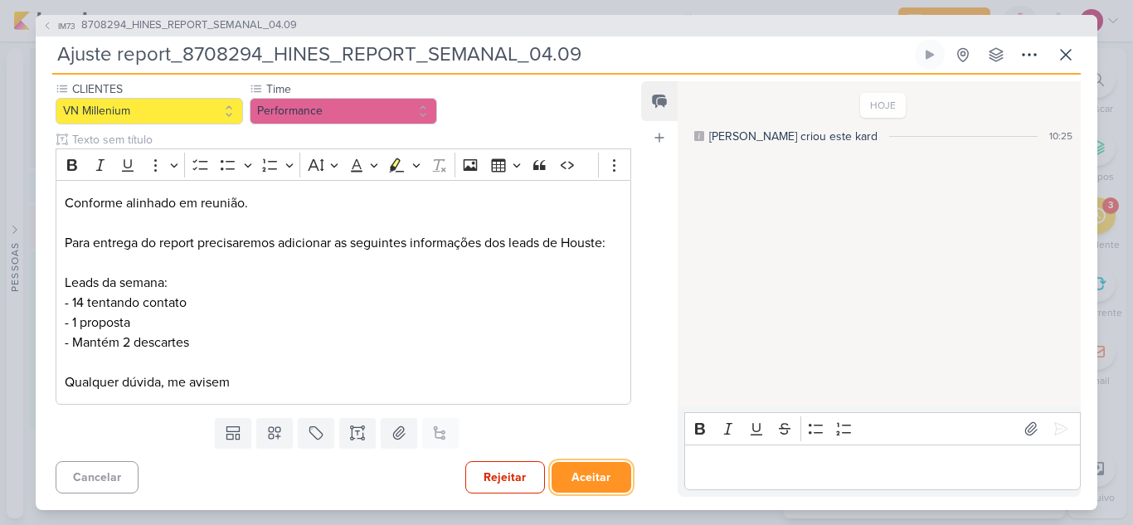
click at [592, 477] on button "Aceitar" at bounding box center [592, 477] width 80 height 31
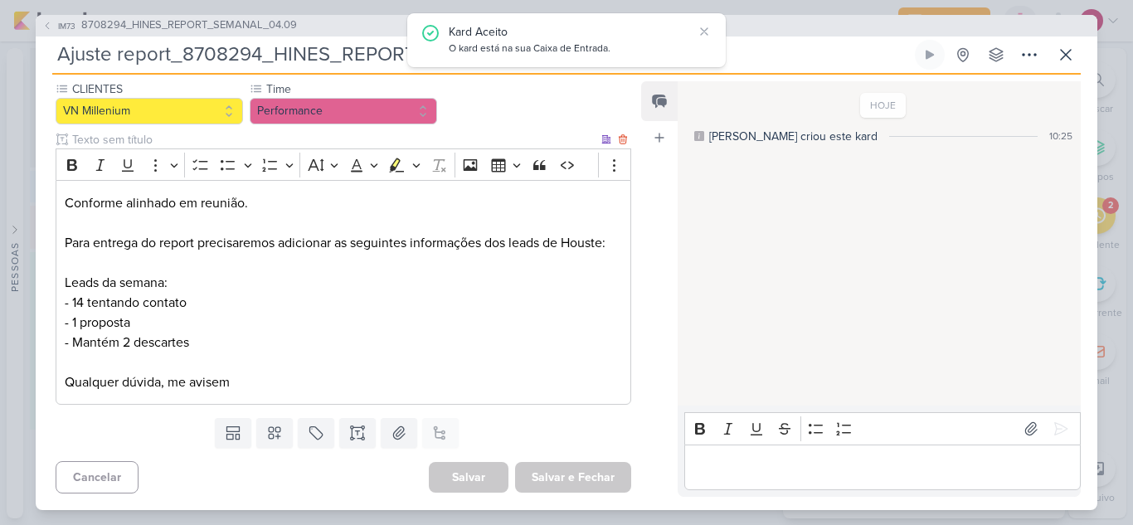
scroll to position [0, 0]
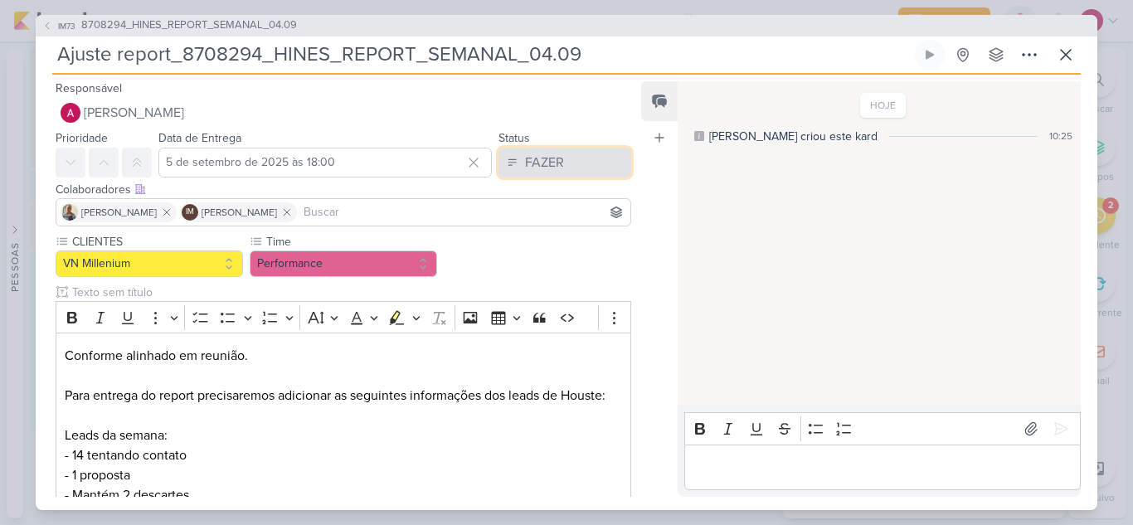
click at [535, 158] on div "FAZER" at bounding box center [544, 163] width 39 height 20
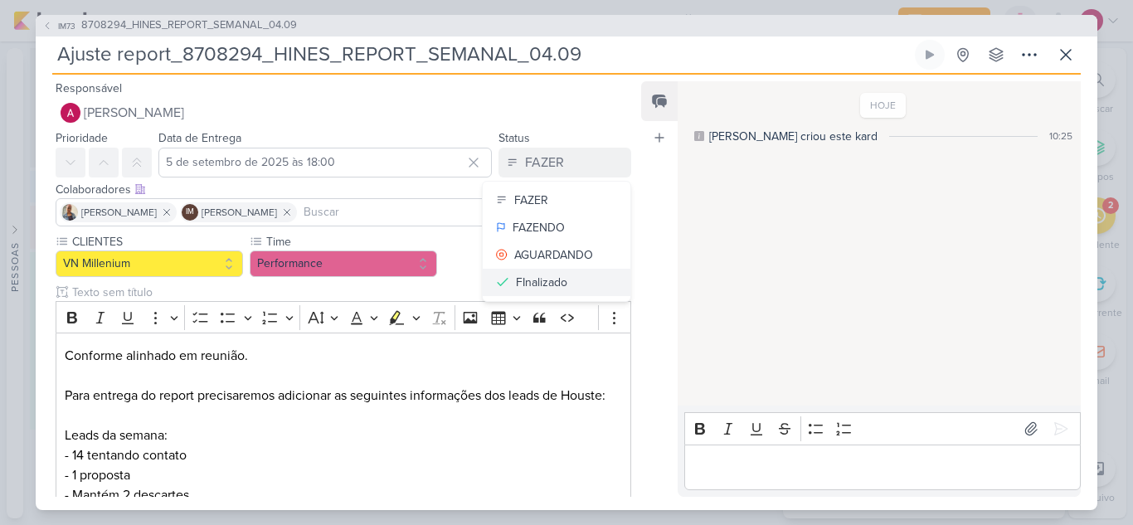
click at [534, 283] on div "FInalizado" at bounding box center [541, 282] width 51 height 17
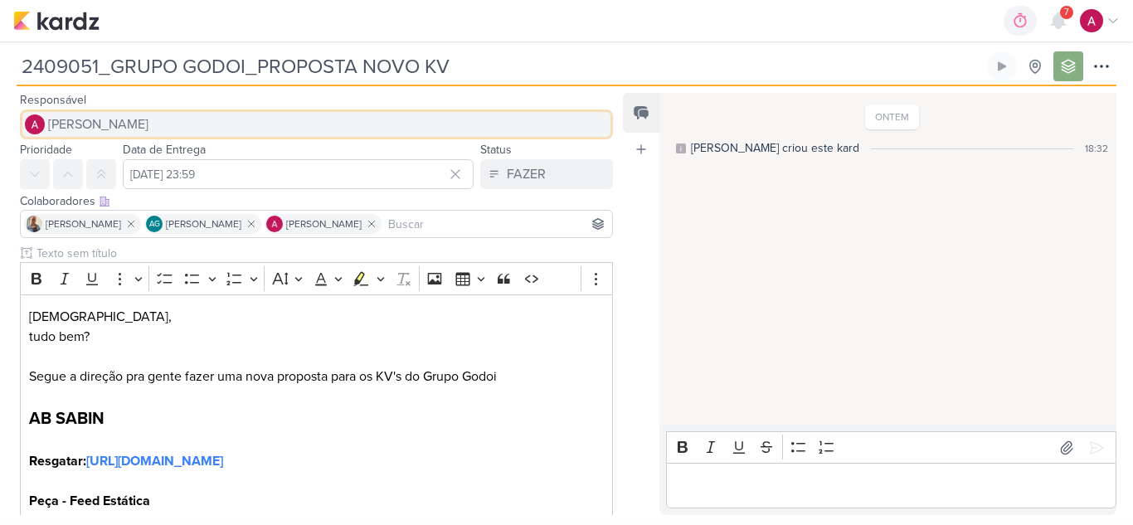
click at [149, 122] on span "[PERSON_NAME]" at bounding box center [98, 125] width 100 height 20
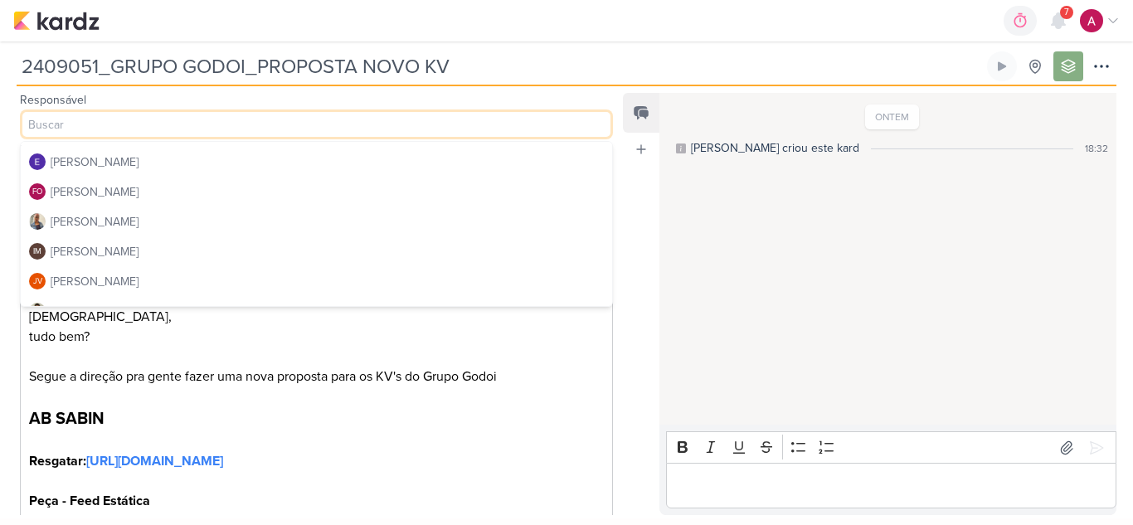
scroll to position [166, 0]
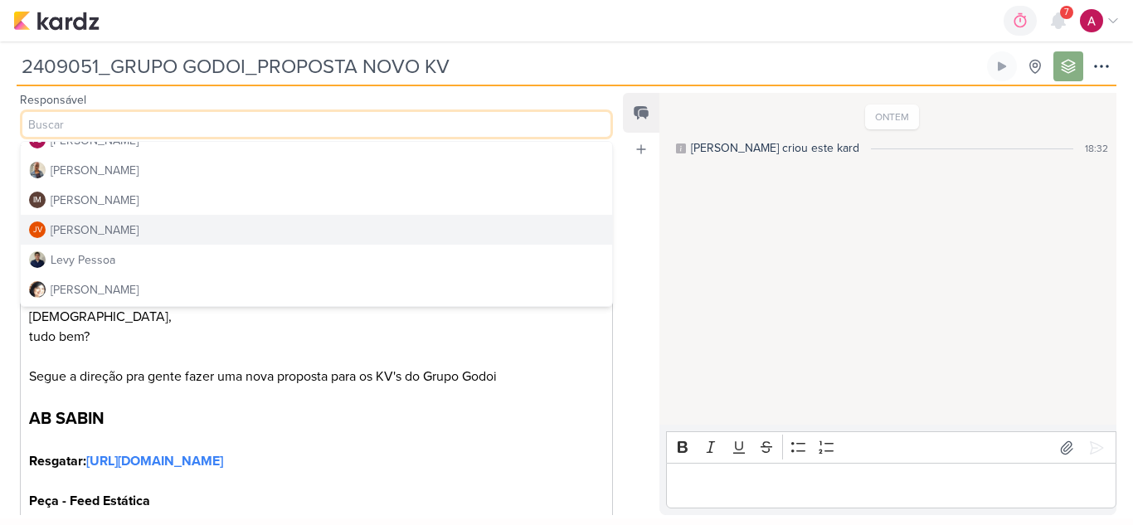
click at [91, 231] on div "[PERSON_NAME]" at bounding box center [95, 230] width 88 height 17
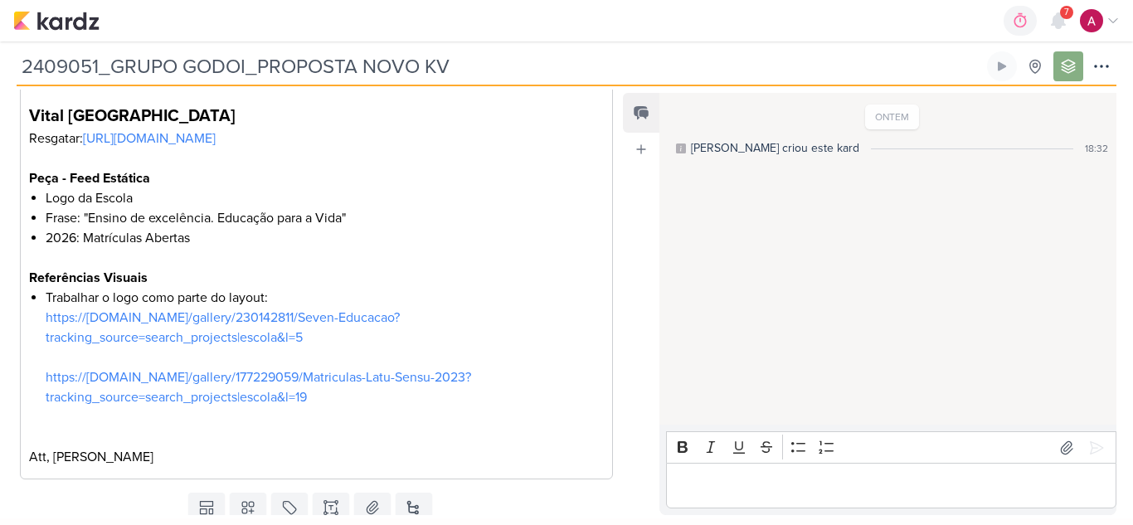
scroll to position [1106, 0]
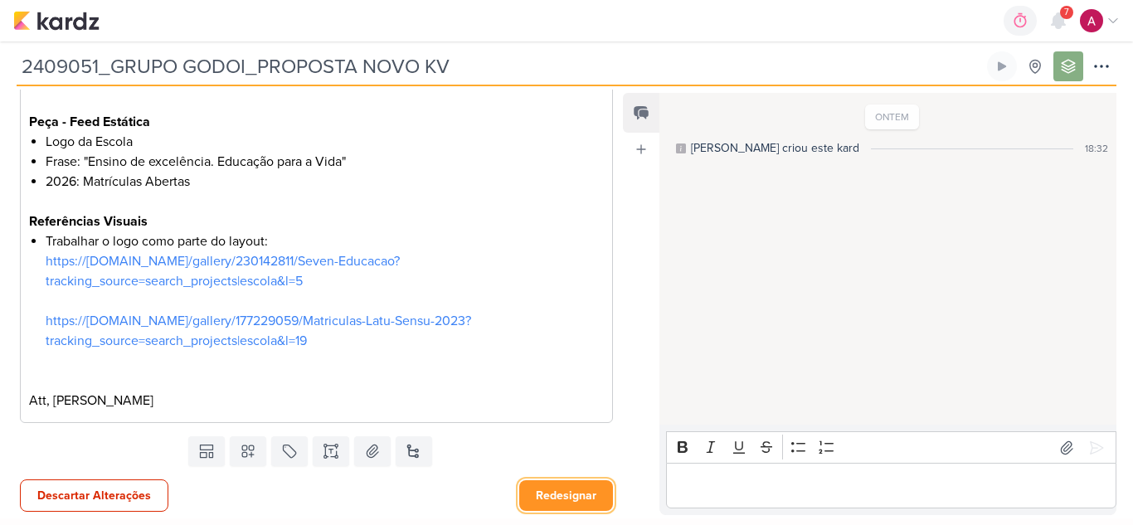
click at [539, 485] on button "Redesignar" at bounding box center [566, 495] width 94 height 31
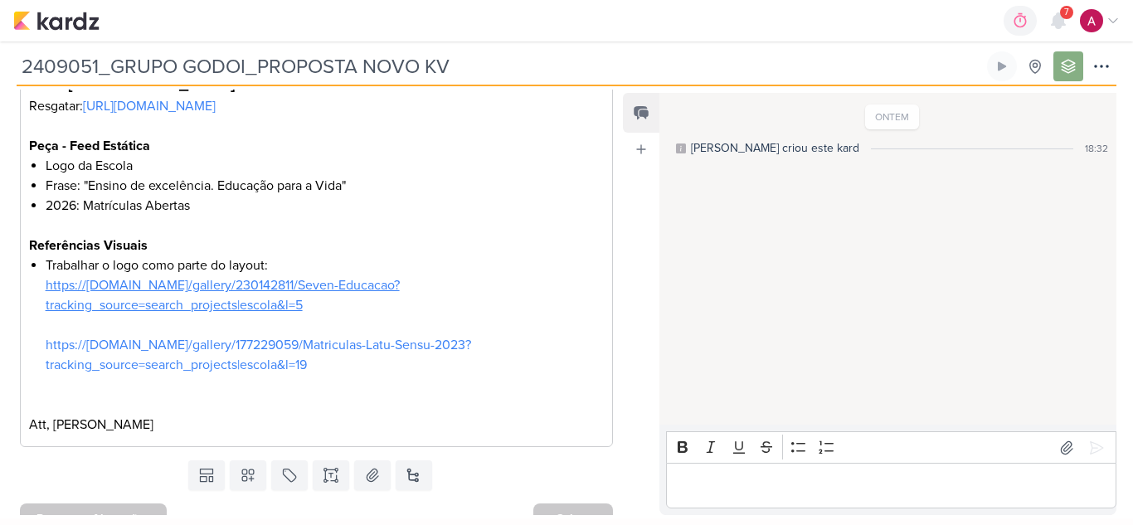
scroll to position [1104, 0]
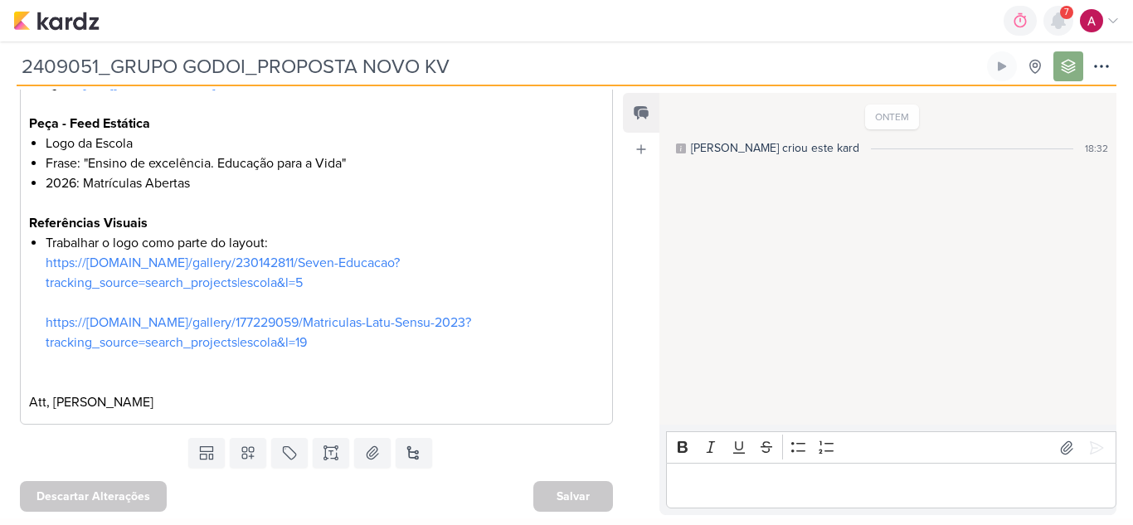
click at [1063, 20] on icon at bounding box center [1058, 20] width 13 height 15
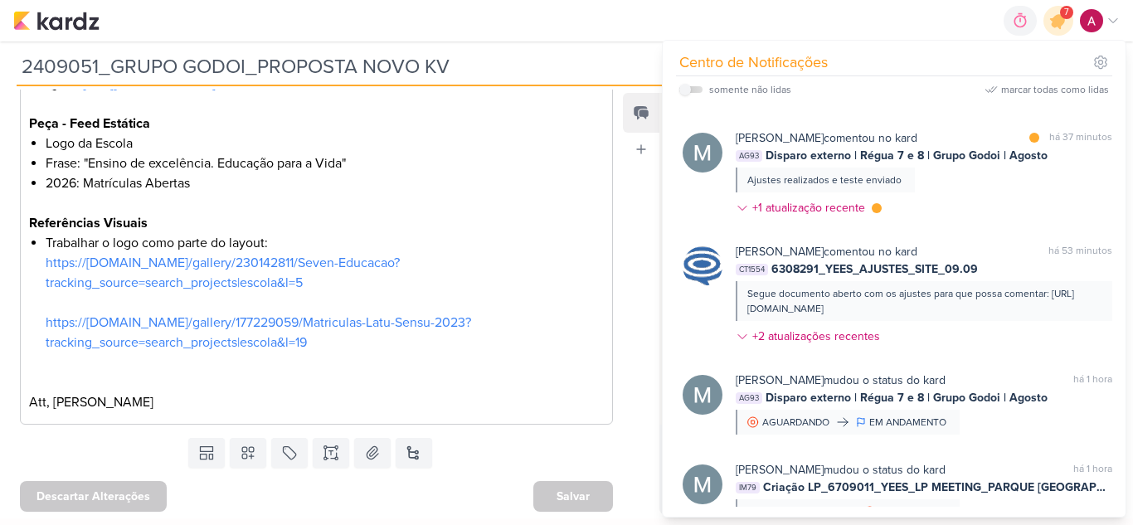
scroll to position [332, 0]
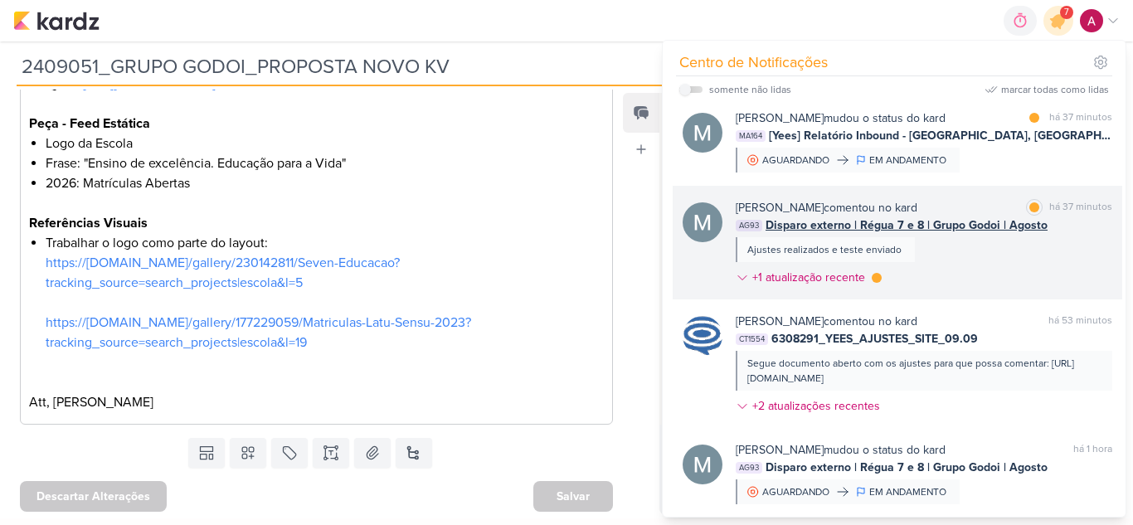
click at [992, 287] on div "[PERSON_NAME] comentou no kard marcar como lida há 37 minutos AG93 Disparo exte…" at bounding box center [924, 246] width 377 height 94
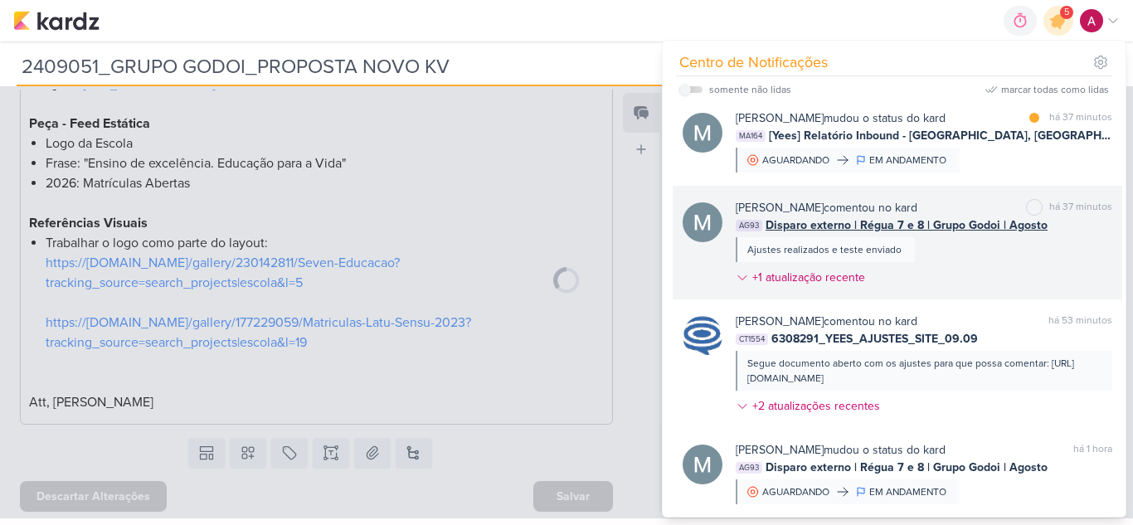
type input "Disparo externo | Régua 7 e 8 | Grupo Godoi | Agosto"
type input "5 de setembro de 2025 às 23:59"
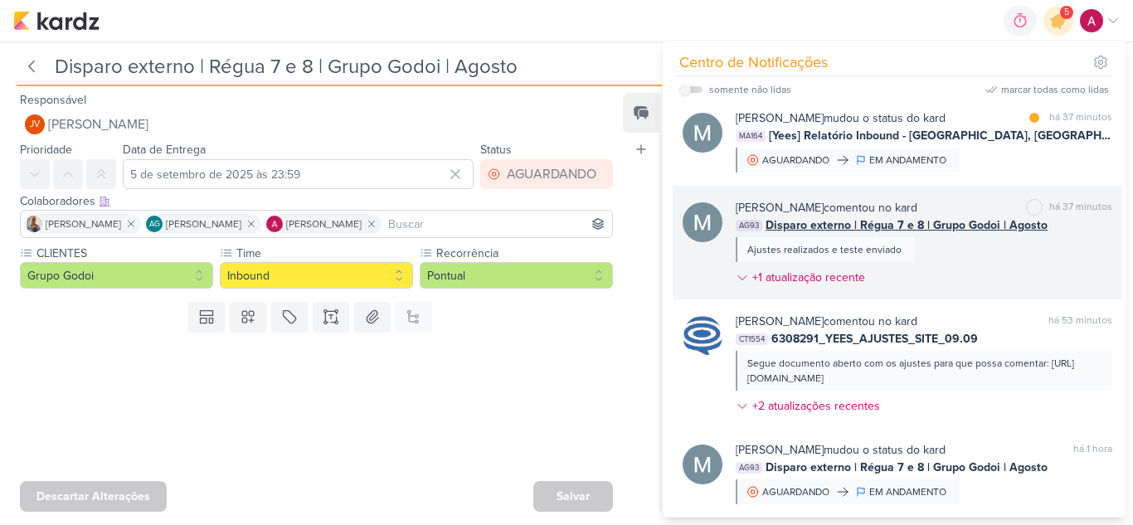
scroll to position [980, 0]
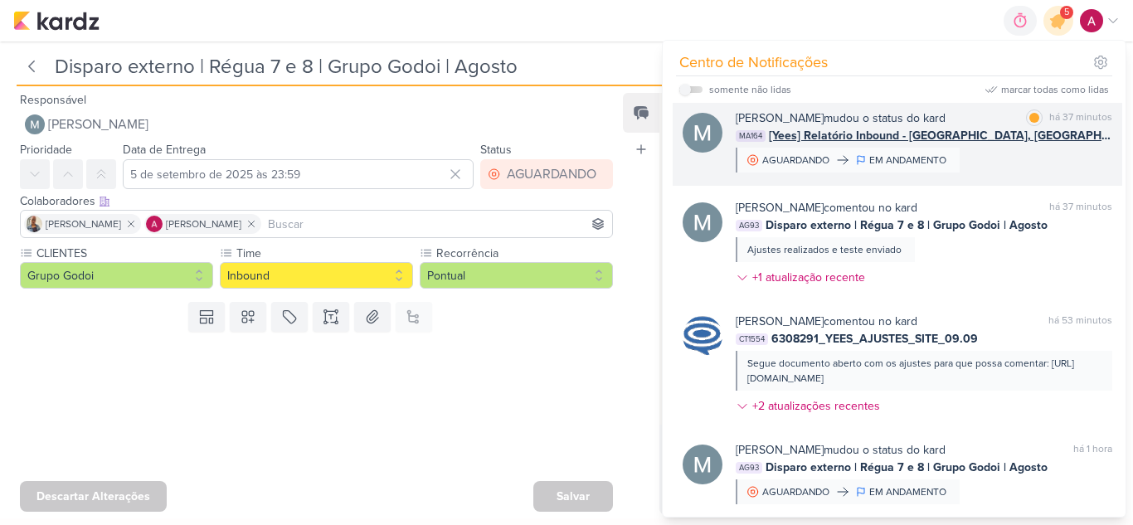
click at [1018, 173] on div "[PERSON_NAME] mudou o status do kard marcar como lida há 37 minutos MA164 [Yees…" at bounding box center [924, 141] width 377 height 63
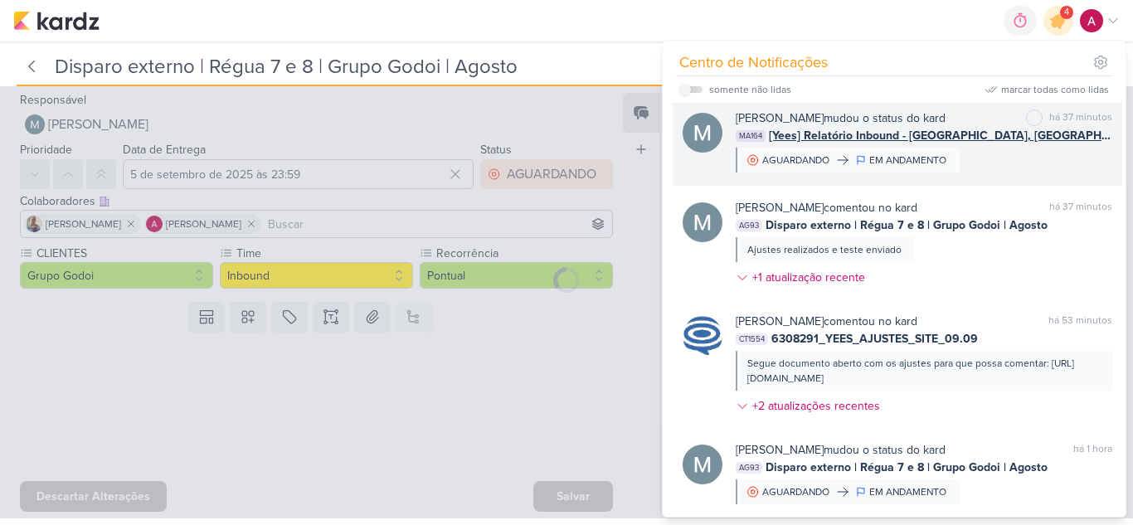
type input "[Yees] Relatório Inbound - [GEOGRAPHIC_DATA], [GEOGRAPHIC_DATA] e [GEOGRAPHIC_D…"
type input "[DATE] 00:00"
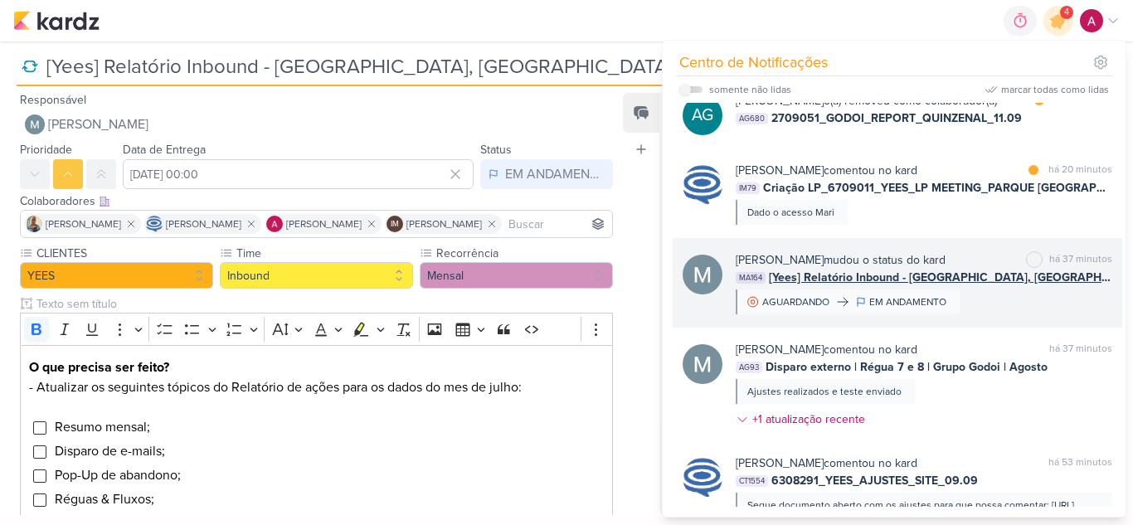
scroll to position [166, 0]
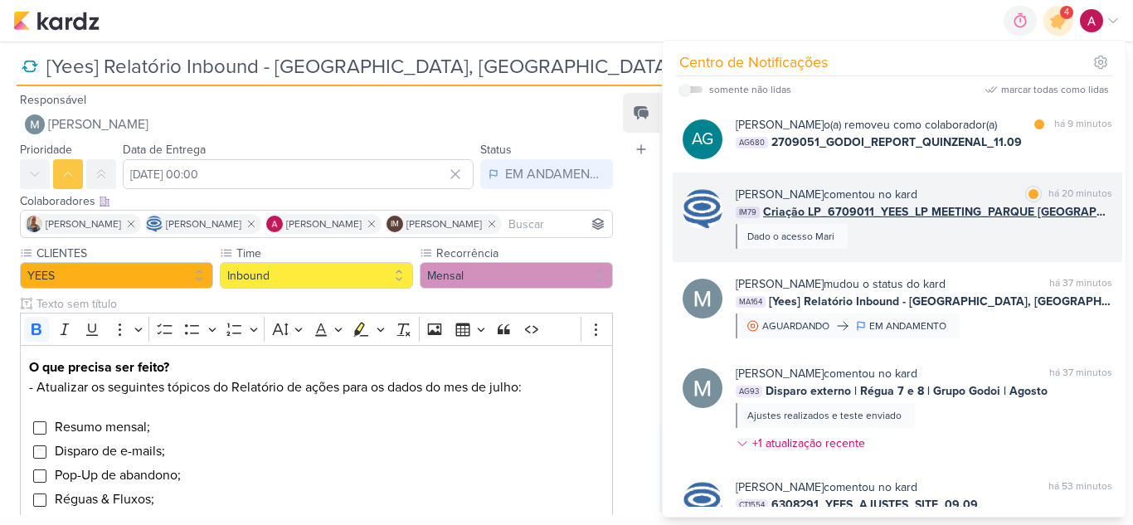
click at [994, 249] on div "[PERSON_NAME] comentou no kard marcar como lida há 20 minutos IM79 Criação LP_6…" at bounding box center [924, 217] width 377 height 63
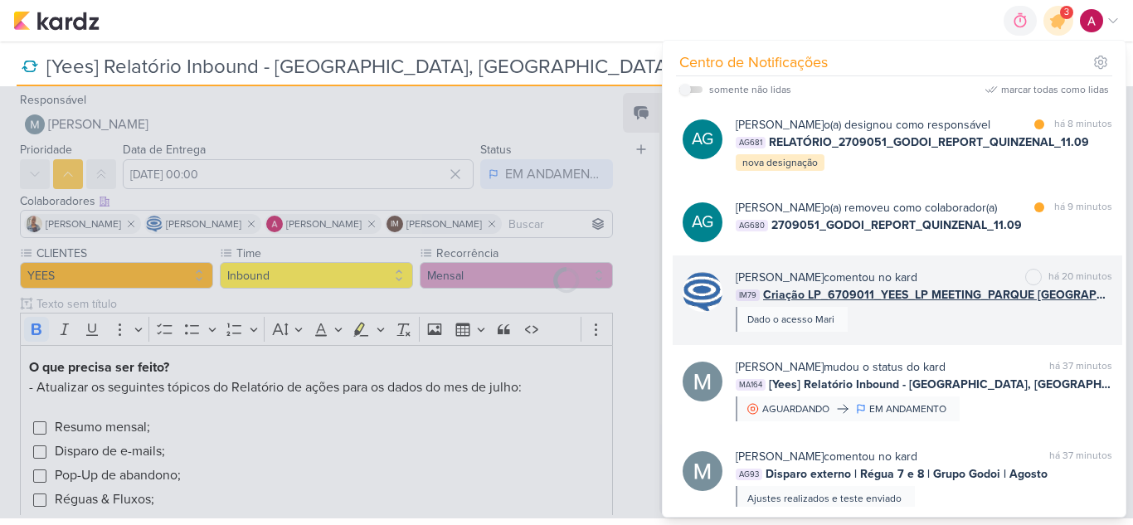
scroll to position [40, 0]
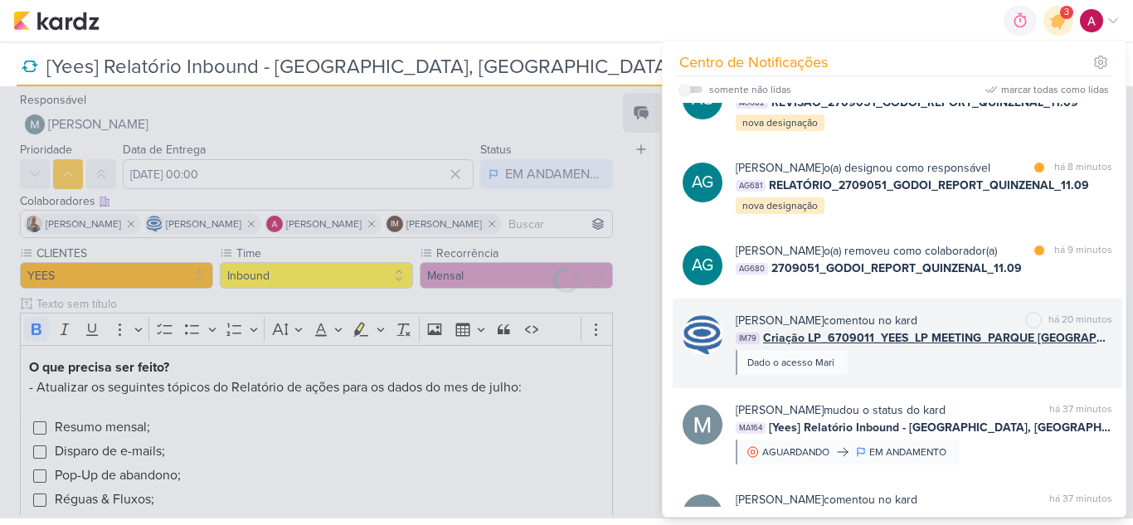
type input "Criação LP_6709011_YEES_LP MEETING_PARQUE [GEOGRAPHIC_DATA]"
type input "5 de setembro de 2025 às 18:00"
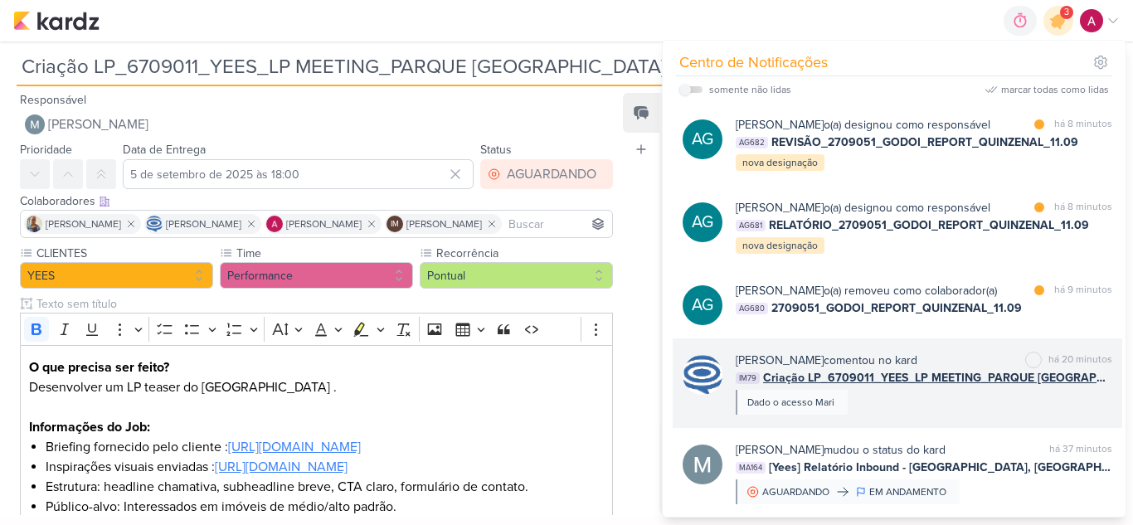
scroll to position [711, 0]
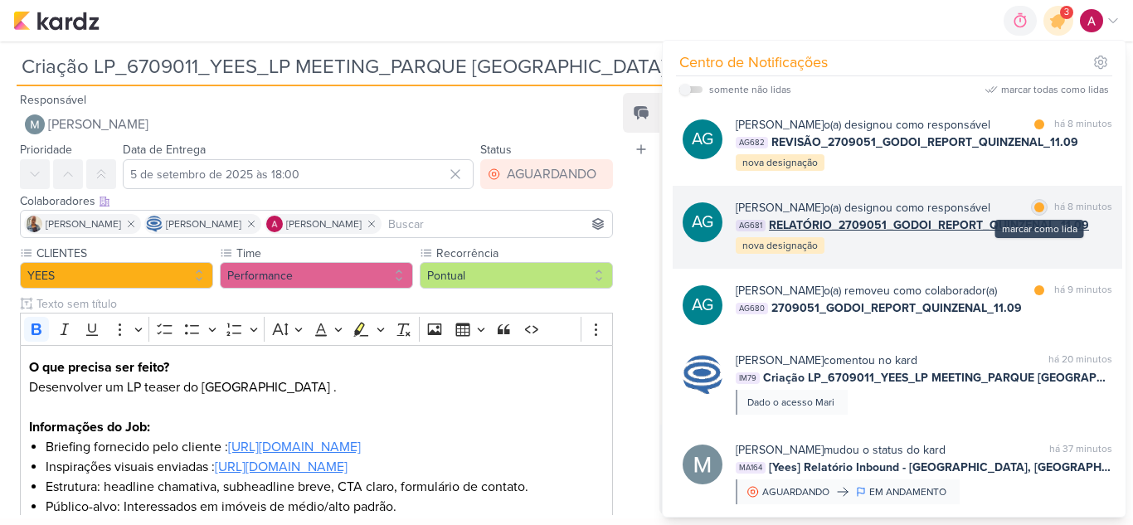
click at [1035, 212] on div at bounding box center [1040, 207] width 10 height 10
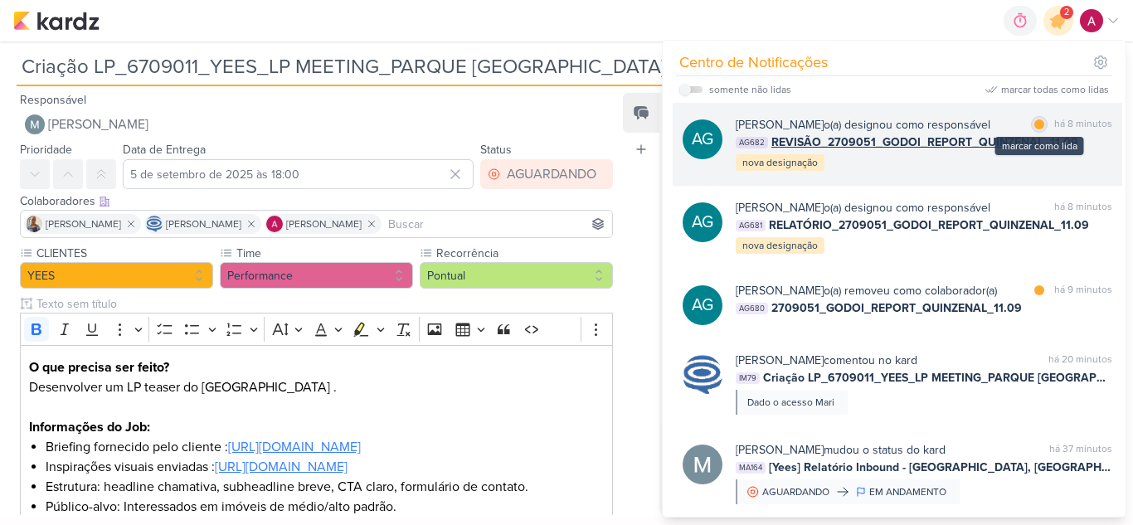
click at [1036, 126] on div at bounding box center [1040, 124] width 10 height 10
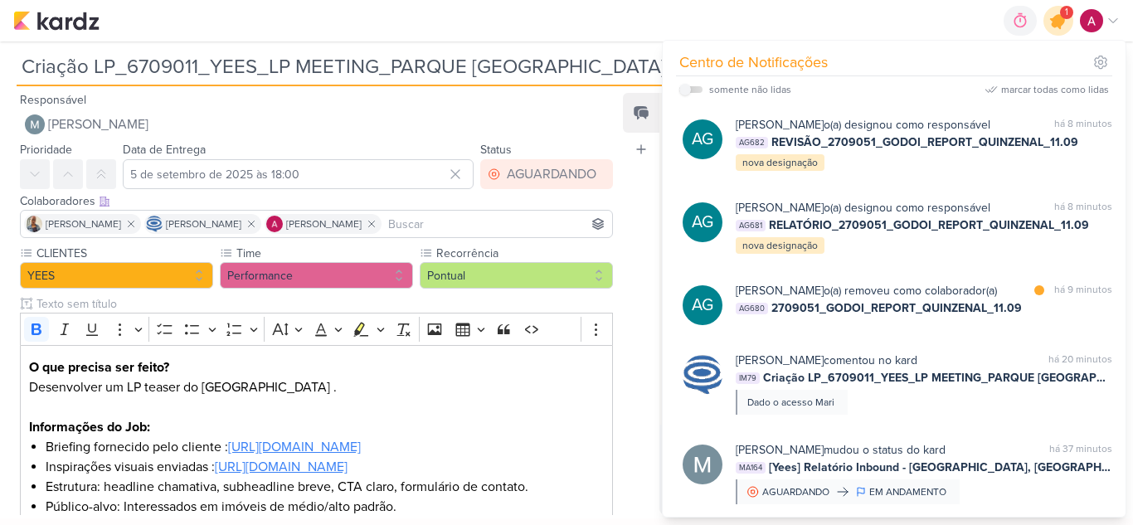
click at [1066, 29] on div at bounding box center [1059, 21] width 42 height 42
